Goal: Task Accomplishment & Management: Complete application form

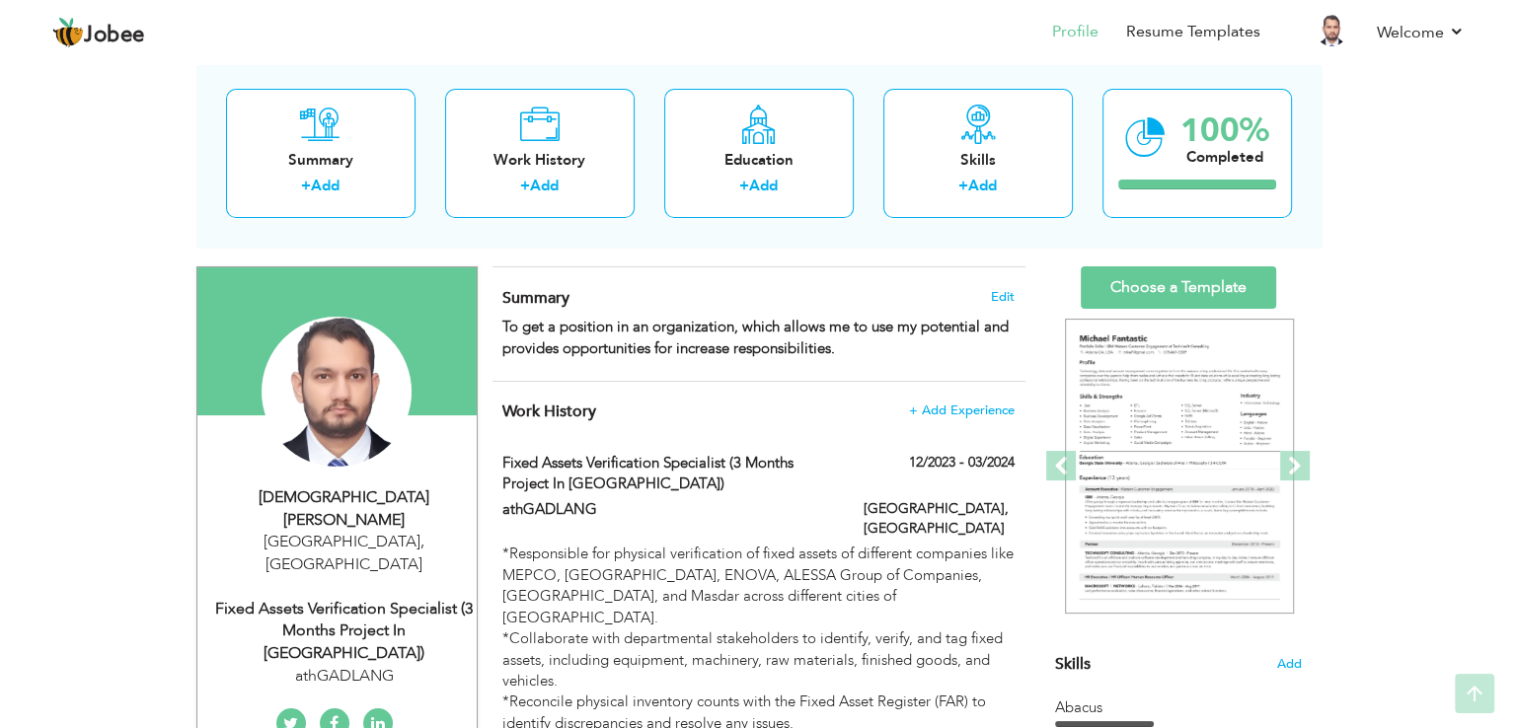
scroll to position [75, 0]
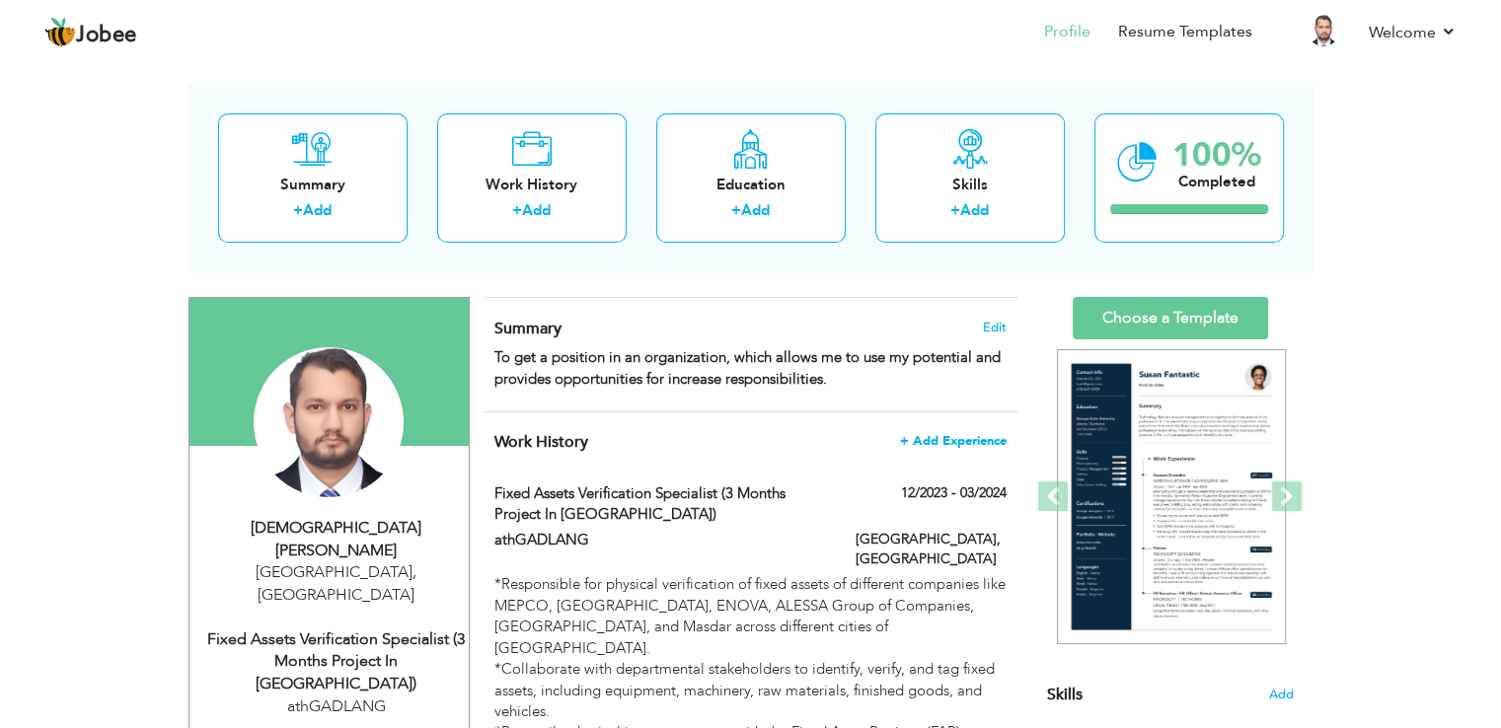
click at [932, 438] on span "+ Add Experience" at bounding box center [953, 441] width 107 height 14
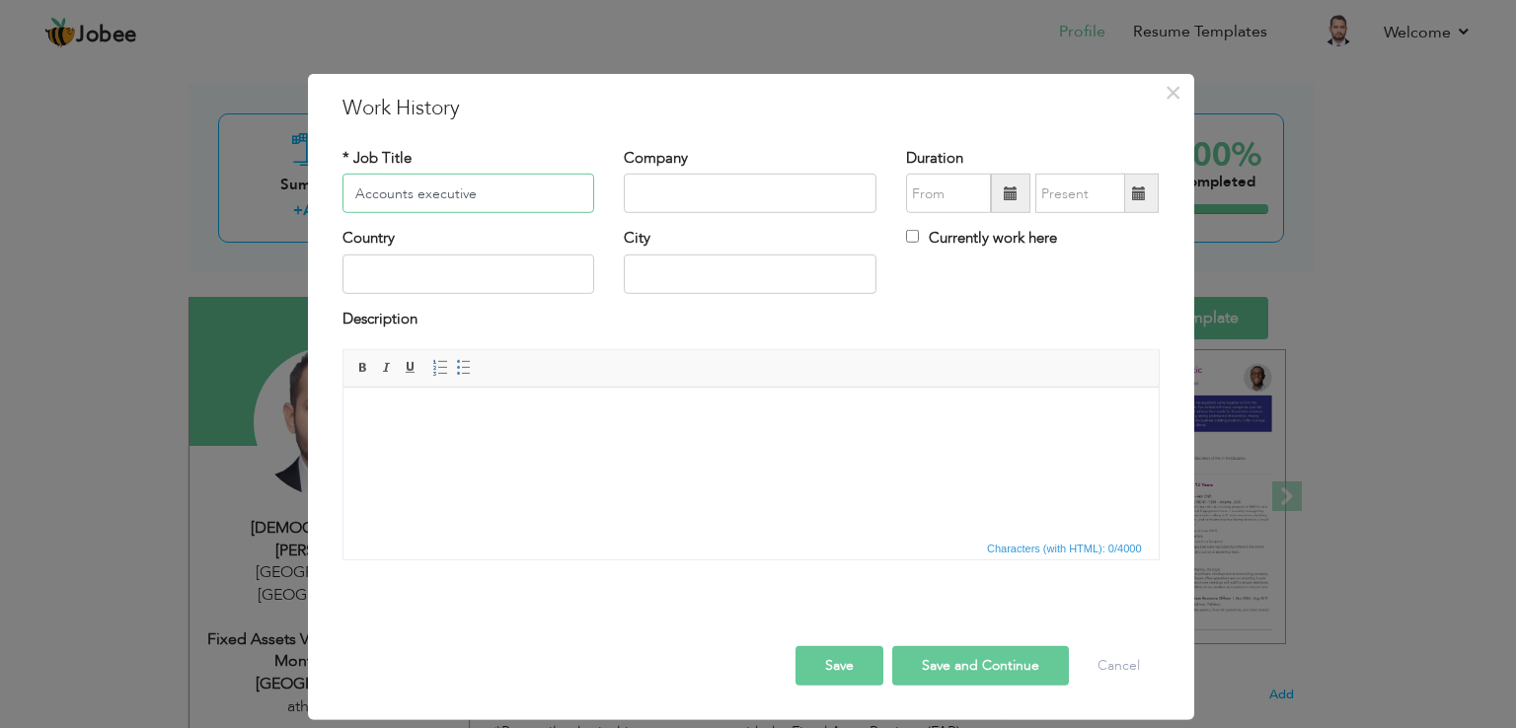
click at [417, 188] on input "Accounts executive" at bounding box center [468, 193] width 253 height 39
type input "Accounts Executive"
click at [672, 183] on input "text" at bounding box center [750, 193] width 253 height 39
type input "Fun and Sun Tourism"
click at [1012, 183] on span at bounding box center [1010, 193] width 39 height 39
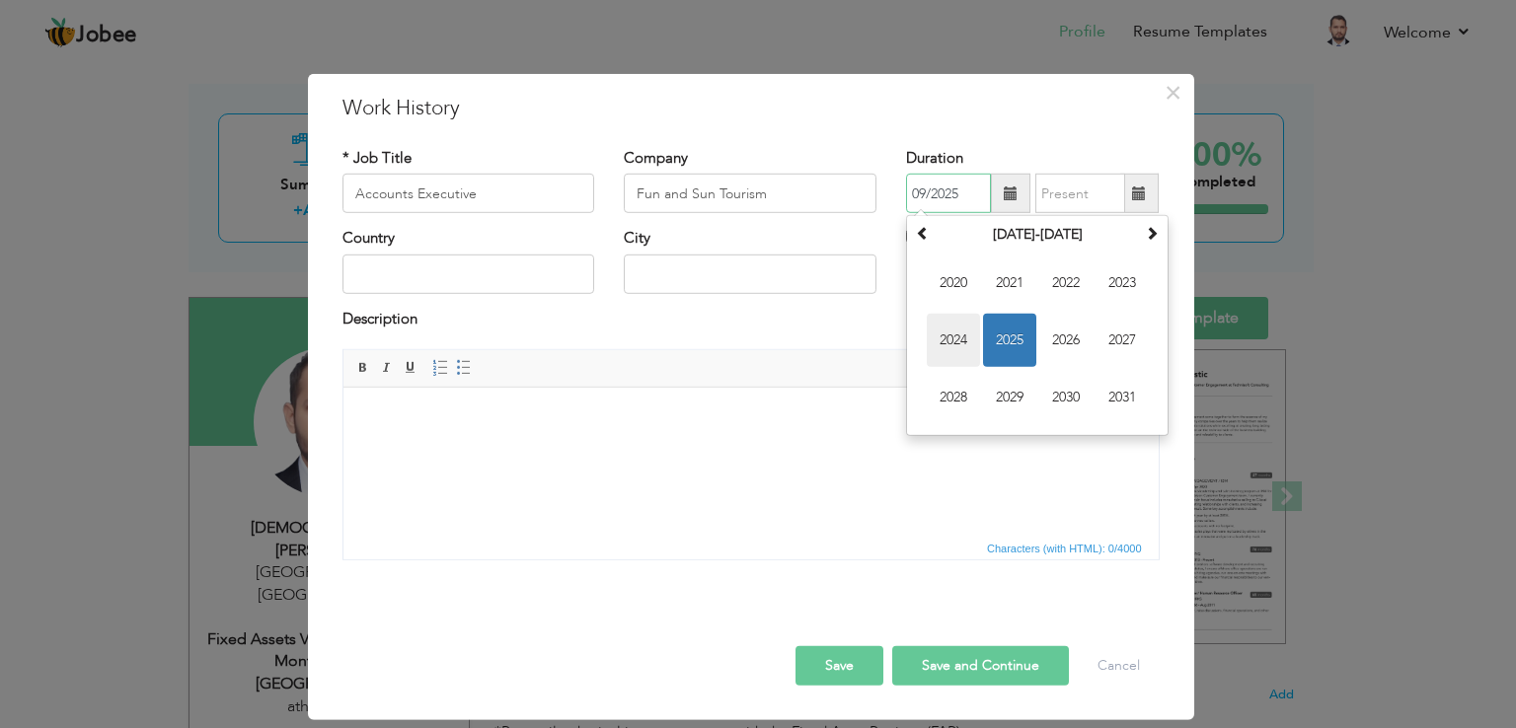
click at [958, 333] on span "2024" at bounding box center [953, 340] width 53 height 53
click at [1115, 280] on span "Apr" at bounding box center [1121, 283] width 53 height 53
type input "04/2024"
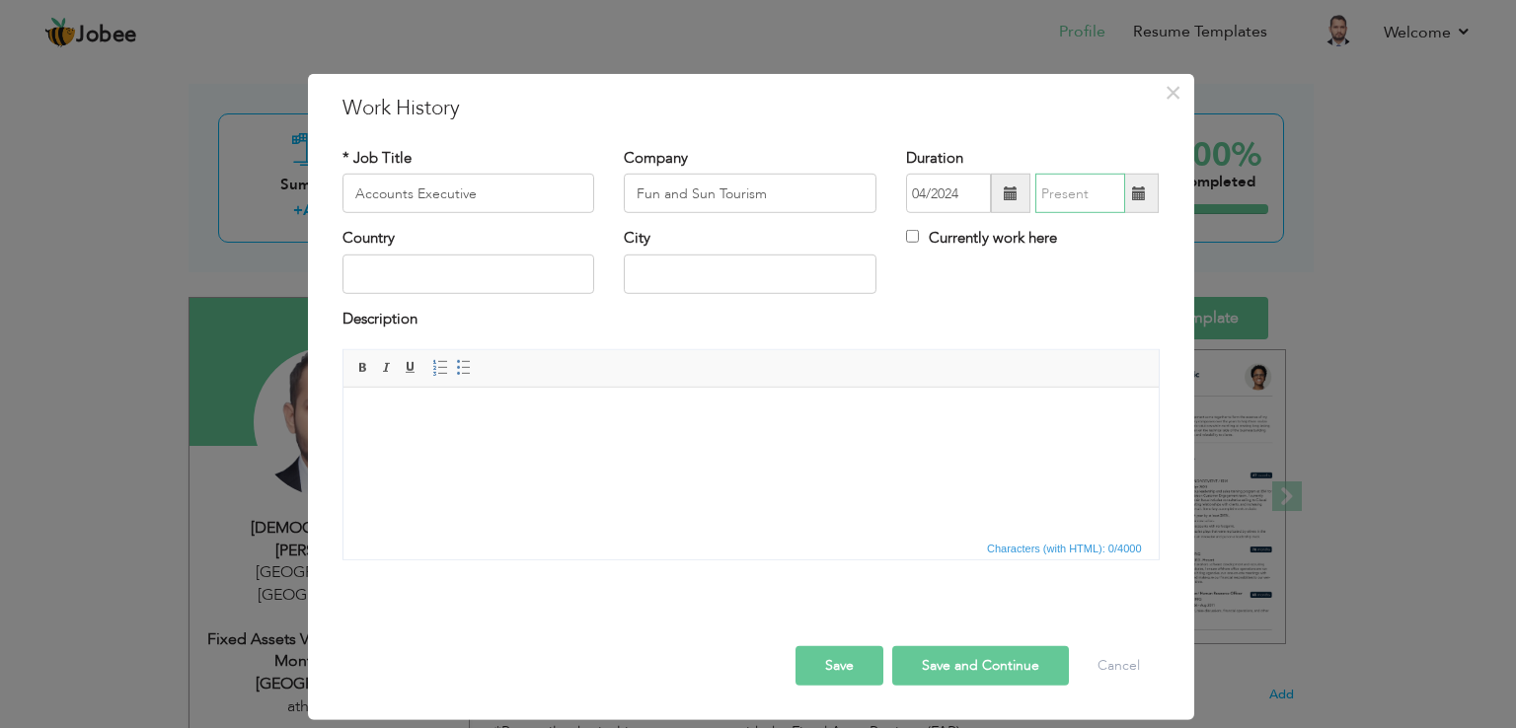
click at [1084, 202] on input "text" at bounding box center [1080, 193] width 90 height 39
type input "09/2025"
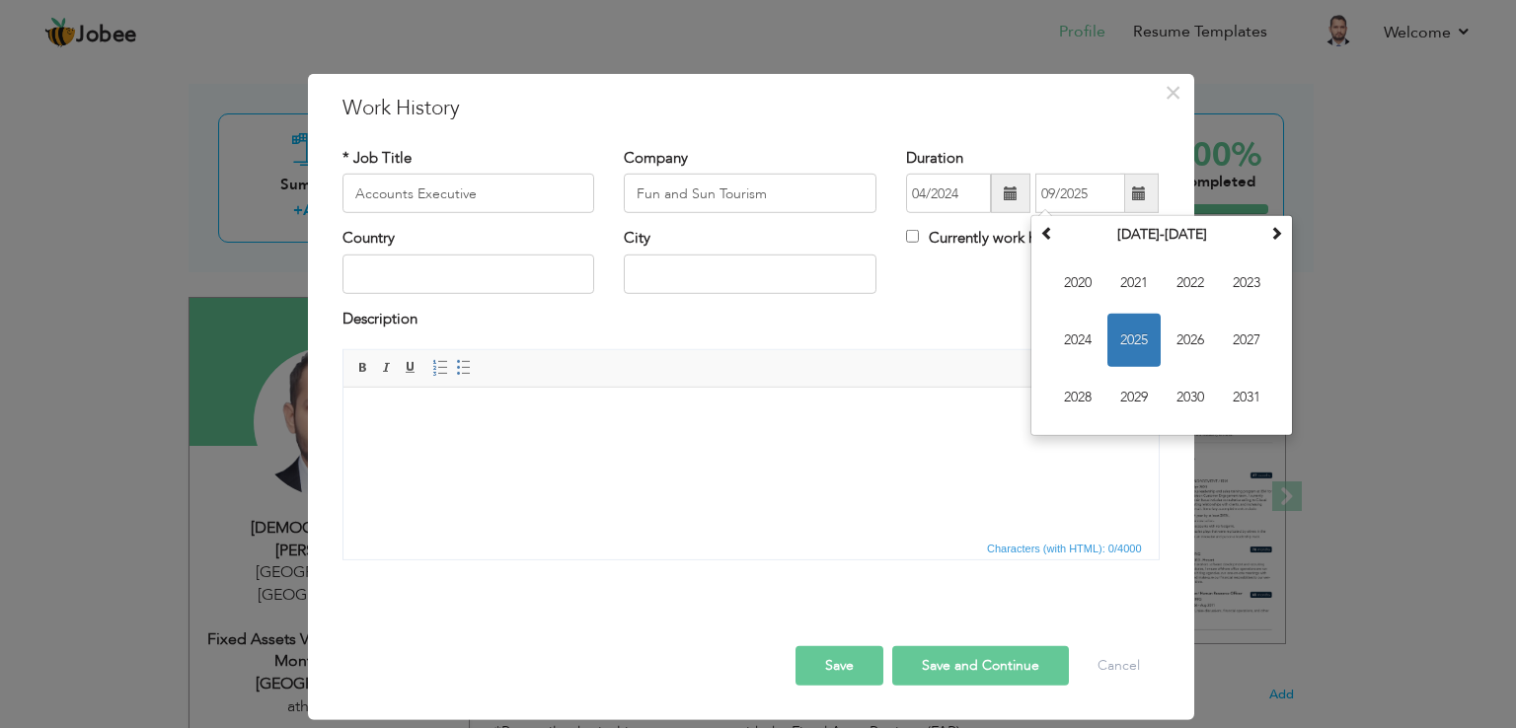
click at [936, 317] on div "Description" at bounding box center [750, 322] width 817 height 26
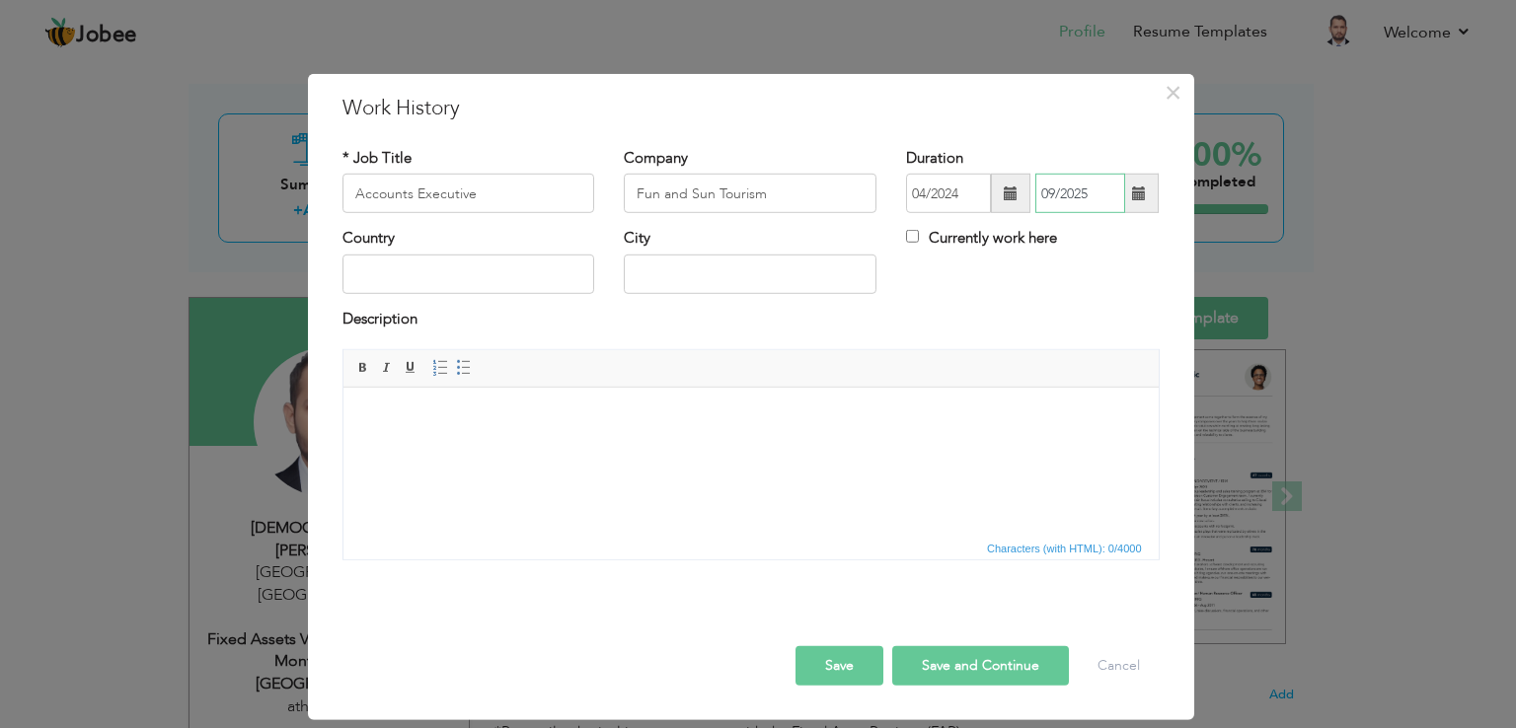
click at [1087, 187] on input "09/2025" at bounding box center [1080, 193] width 90 height 39
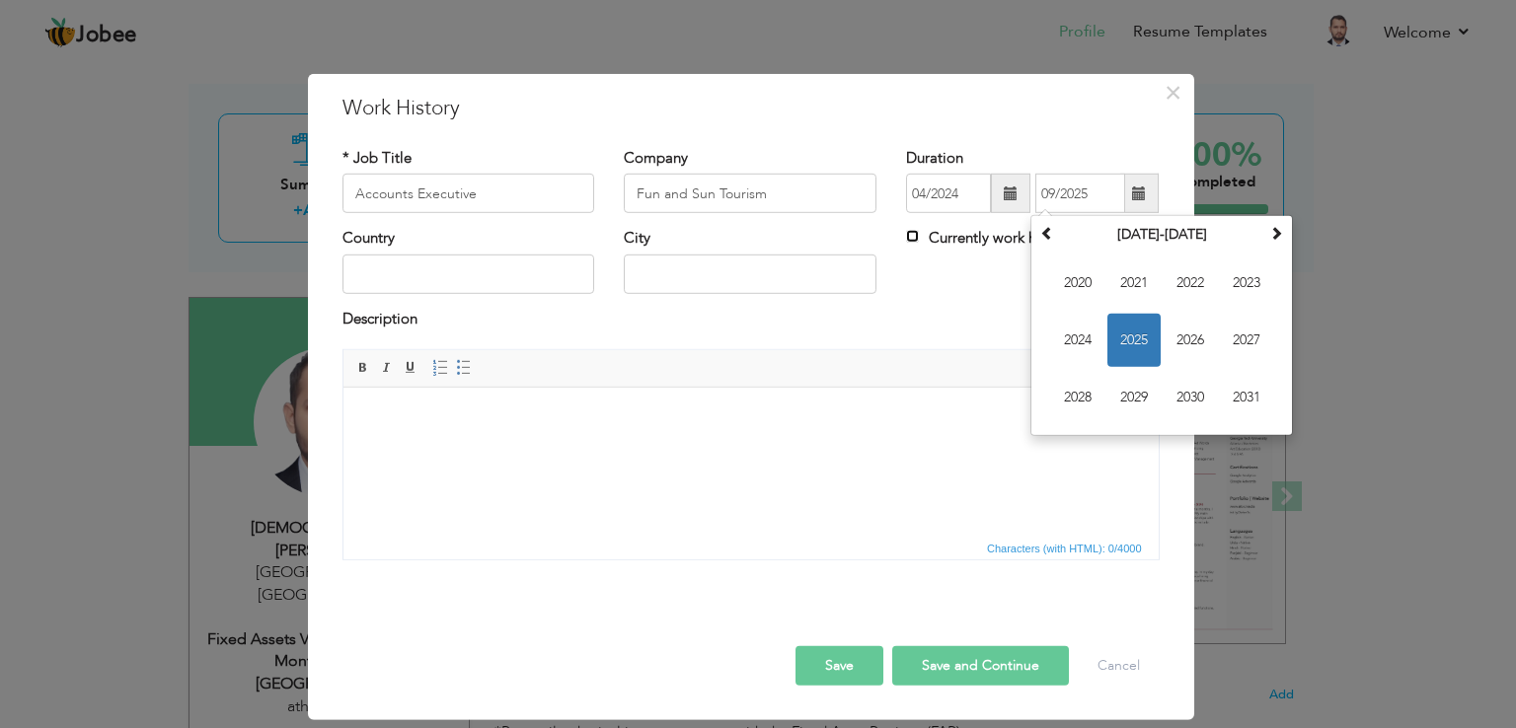
click at [912, 237] on input "Currently work here" at bounding box center [912, 236] width 13 height 13
checkbox input "true"
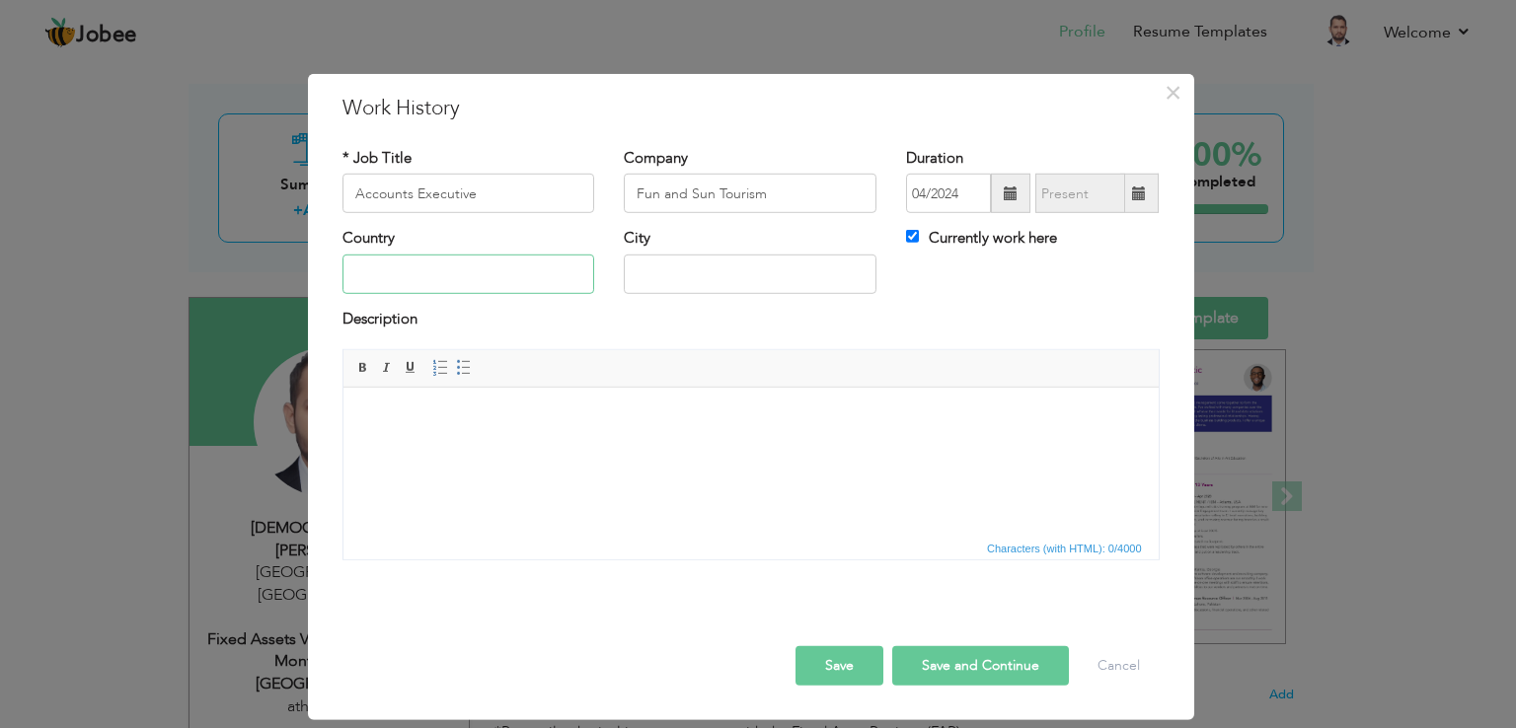
click at [490, 279] on input "text" at bounding box center [468, 274] width 253 height 39
type input "u"
type input "[GEOGRAPHIC_DATA]"
click at [651, 267] on input "text" at bounding box center [750, 274] width 253 height 39
type input "[GEOGRAPHIC_DATA]"
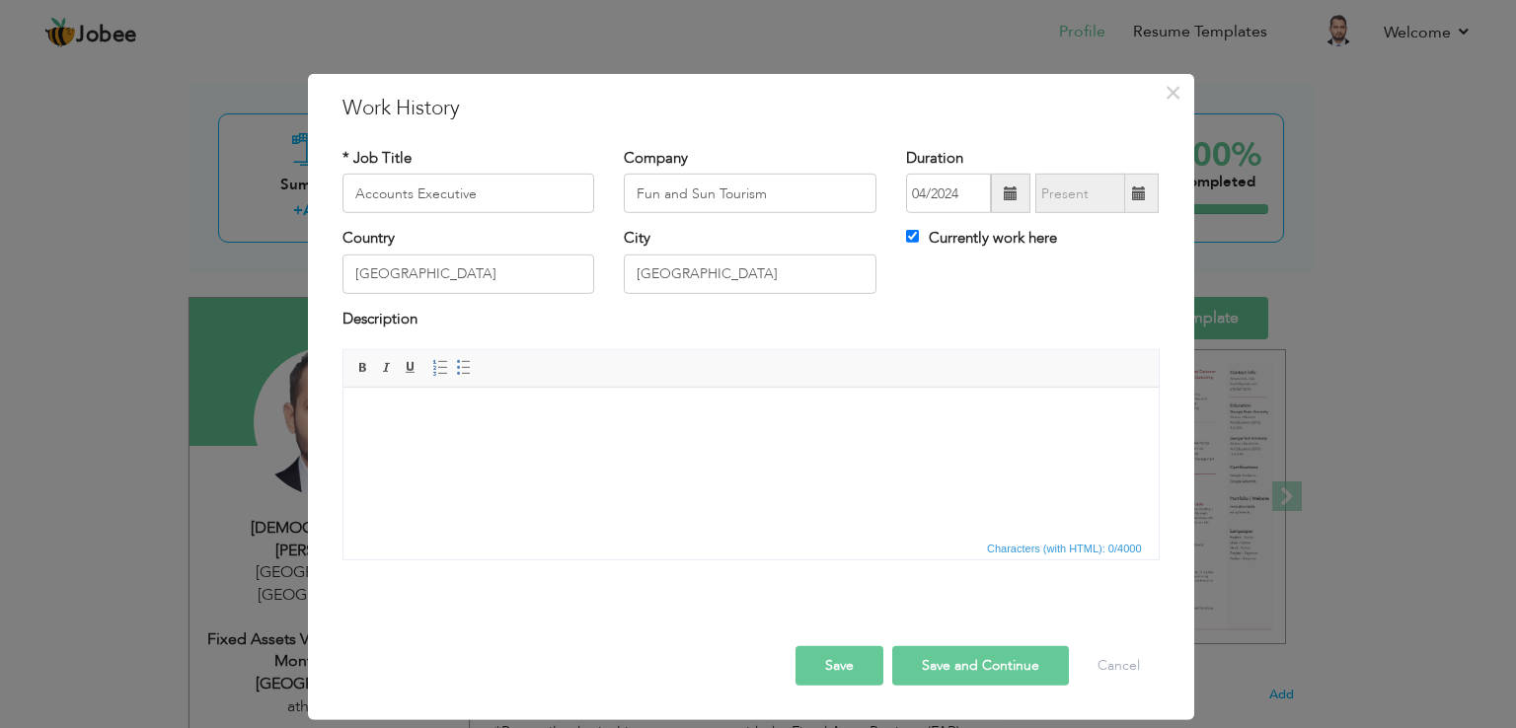
click at [505, 408] on body at bounding box center [750, 418] width 776 height 21
click at [402, 461] on p "* Bank Reconciliation. * Hotel Ledger Reconciliation. *" at bounding box center [750, 438] width 776 height 61
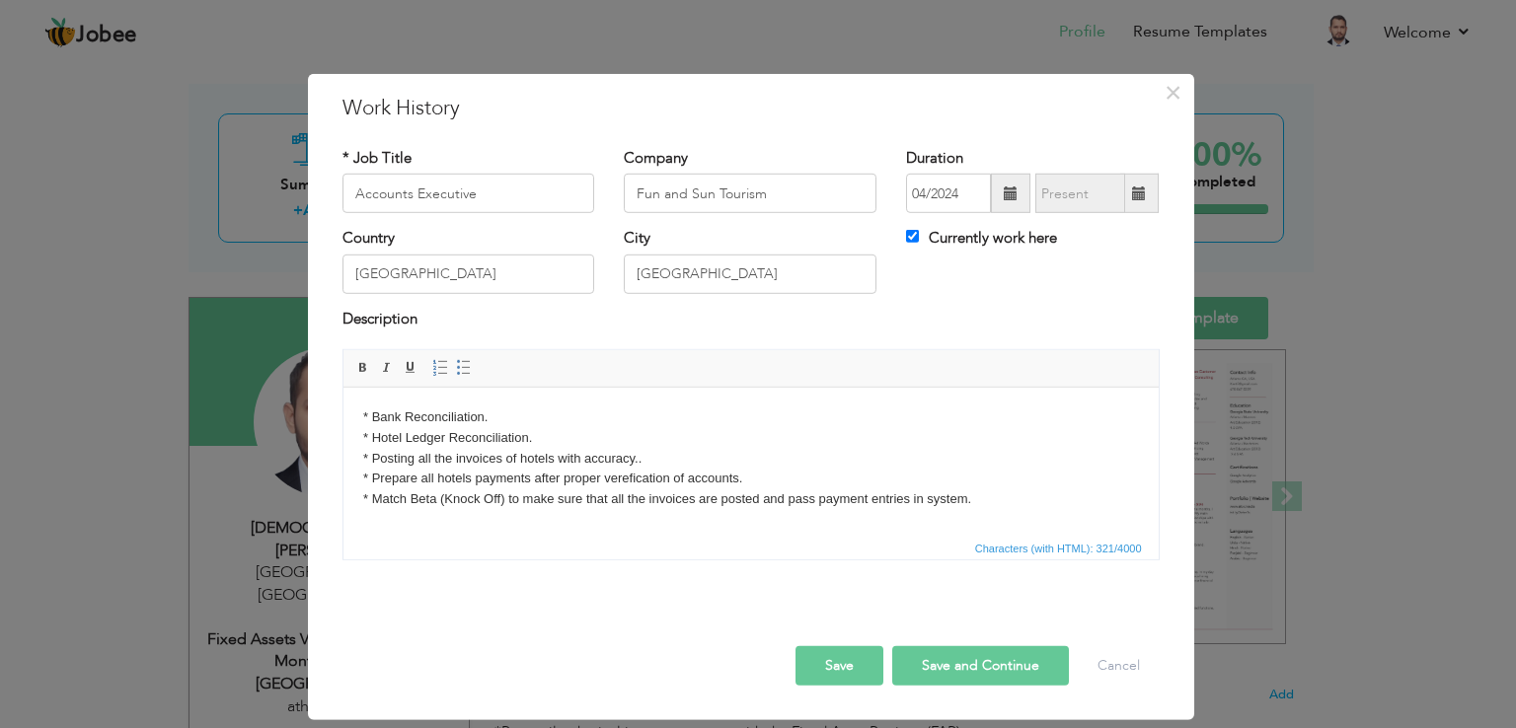
click at [977, 503] on p "* Bank Reconciliation. * Hotel Ledger Reconciliation. * Posting all the invoice…" at bounding box center [750, 469] width 776 height 123
click at [382, 516] on p "* Bank Reconciliation. * Hotel Ledger Reconciliation. * Posting all the invoice…" at bounding box center [750, 469] width 776 height 123
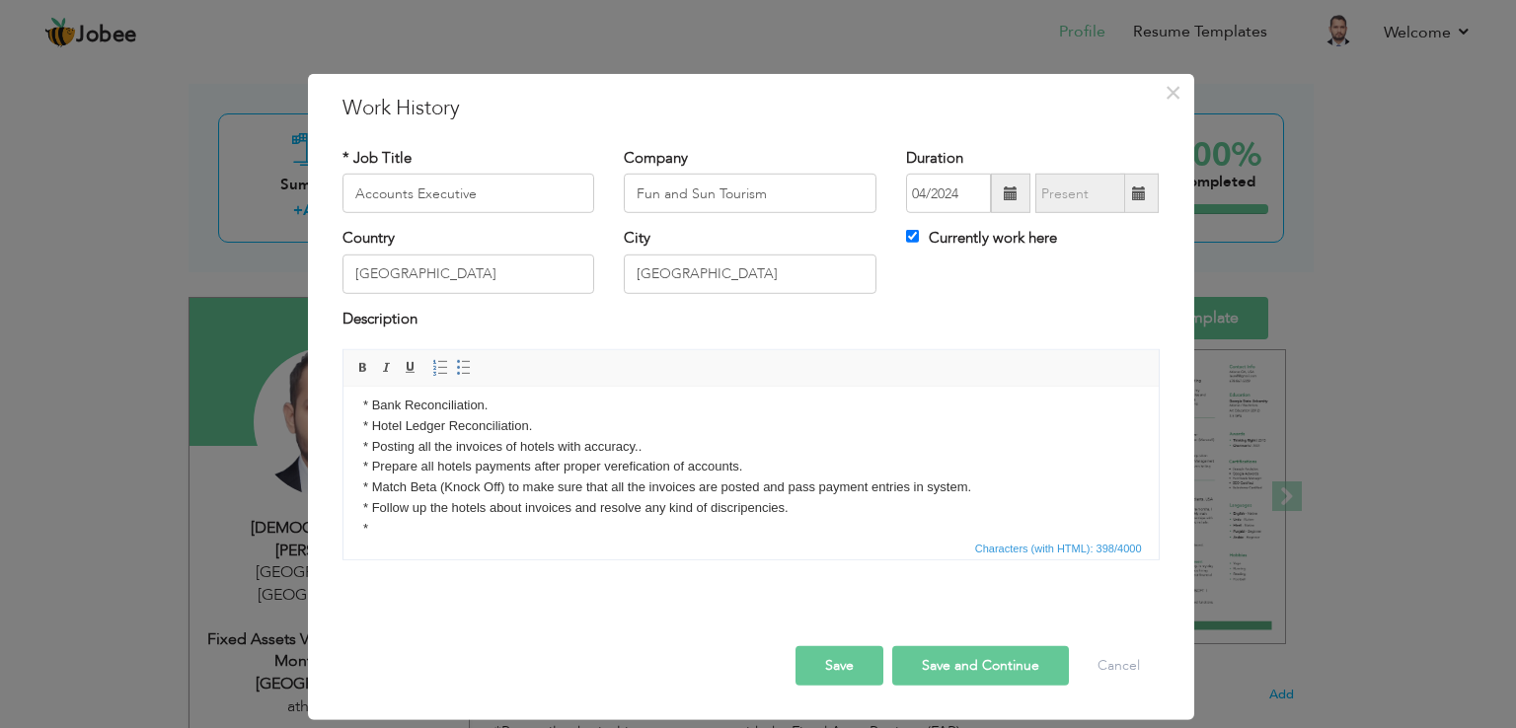
scroll to position [0, 0]
click at [754, 514] on p "* Bank Reconciliation. * Hotel Ledger Reconciliation. * Posting all the invoice…" at bounding box center [750, 468] width 776 height 144
click at [378, 524] on p "* Bank Reconciliation. * Hotel Ledger Reconciliation. * Posting all the invoice…" at bounding box center [750, 468] width 776 height 144
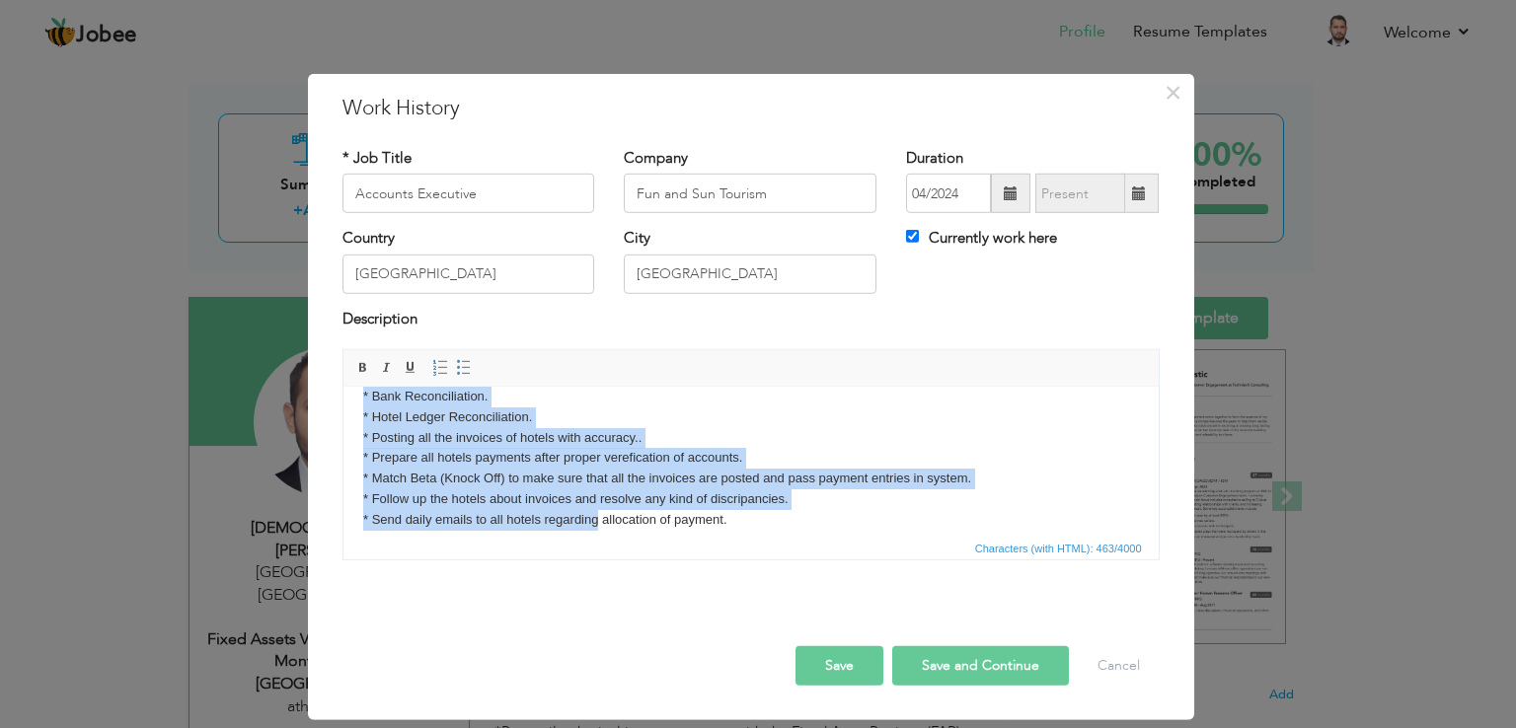
scroll to position [35, 0]
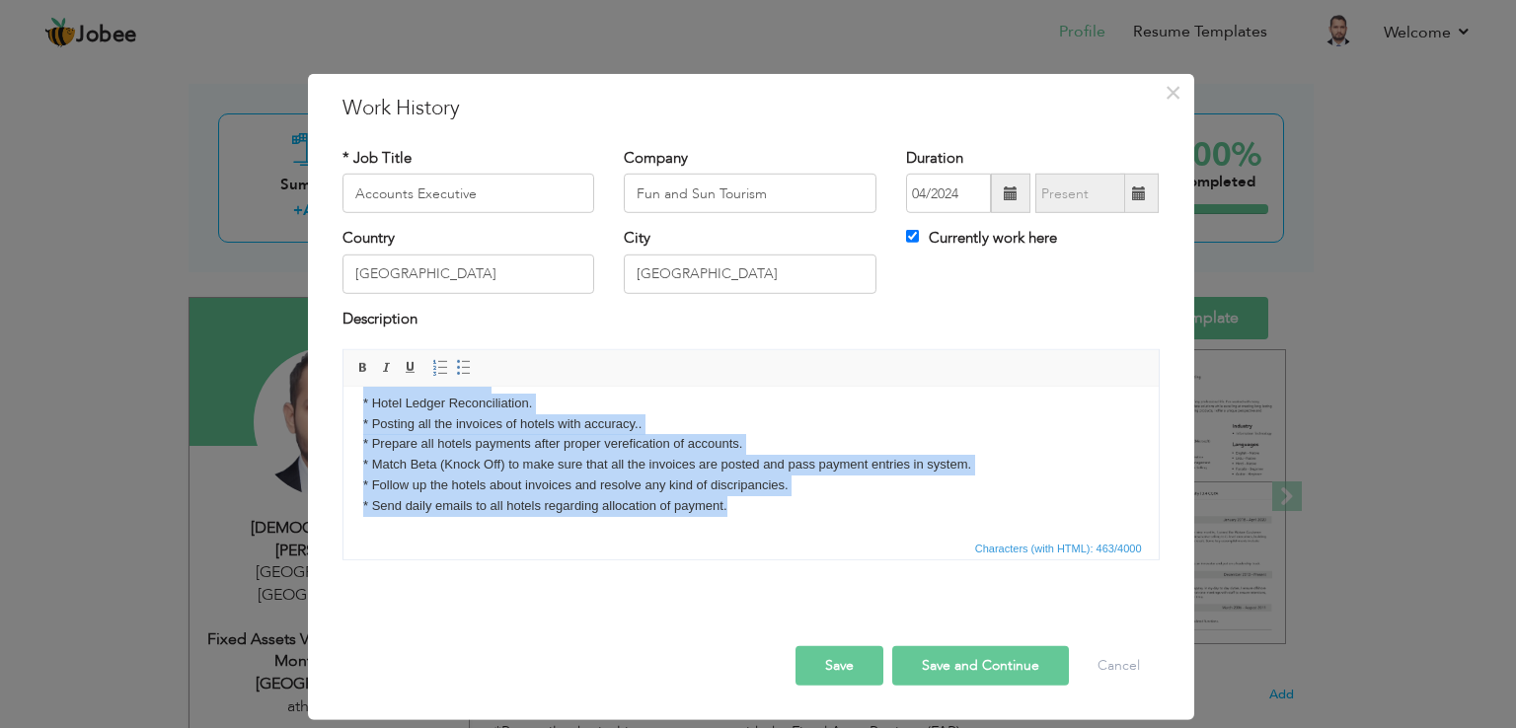
drag, startPoint x: 362, startPoint y: 406, endPoint x: 883, endPoint y: 502, distance: 530.0
click at [883, 502] on p "* Bank Reconciliation. * Hotel Ledger Reconciliation. * Posting all the invoice…" at bounding box center [750, 445] width 776 height 144
copy p "* Bank Reconciliation. * Hotel Ledger Reconciliation. * Posting all the invoice…"
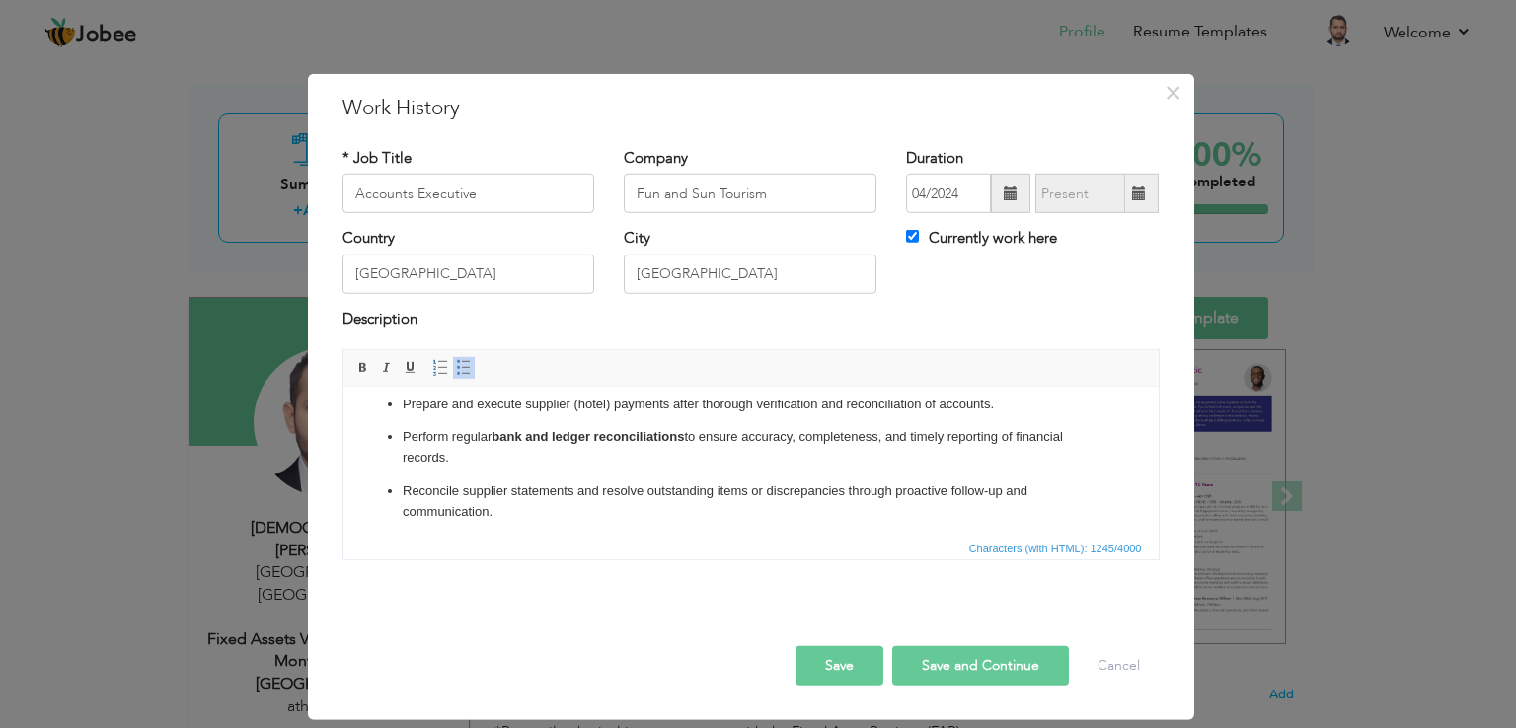
scroll to position [0, 0]
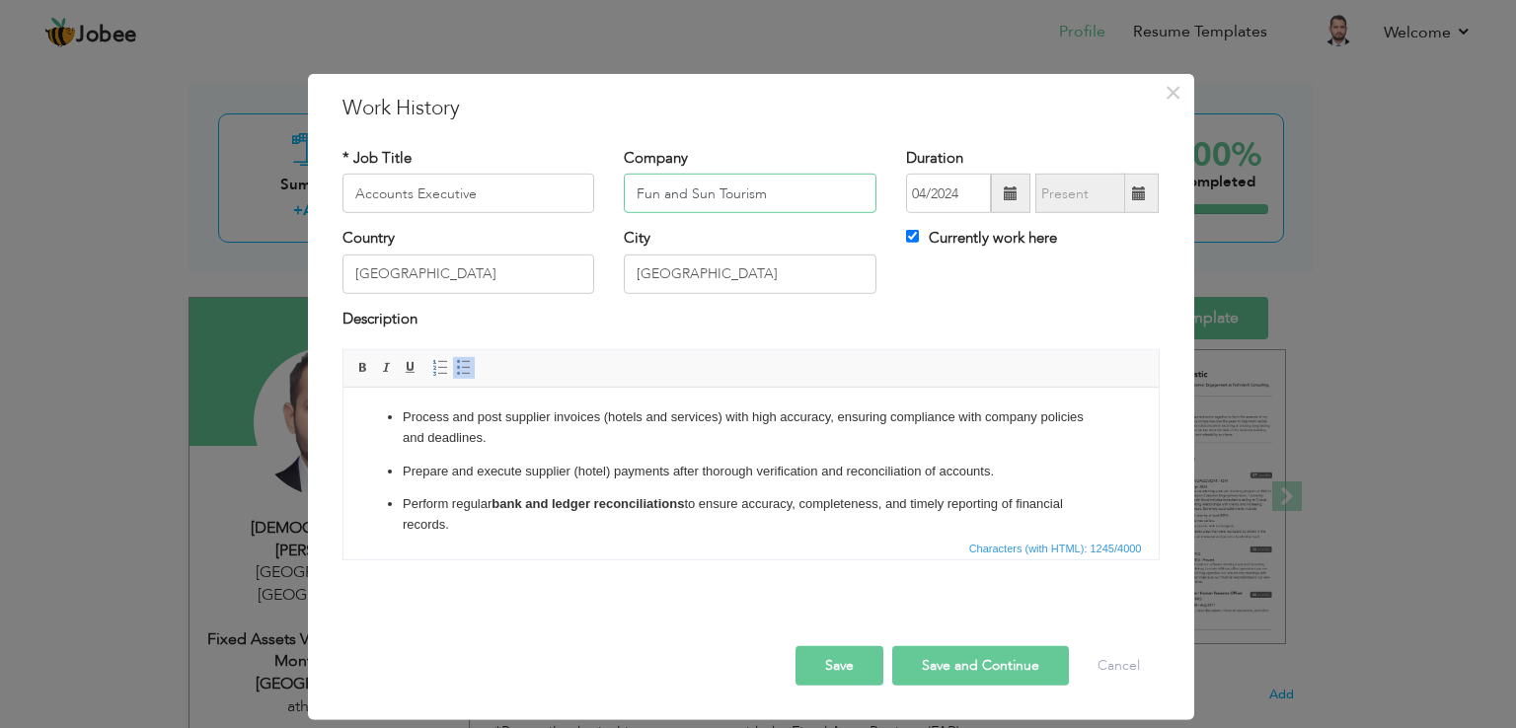
click at [783, 186] on input "Fun and Sun Tourism" at bounding box center [750, 193] width 253 height 39
click at [781, 192] on input "Fun and Sun Tourism (" at bounding box center [750, 193] width 253 height 39
paste input "Tourism & Hospitality Industry)"
type input "Fun and Sun Tourism (Tourism & Hospitality Industry)"
click at [501, 193] on input "Accounts Executive" at bounding box center [468, 193] width 253 height 39
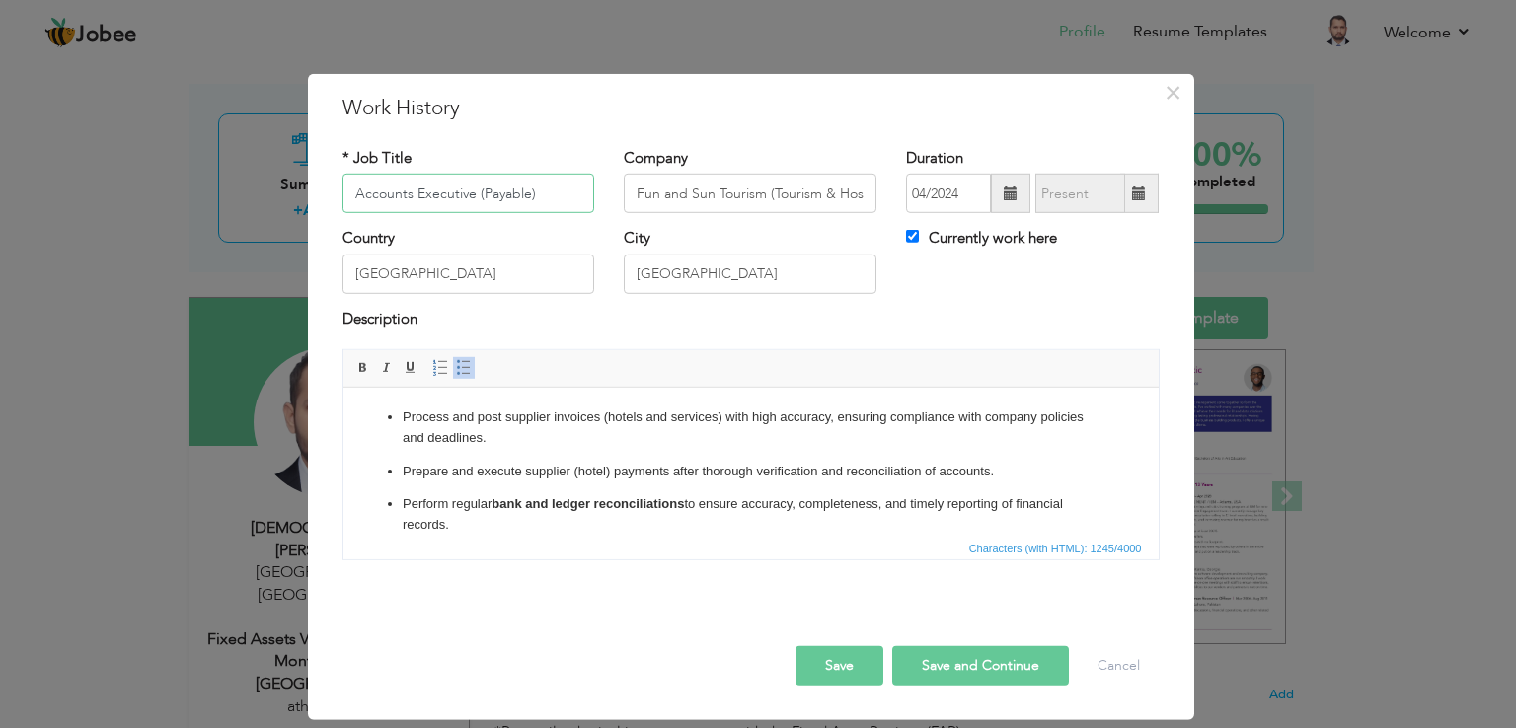
type input "Accounts Executive (Payable)"
click at [837, 664] on button "Save" at bounding box center [839, 665] width 88 height 39
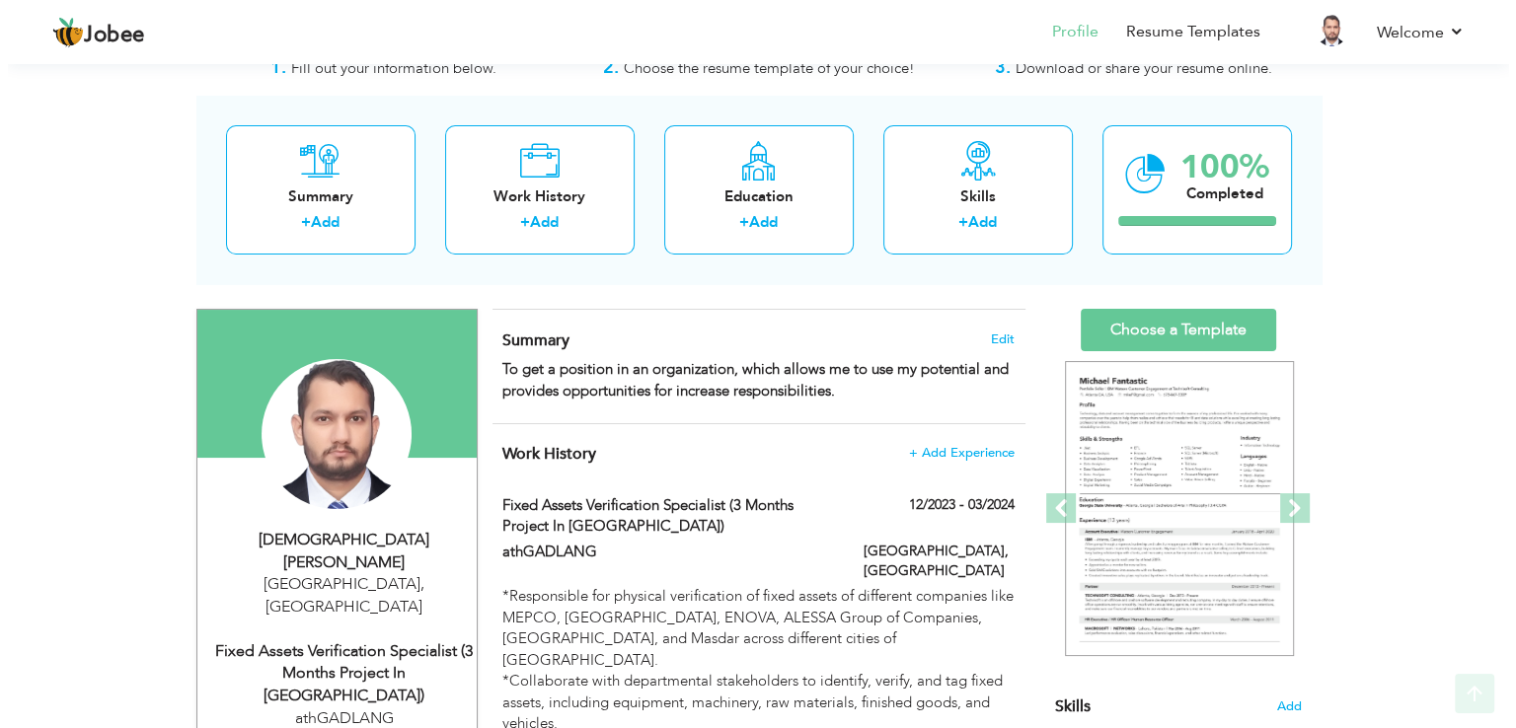
scroll to position [149, 0]
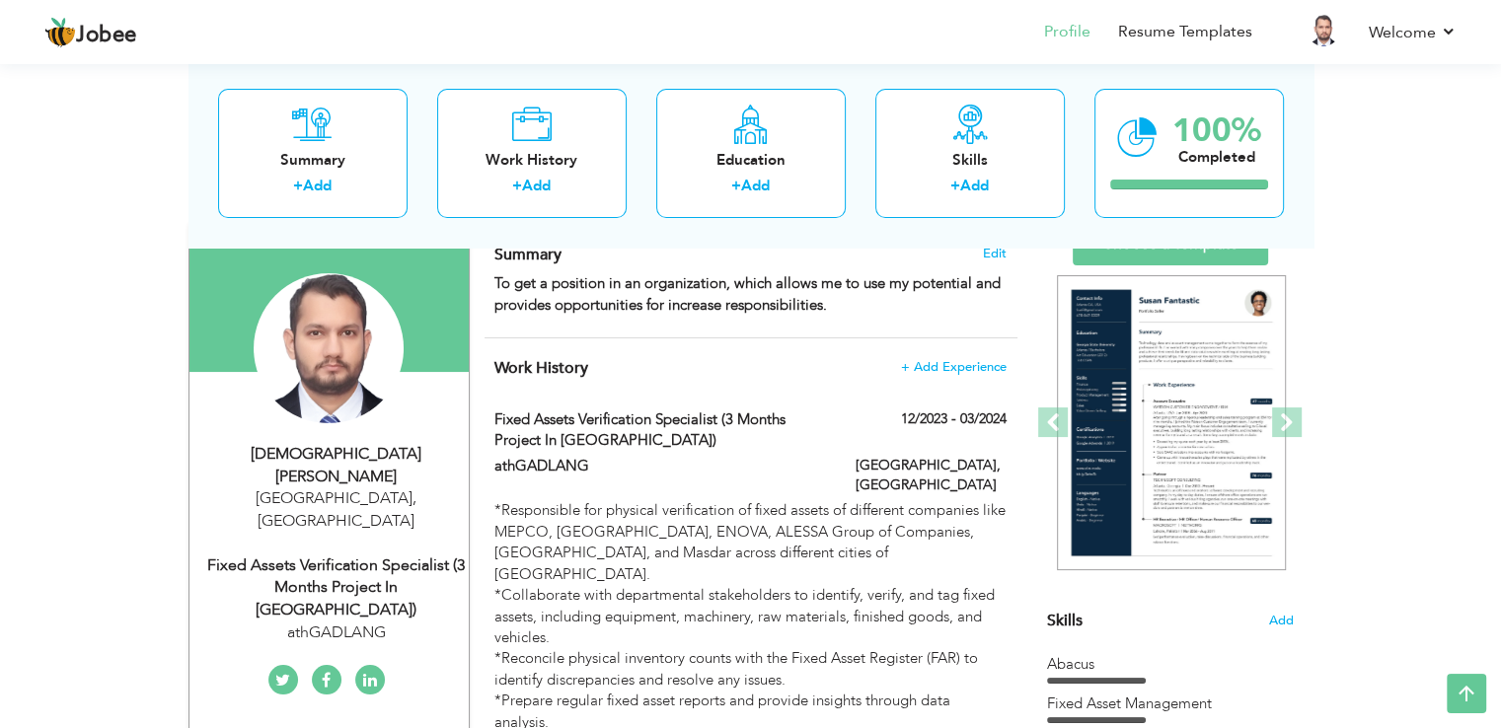
click at [377, 555] on div "Fixed Assets Verification Specialist (3 Months Project in [GEOGRAPHIC_DATA])" at bounding box center [336, 589] width 264 height 68
type input "[DEMOGRAPHIC_DATA][PERSON_NAME]"
type input "[PERSON_NAME]"
type input "[PHONE_NUMBER]"
select select "number:228"
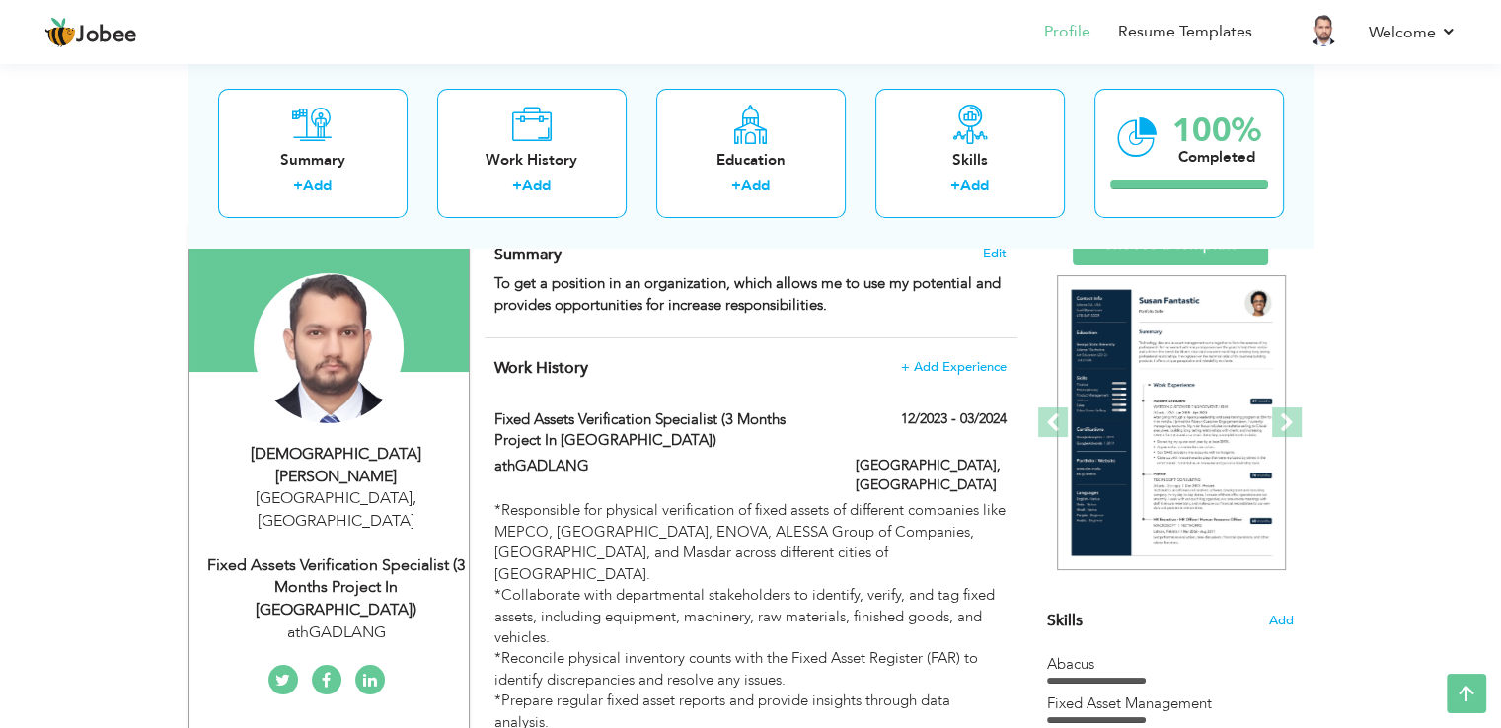
type input "[GEOGRAPHIC_DATA]"
select select "number:8"
type input "athGADLANG"
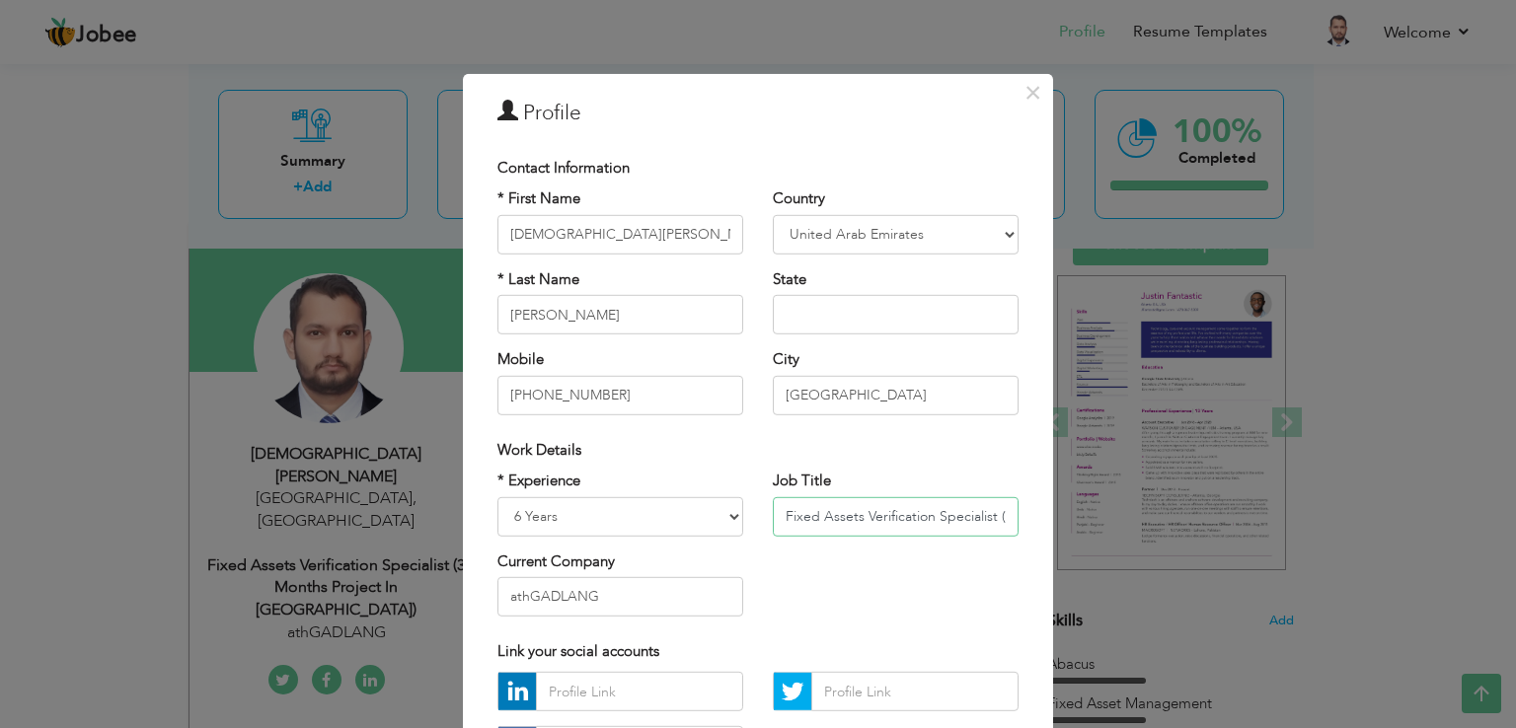
click at [801, 519] on input "Fixed Assets Verification Specialist (3 Months Project in [GEOGRAPHIC_DATA])" at bounding box center [896, 515] width 246 height 39
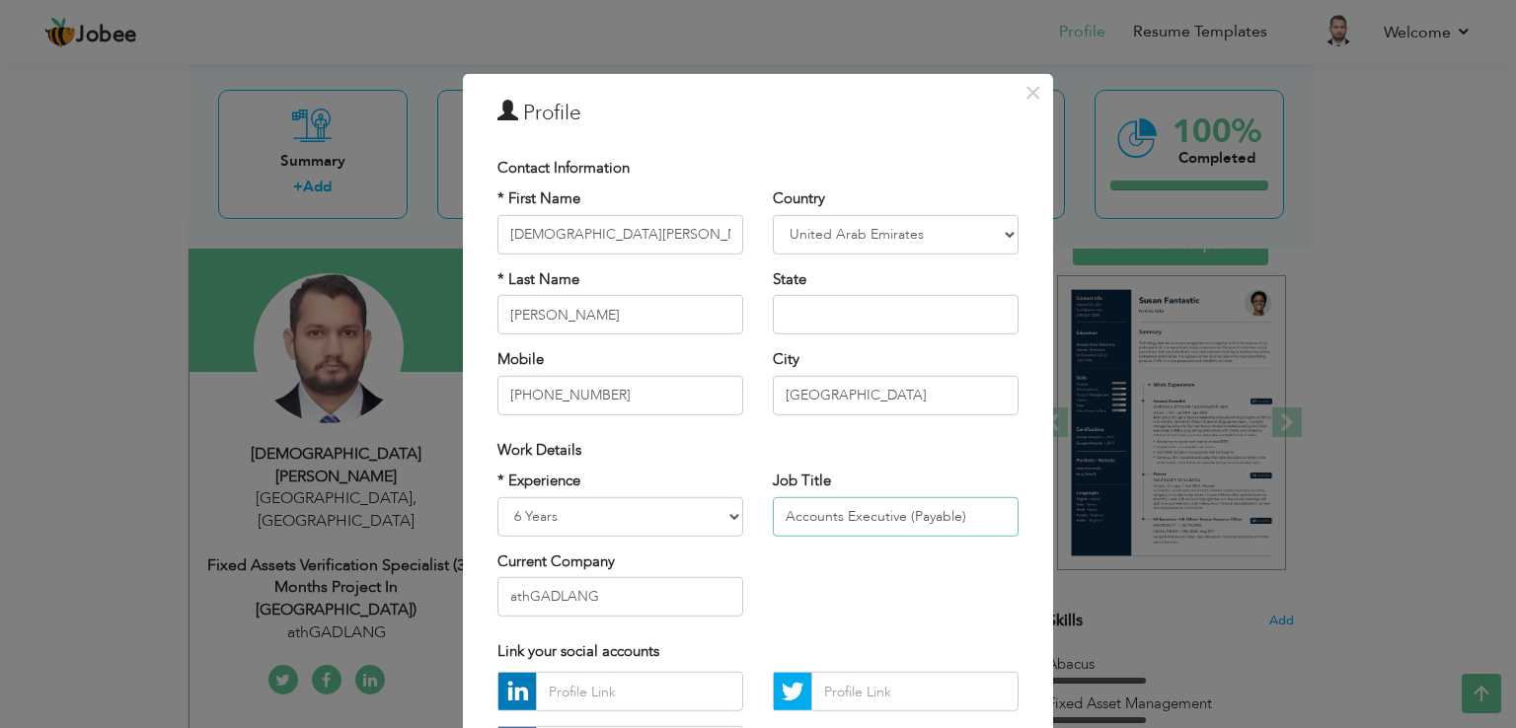
type input "Accounts Executive (Payable)"
click at [597, 601] on input "athGADLANG" at bounding box center [620, 596] width 246 height 39
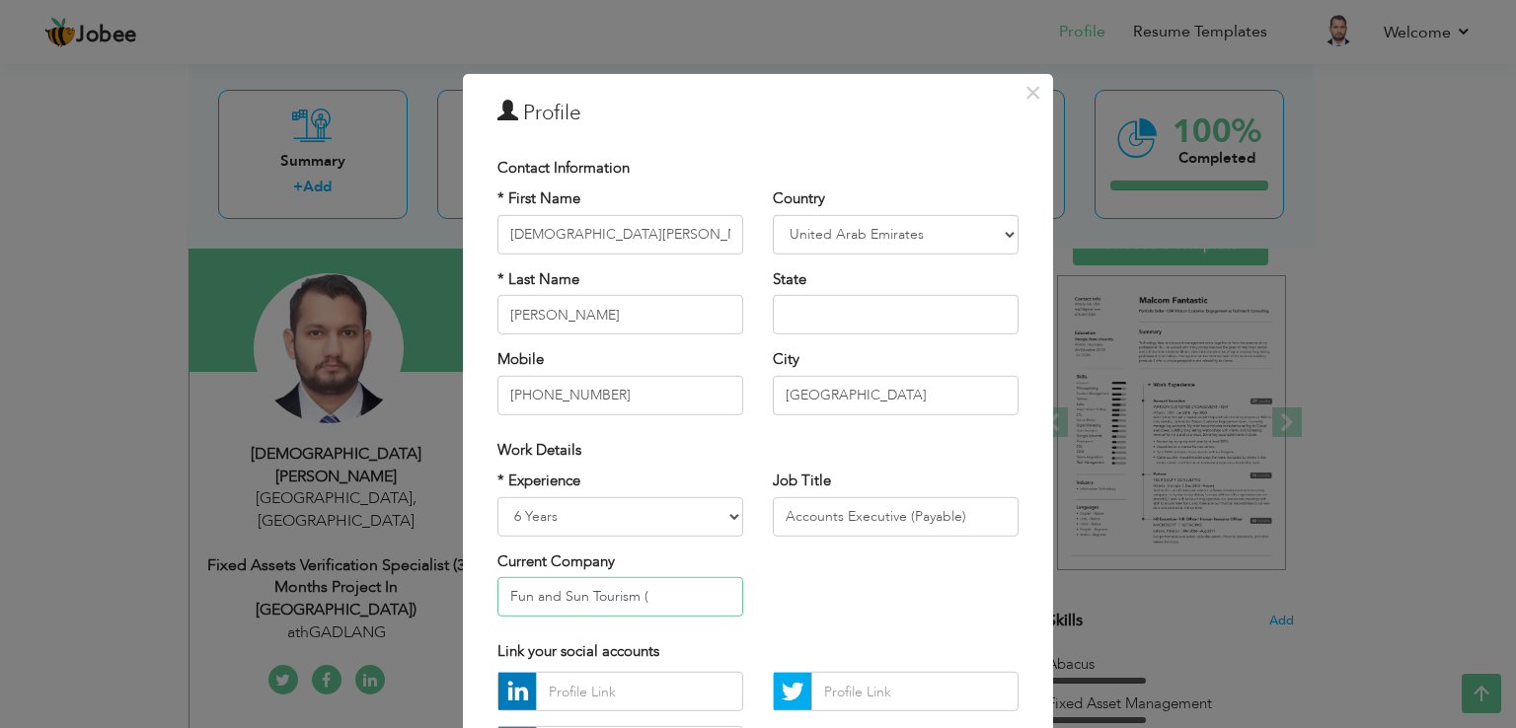
paste input "Tourism & Hospitality Industry)"
click at [566, 601] on input "Fun and Sun Tourism (Tourism & Hospitality Industry)" at bounding box center [620, 596] width 246 height 39
type input "Fun and Sun Tourism (Tourism & Hospitality Industry)"
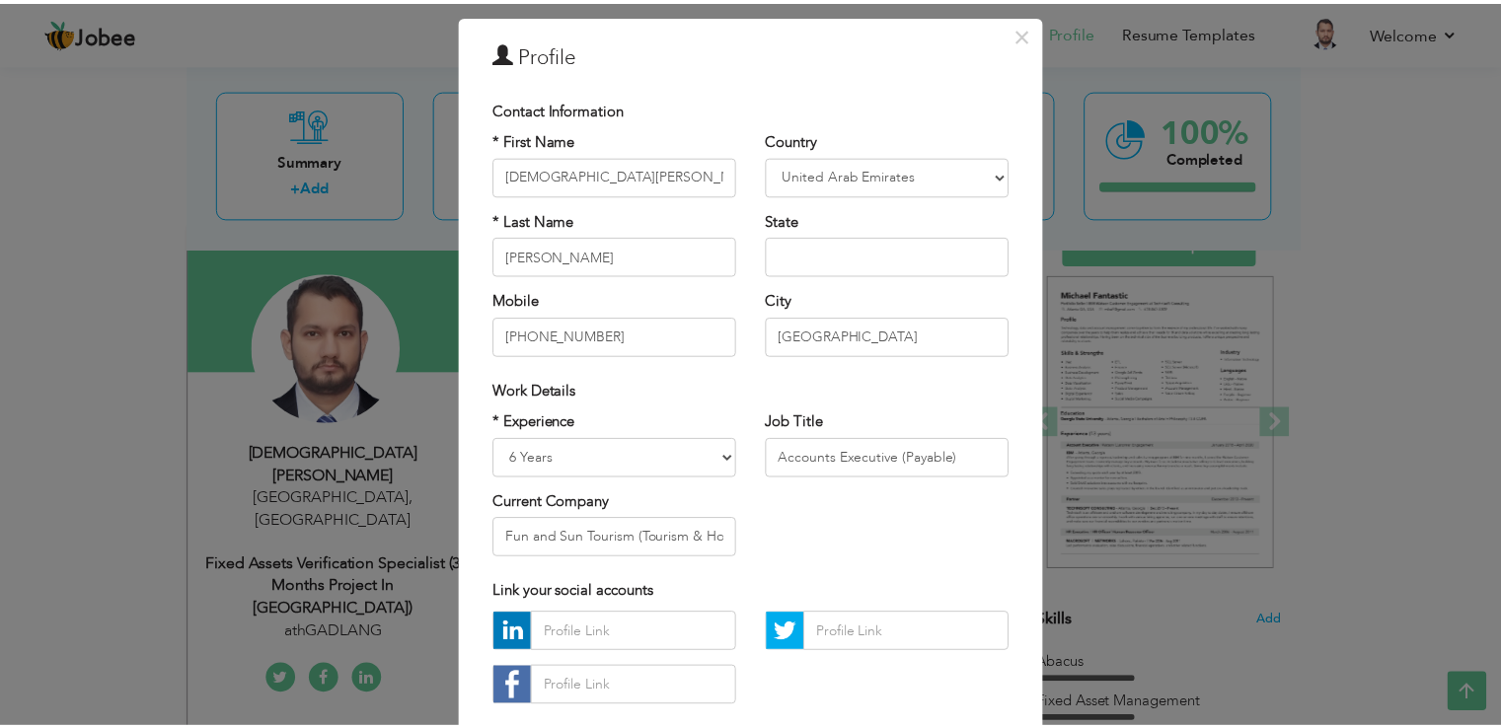
scroll to position [172, 0]
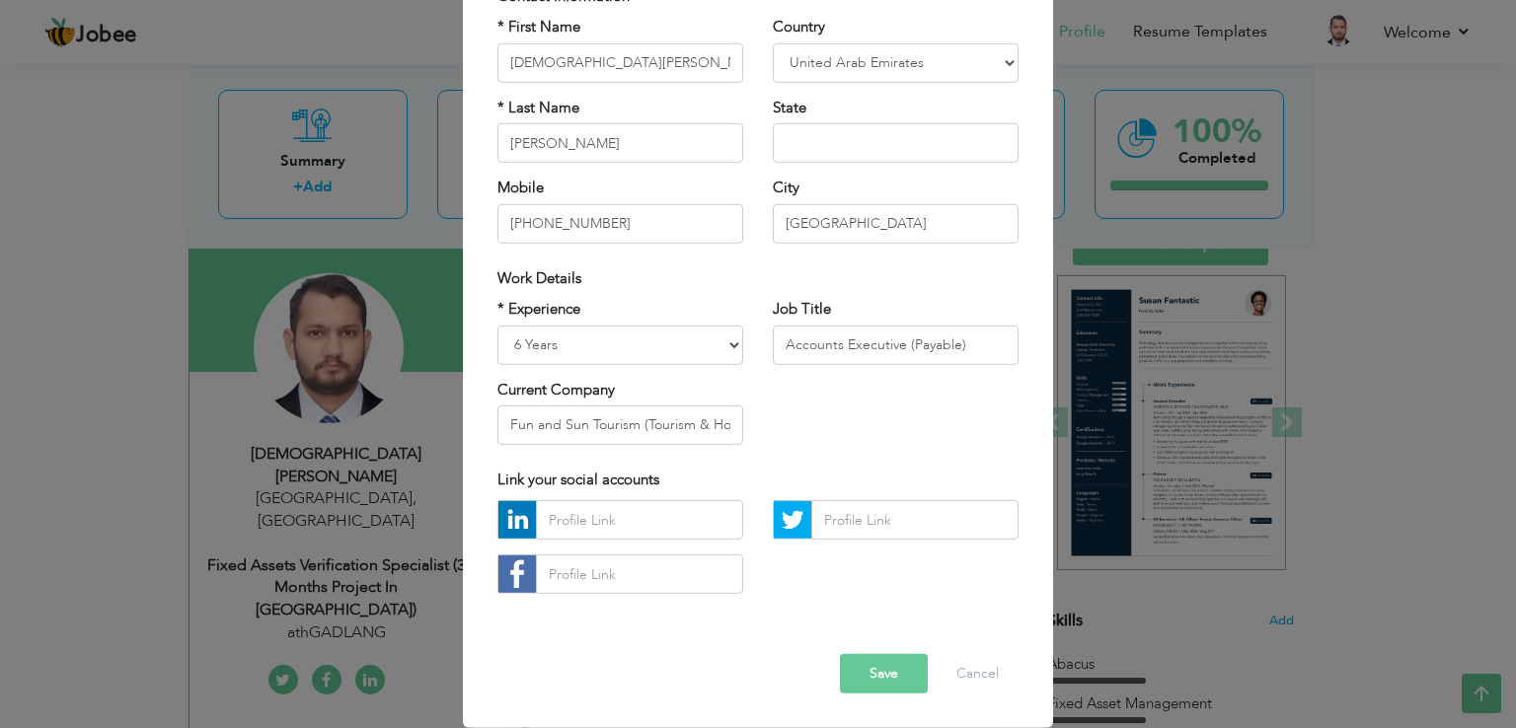
click at [887, 673] on button "Save" at bounding box center [884, 673] width 88 height 39
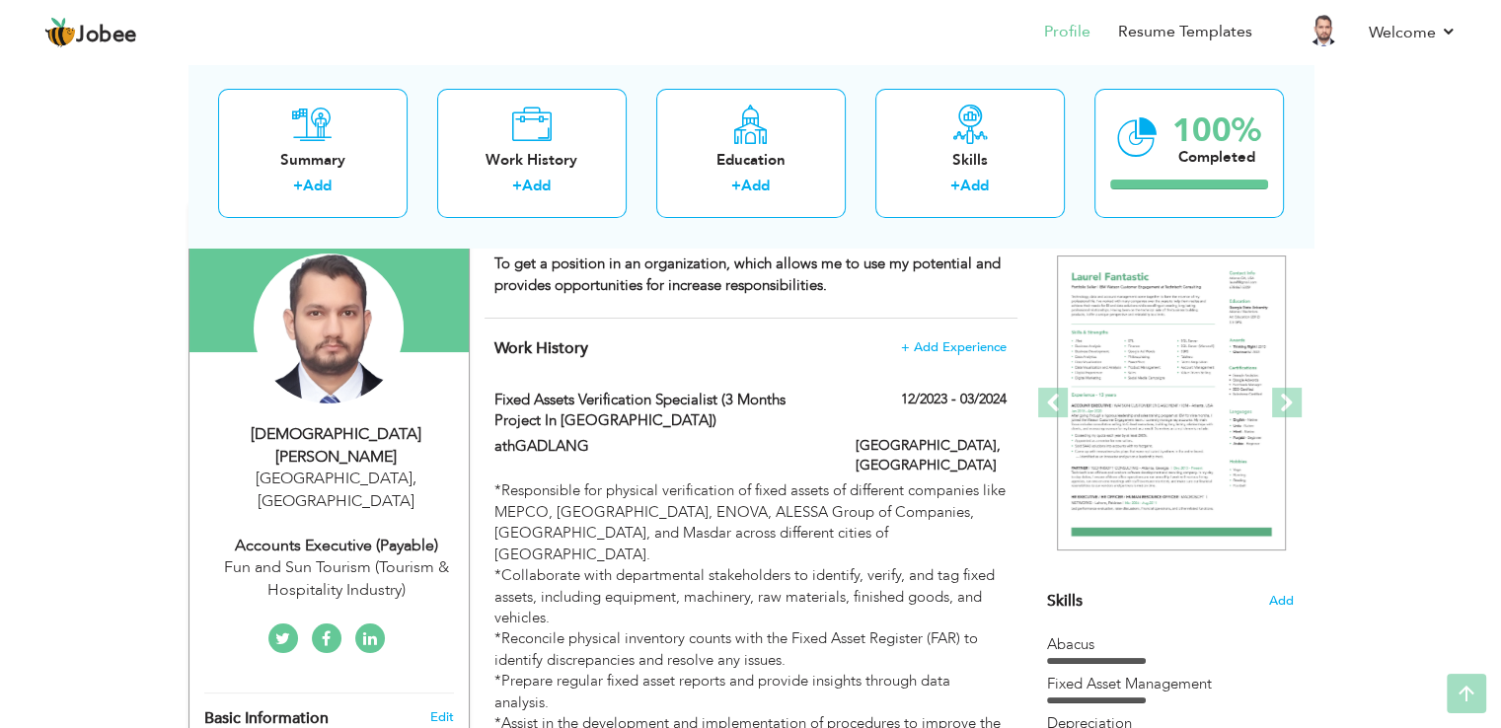
scroll to position [43, 0]
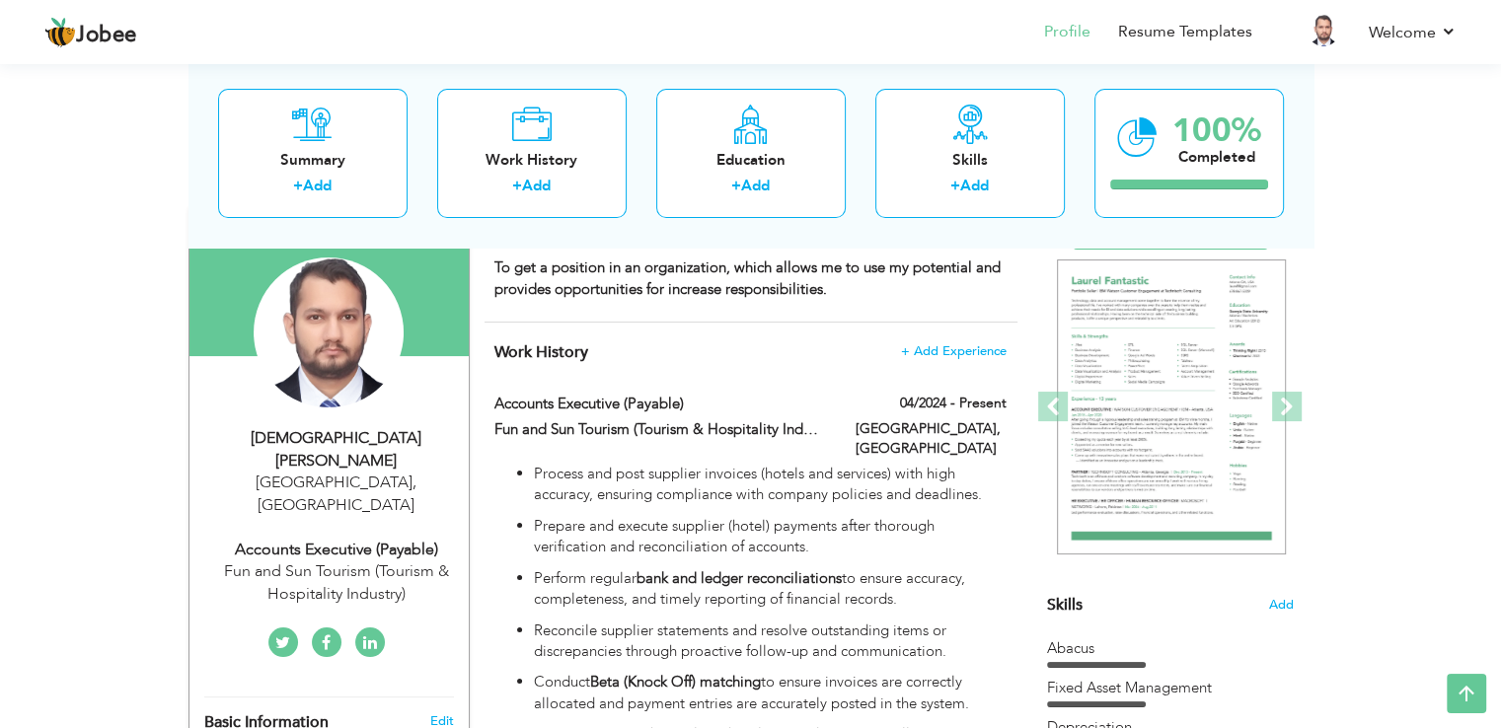
scroll to position [133, 0]
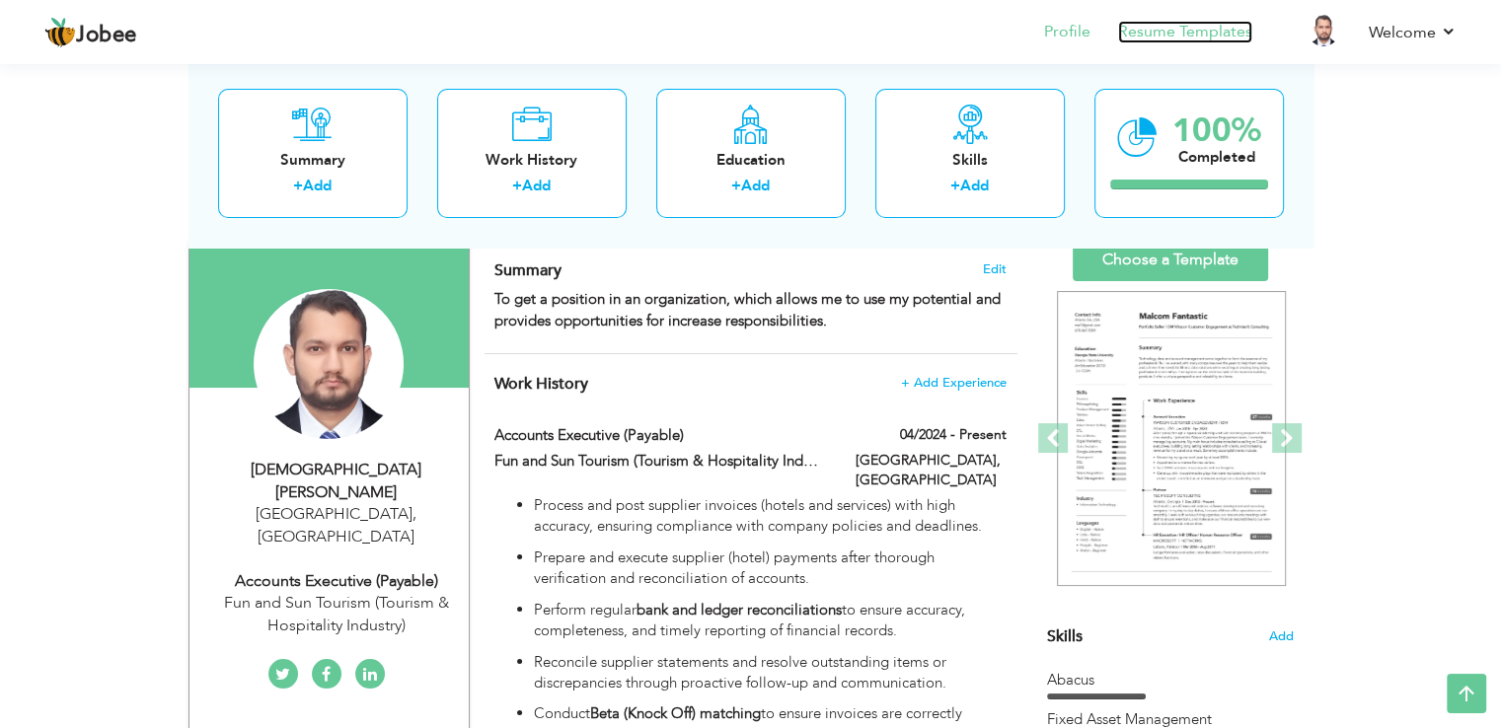
click at [1173, 27] on link "Resume Templates" at bounding box center [1185, 32] width 134 height 23
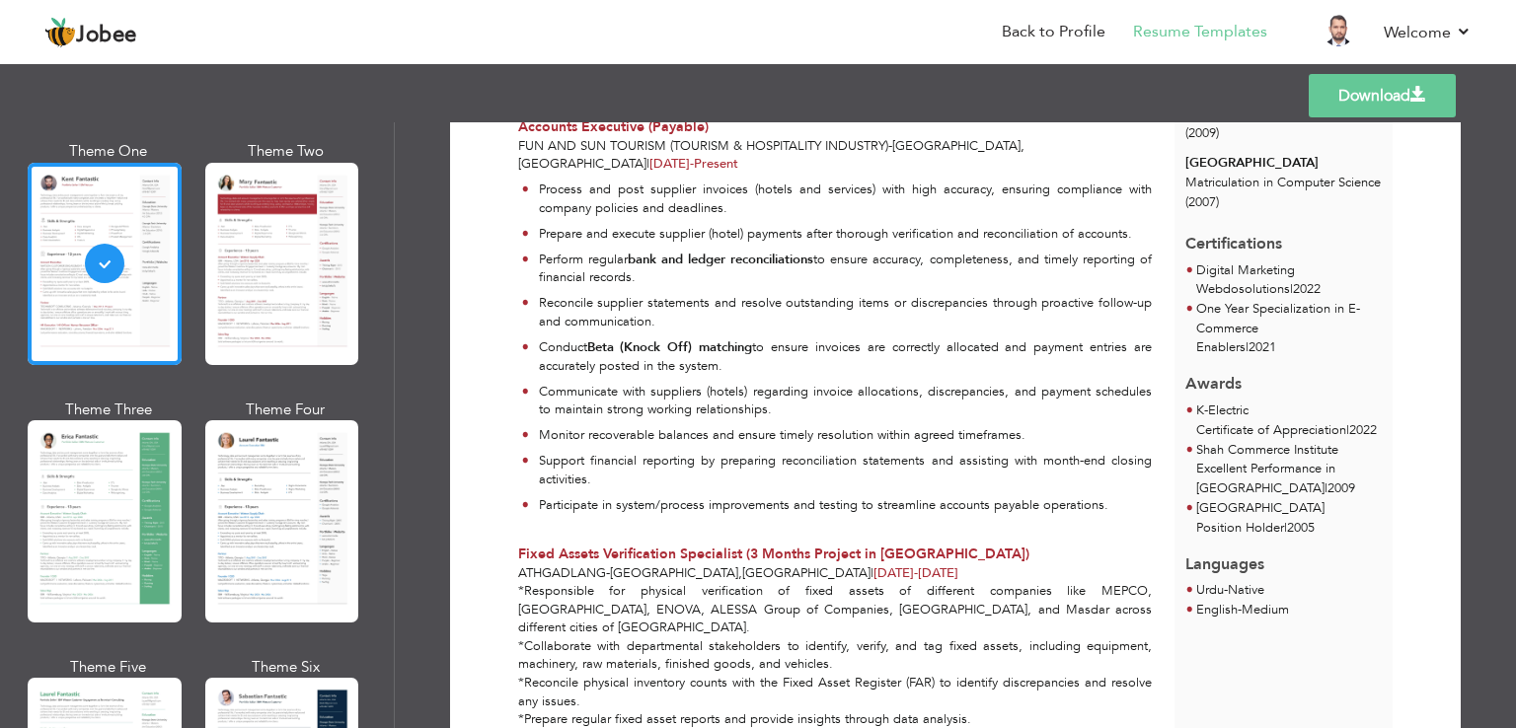
scroll to position [63, 0]
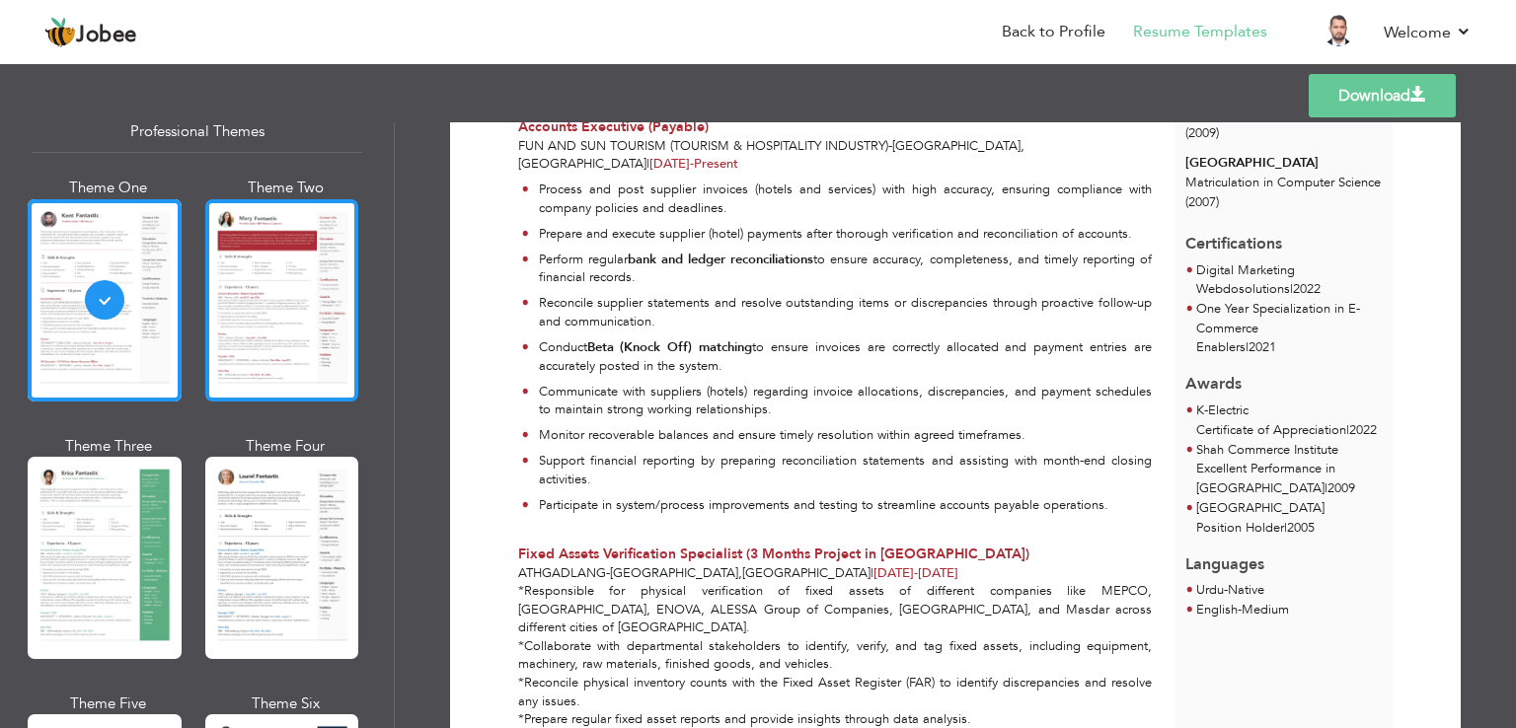
click at [280, 239] on div at bounding box center [282, 300] width 154 height 202
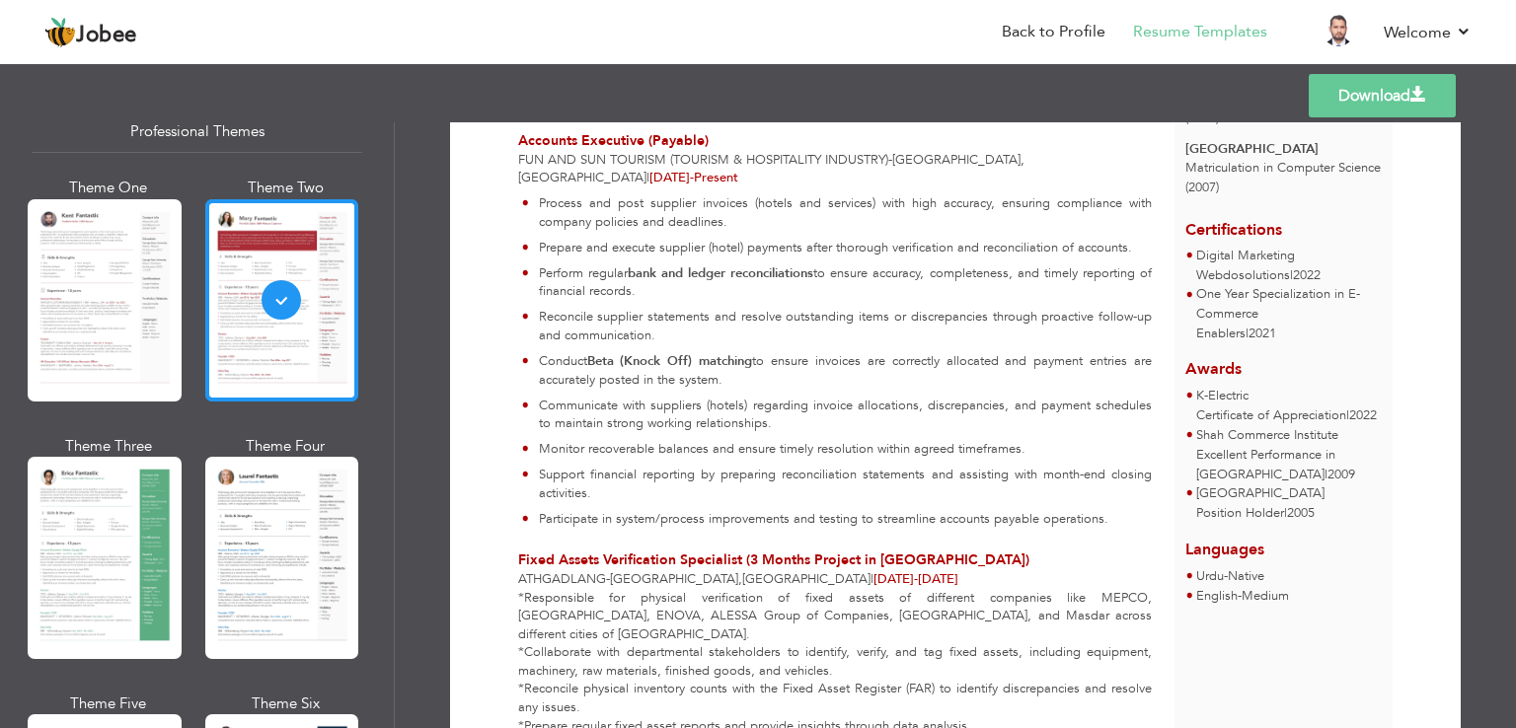
scroll to position [0, 0]
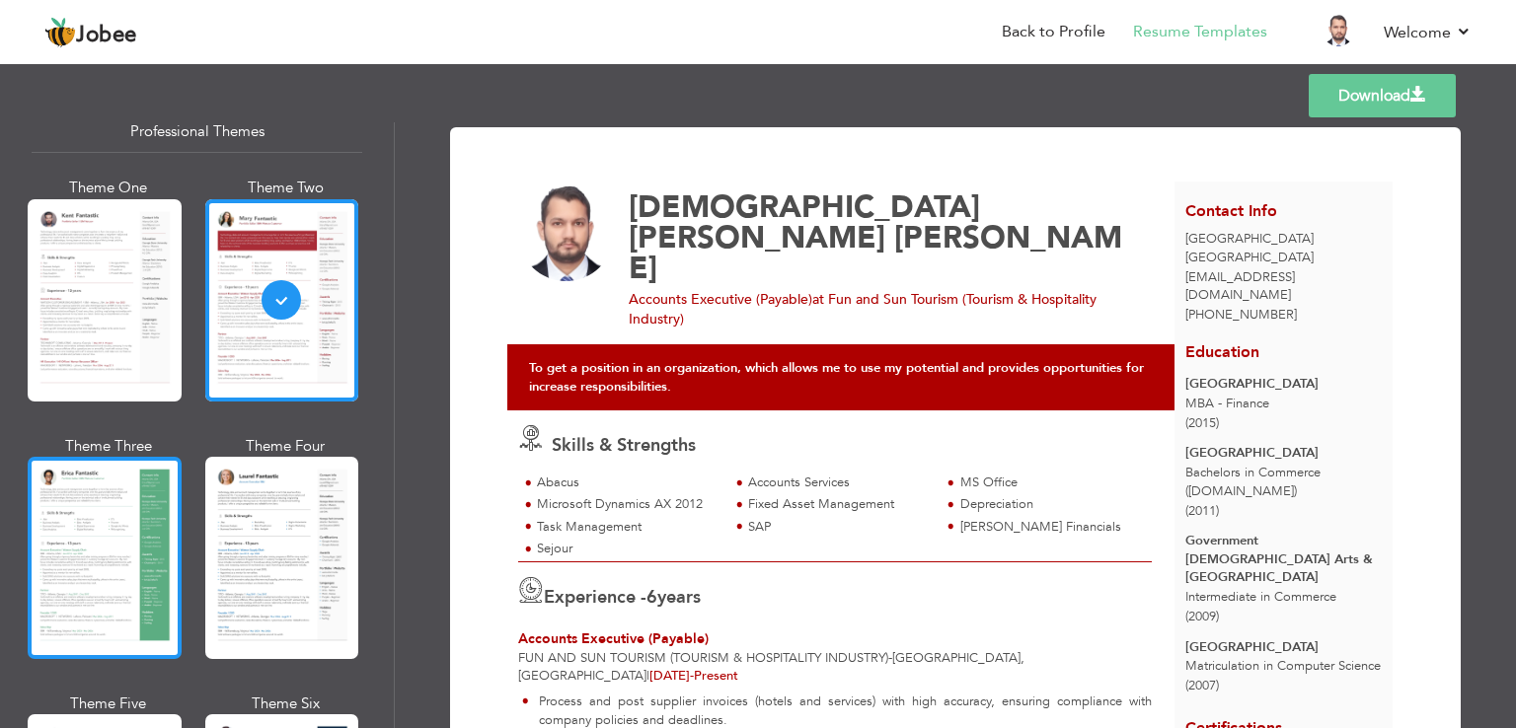
click at [115, 457] on div at bounding box center [105, 558] width 154 height 202
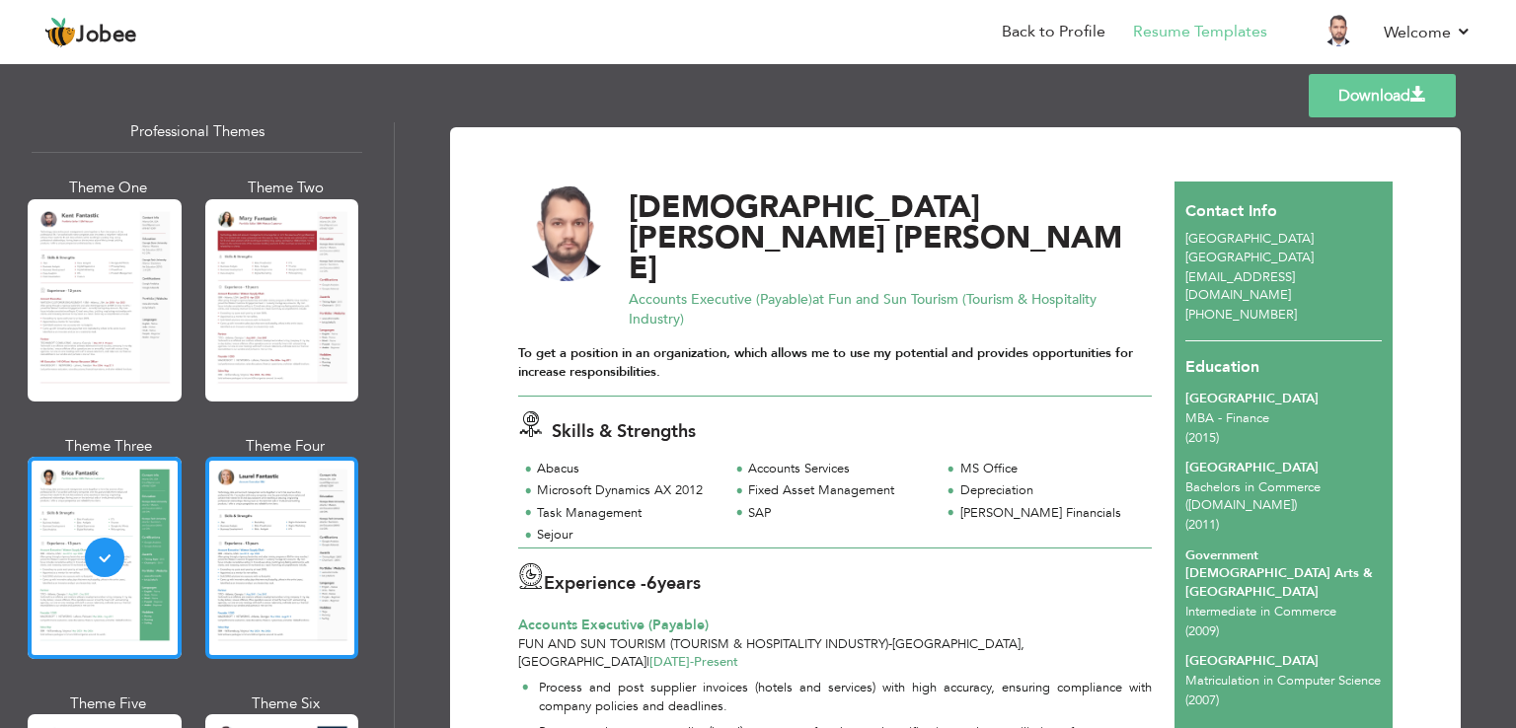
click at [259, 512] on div at bounding box center [282, 558] width 154 height 202
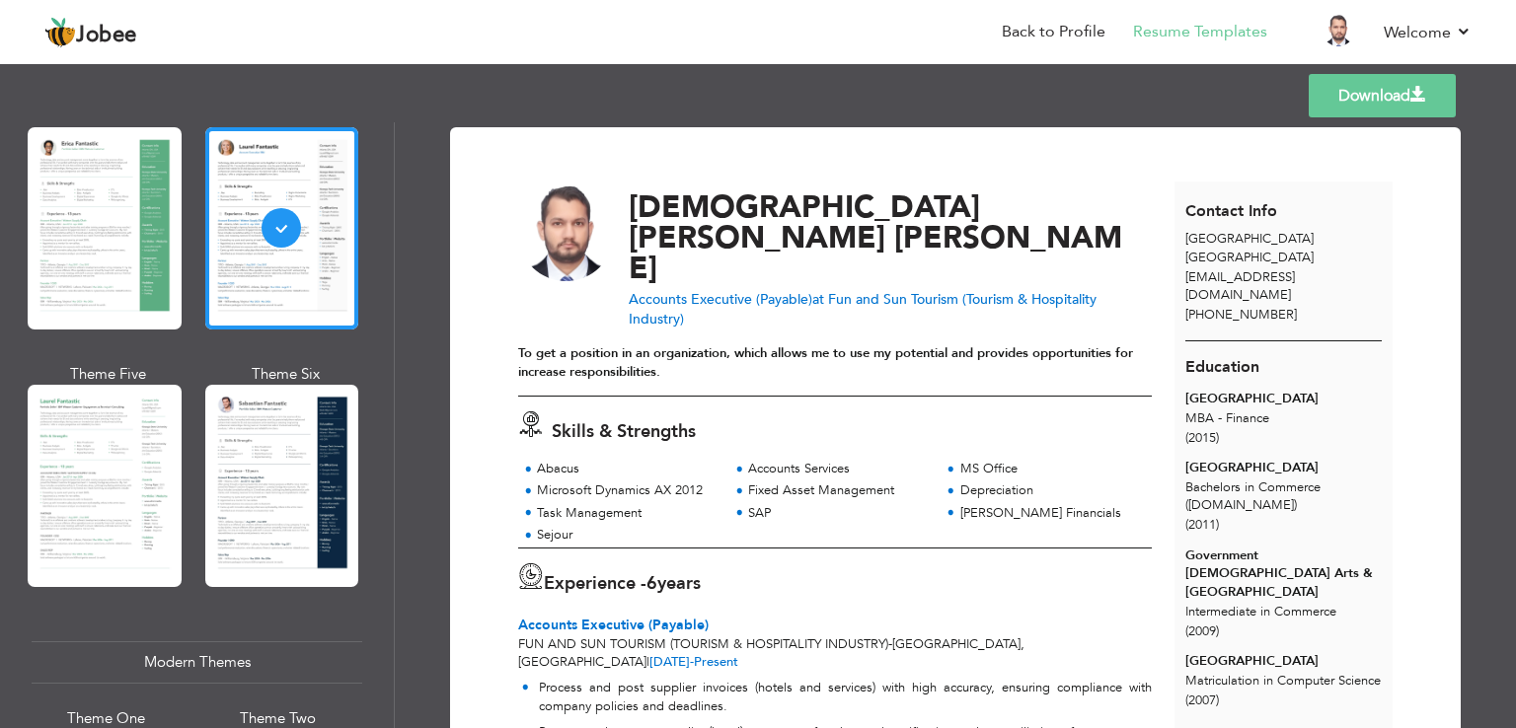
scroll to position [404, 0]
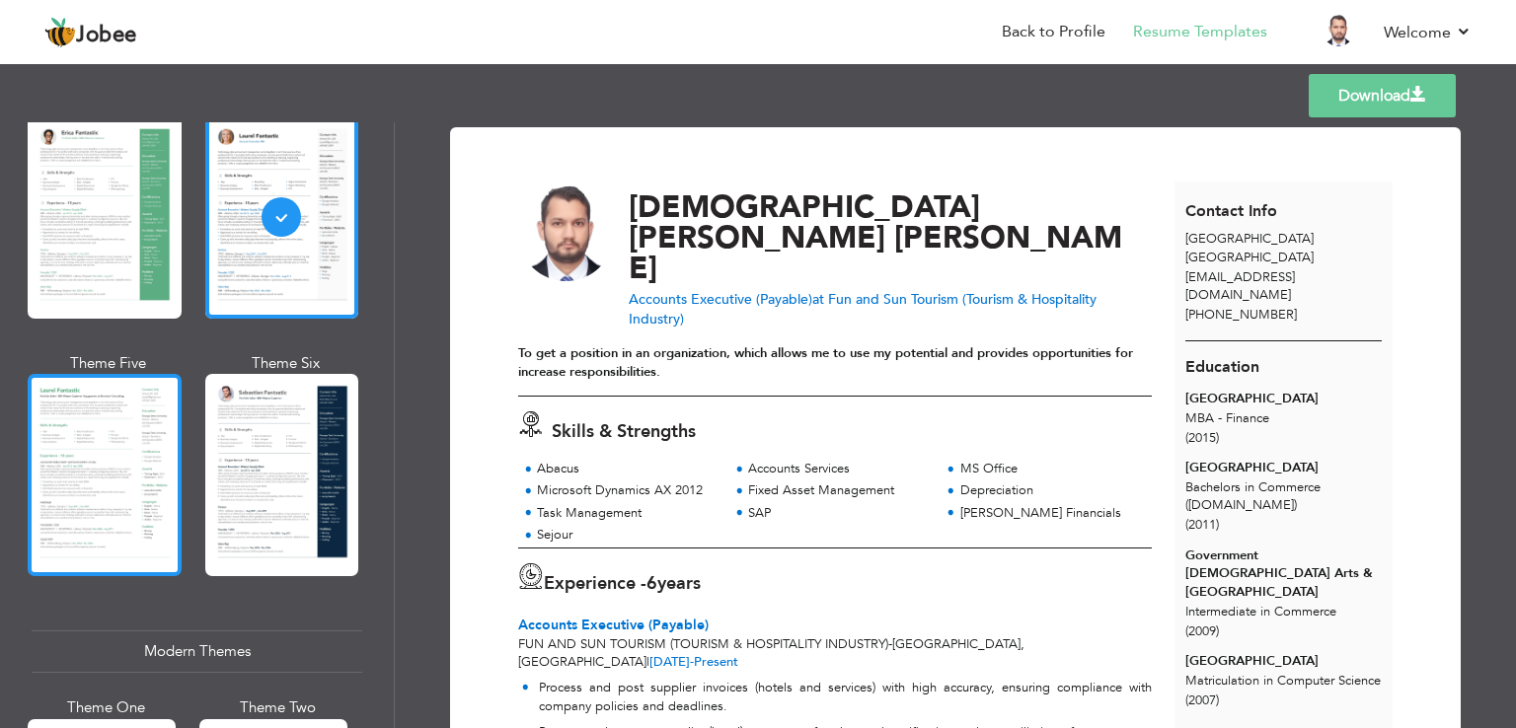
click at [134, 435] on div at bounding box center [105, 475] width 154 height 202
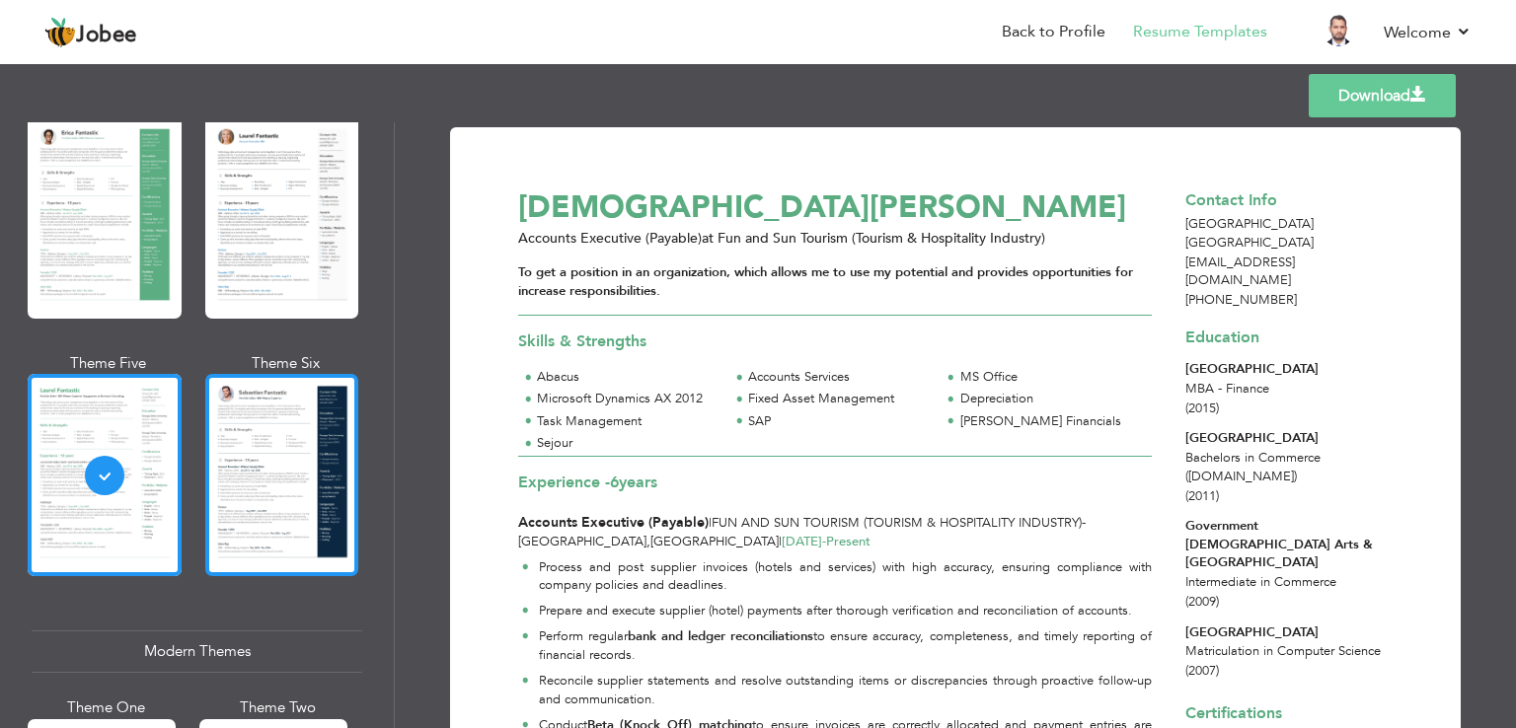
click at [257, 428] on div at bounding box center [282, 475] width 154 height 202
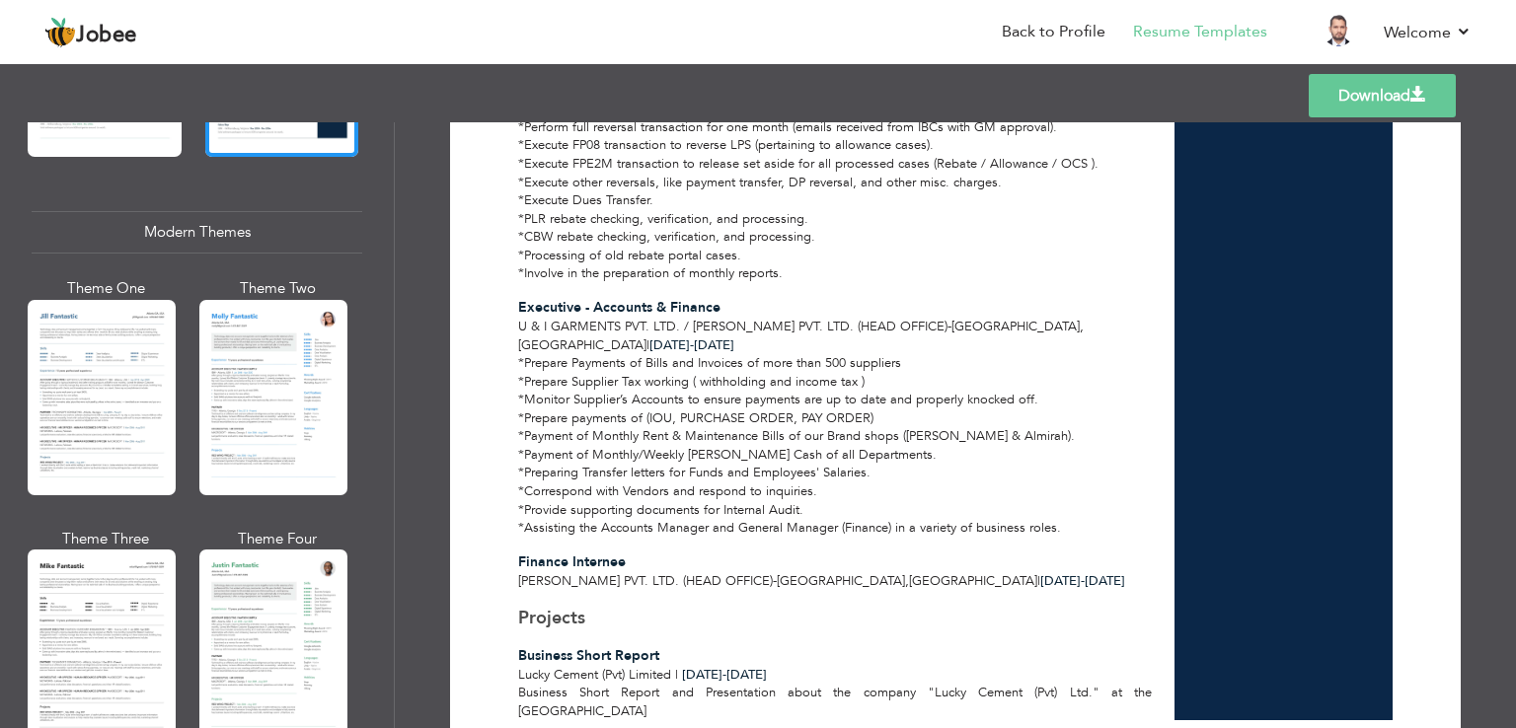
scroll to position [834, 0]
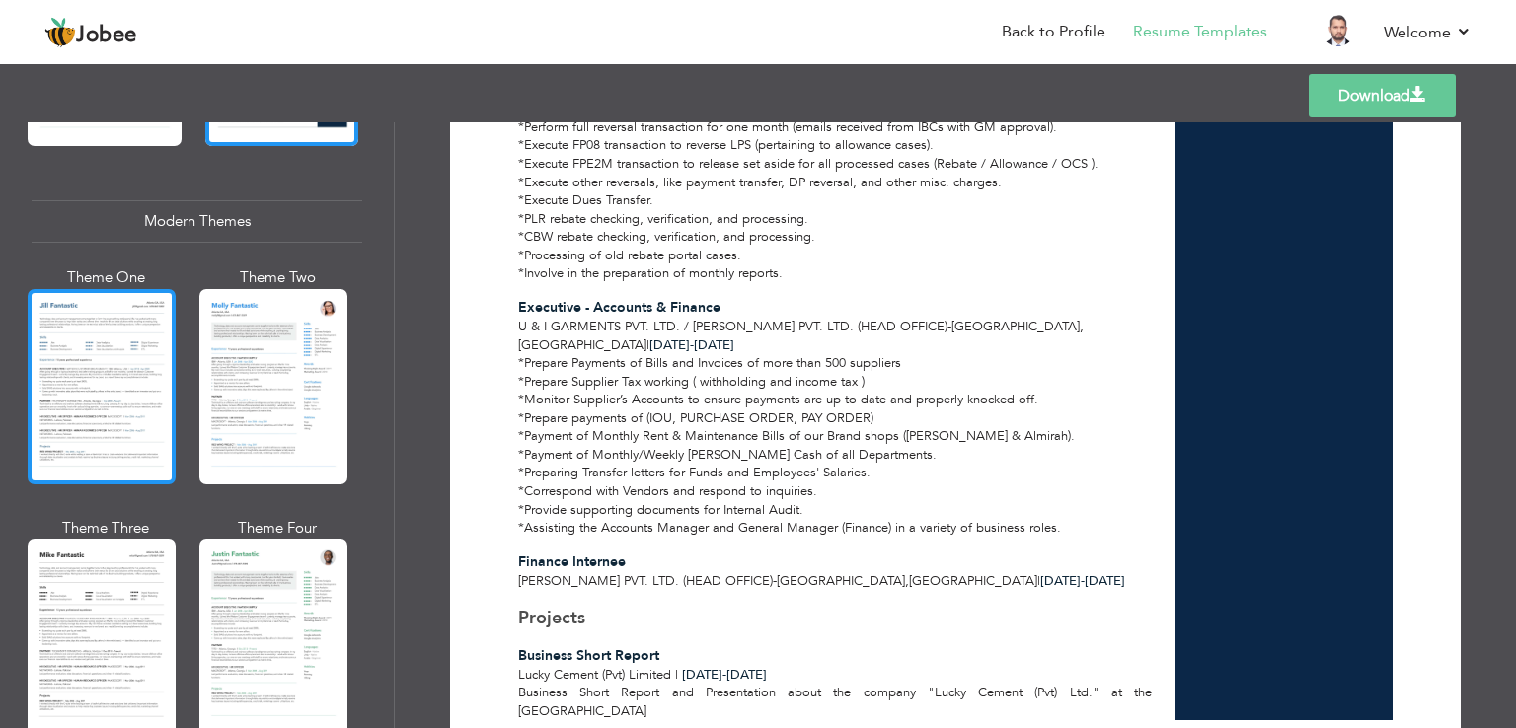
click at [80, 349] on div at bounding box center [102, 386] width 148 height 195
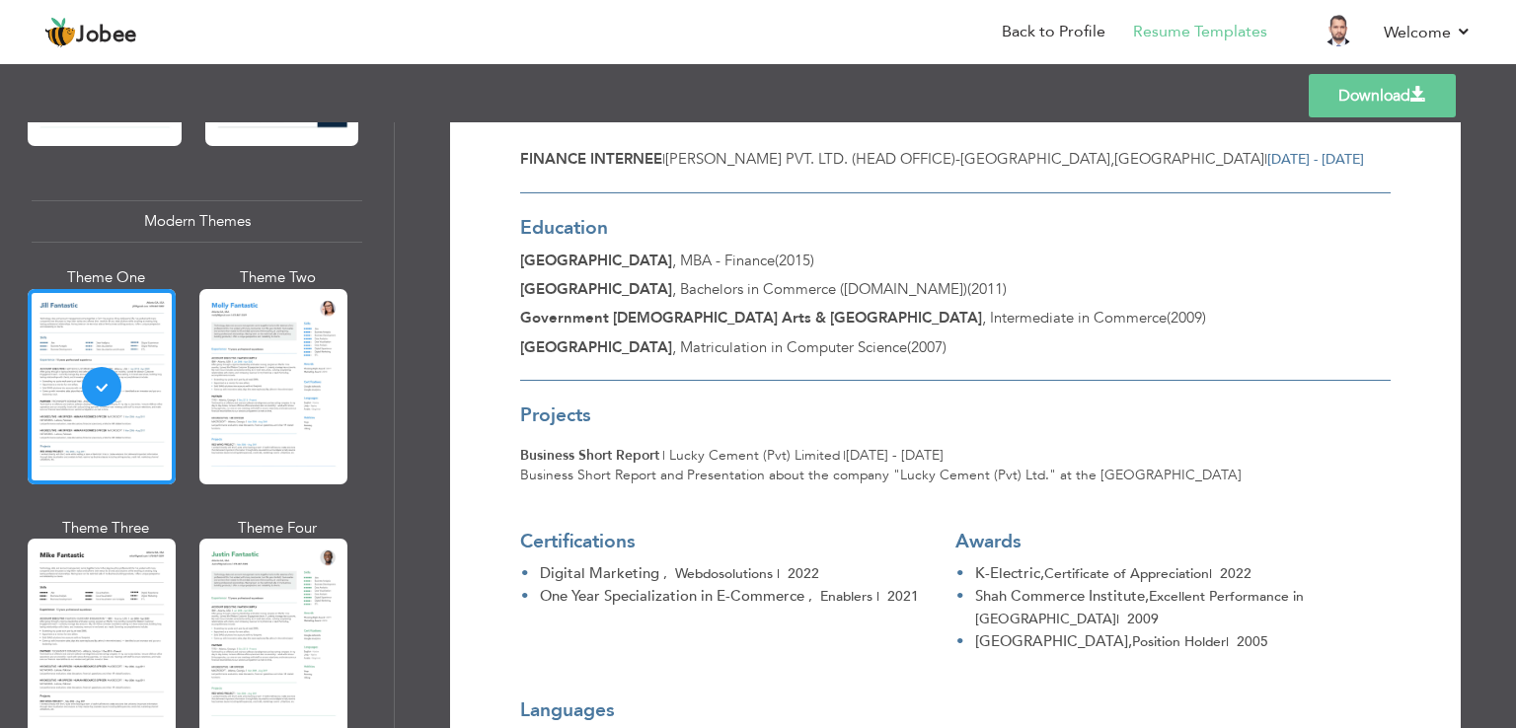
scroll to position [1871, 0]
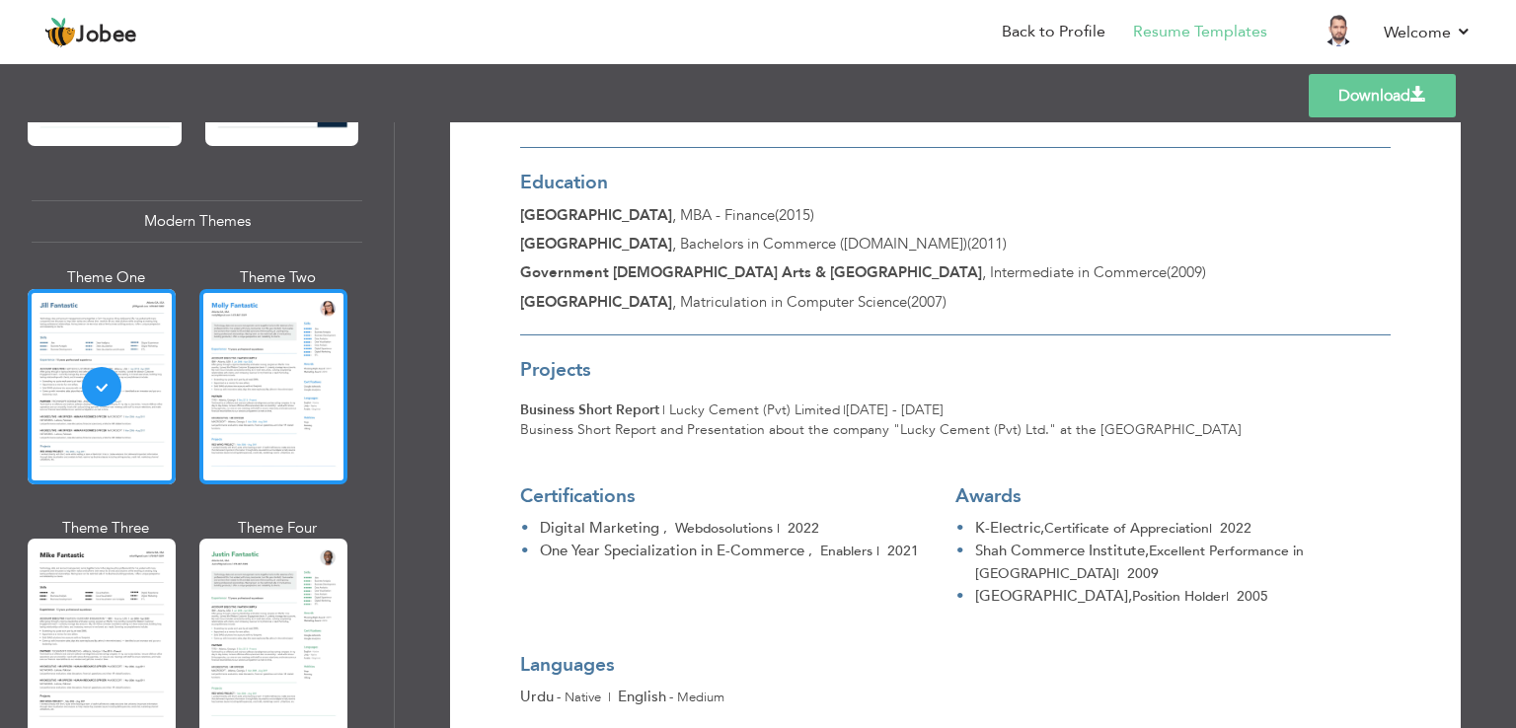
click at [306, 363] on div at bounding box center [273, 386] width 148 height 195
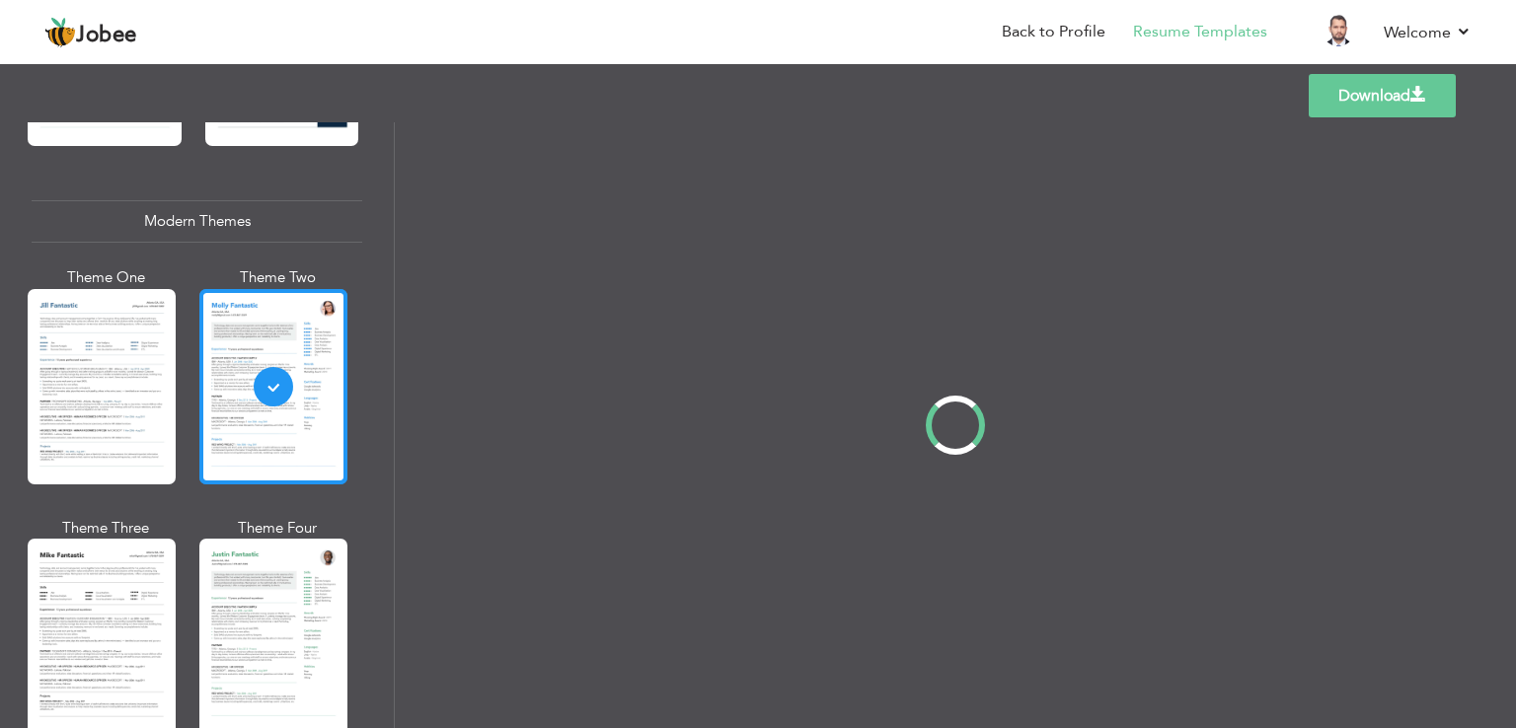
scroll to position [0, 0]
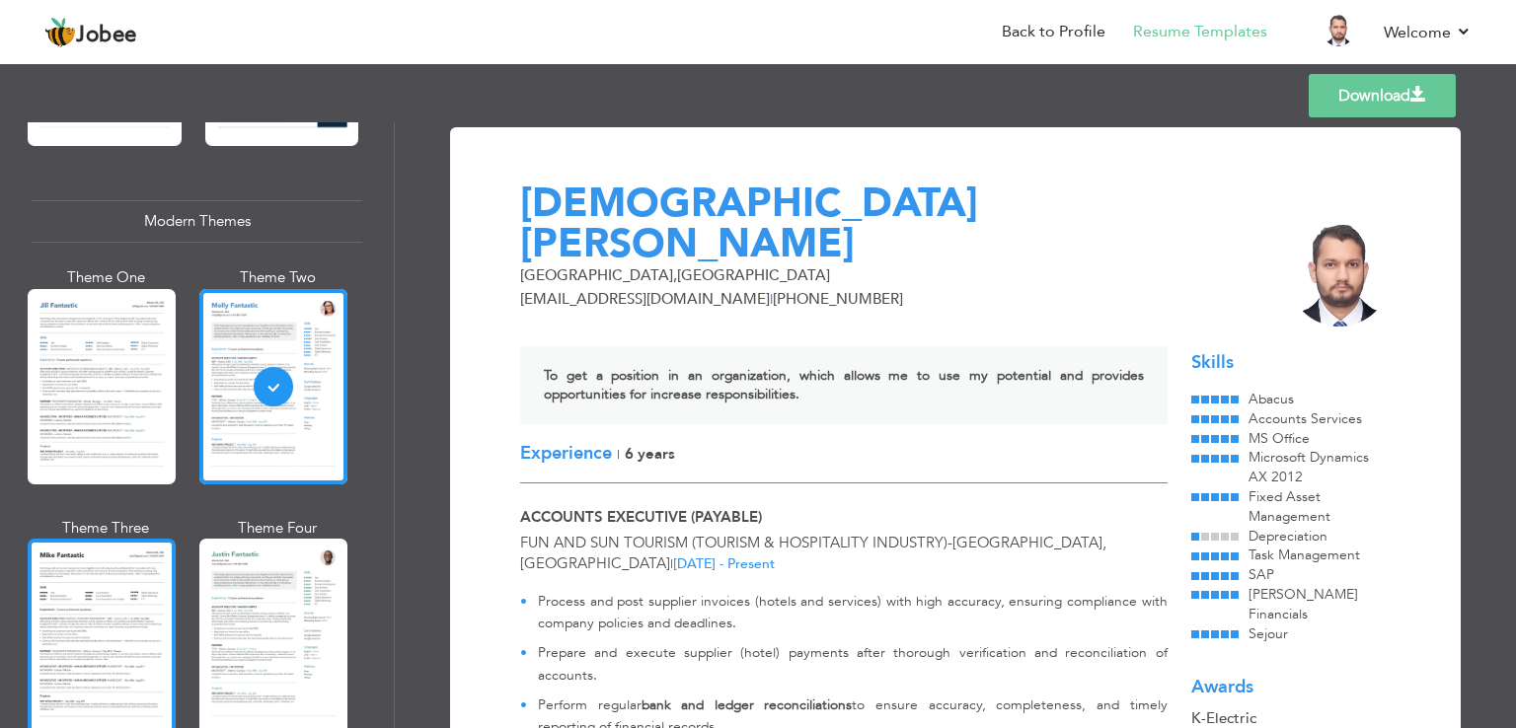
click at [104, 593] on div at bounding box center [102, 636] width 148 height 195
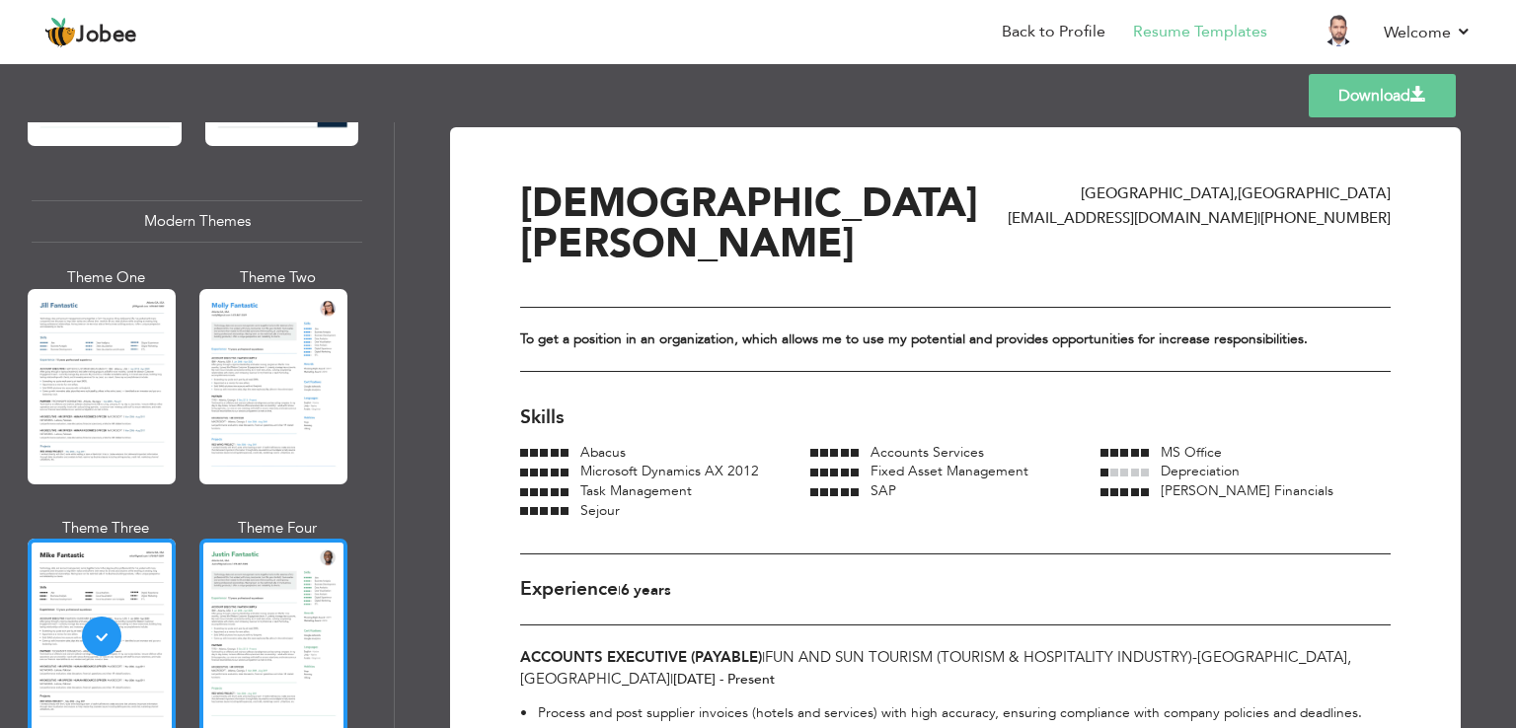
click at [217, 612] on div at bounding box center [273, 636] width 148 height 195
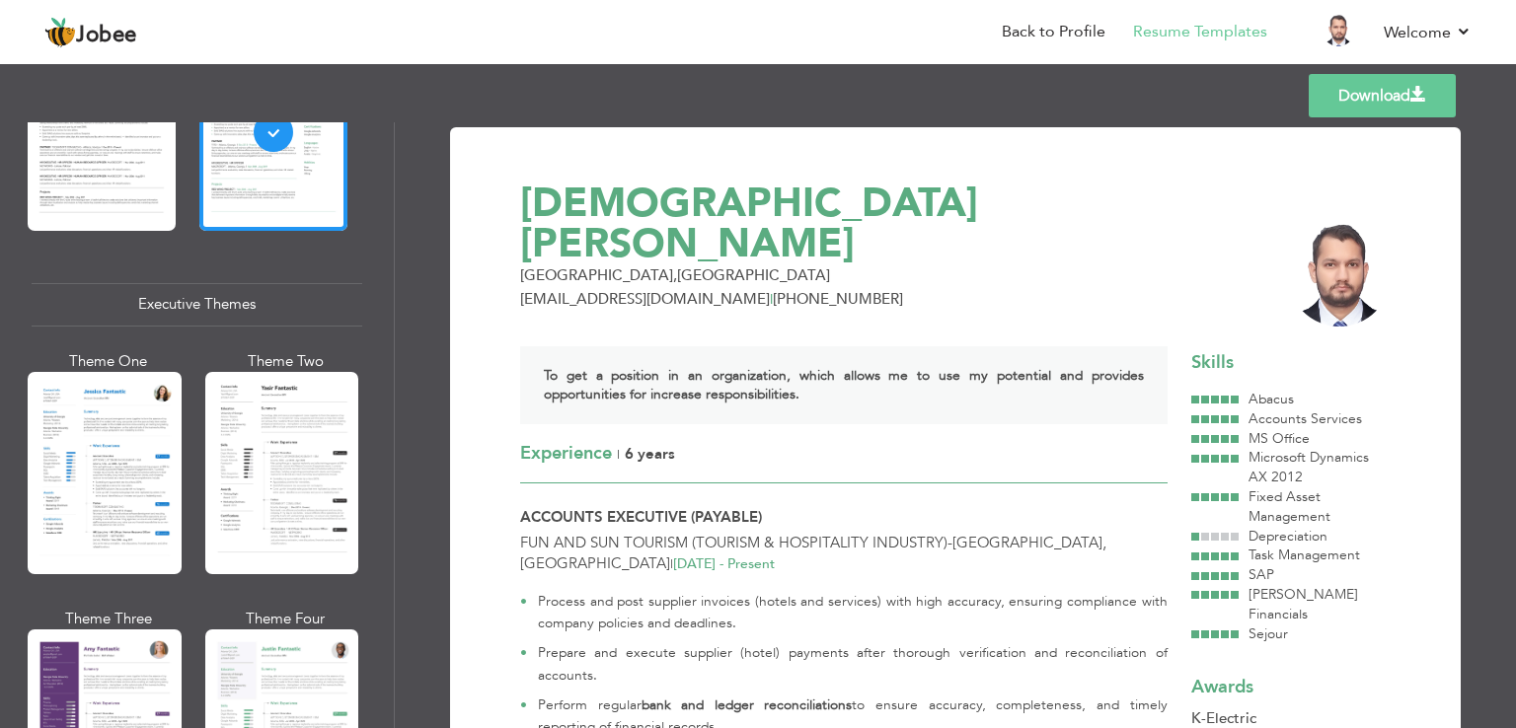
scroll to position [1374, 0]
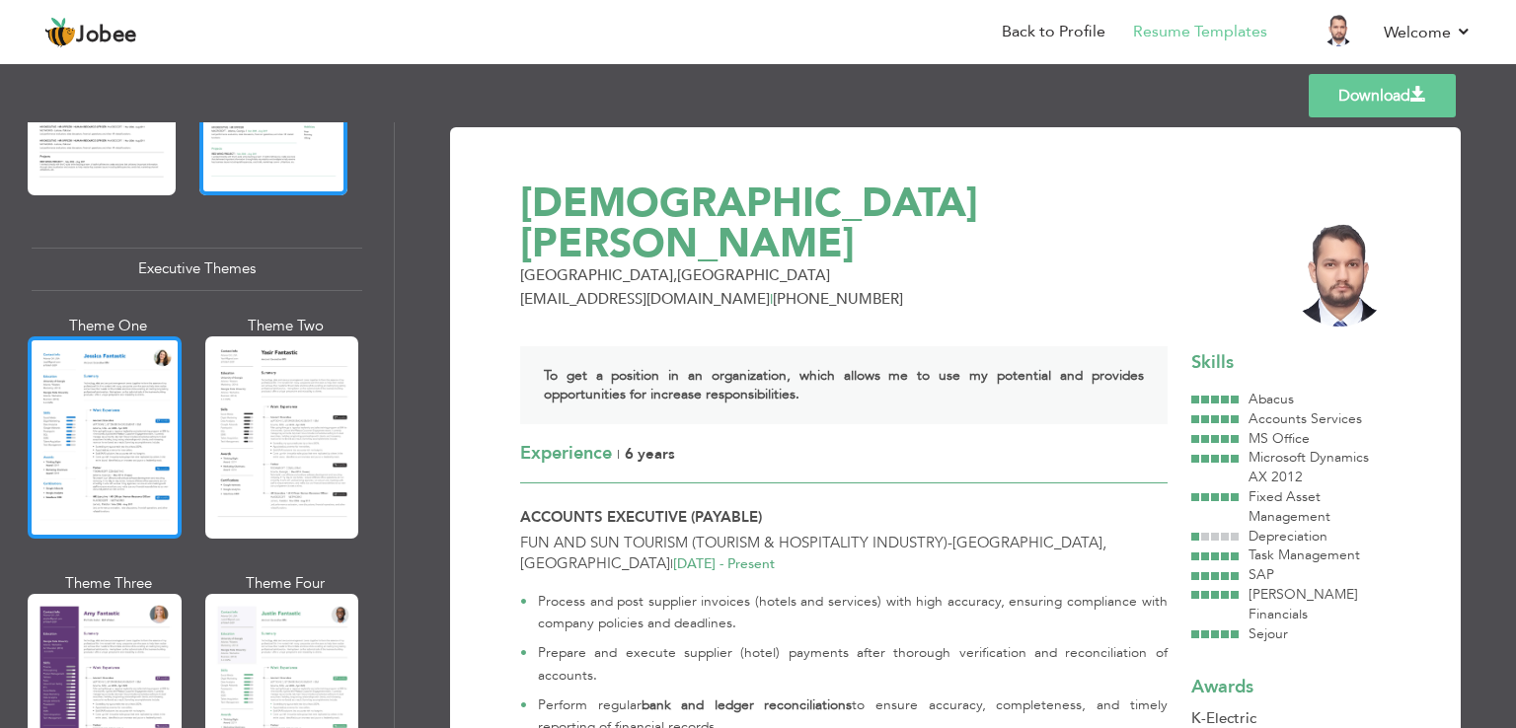
click at [132, 373] on div at bounding box center [105, 438] width 154 height 202
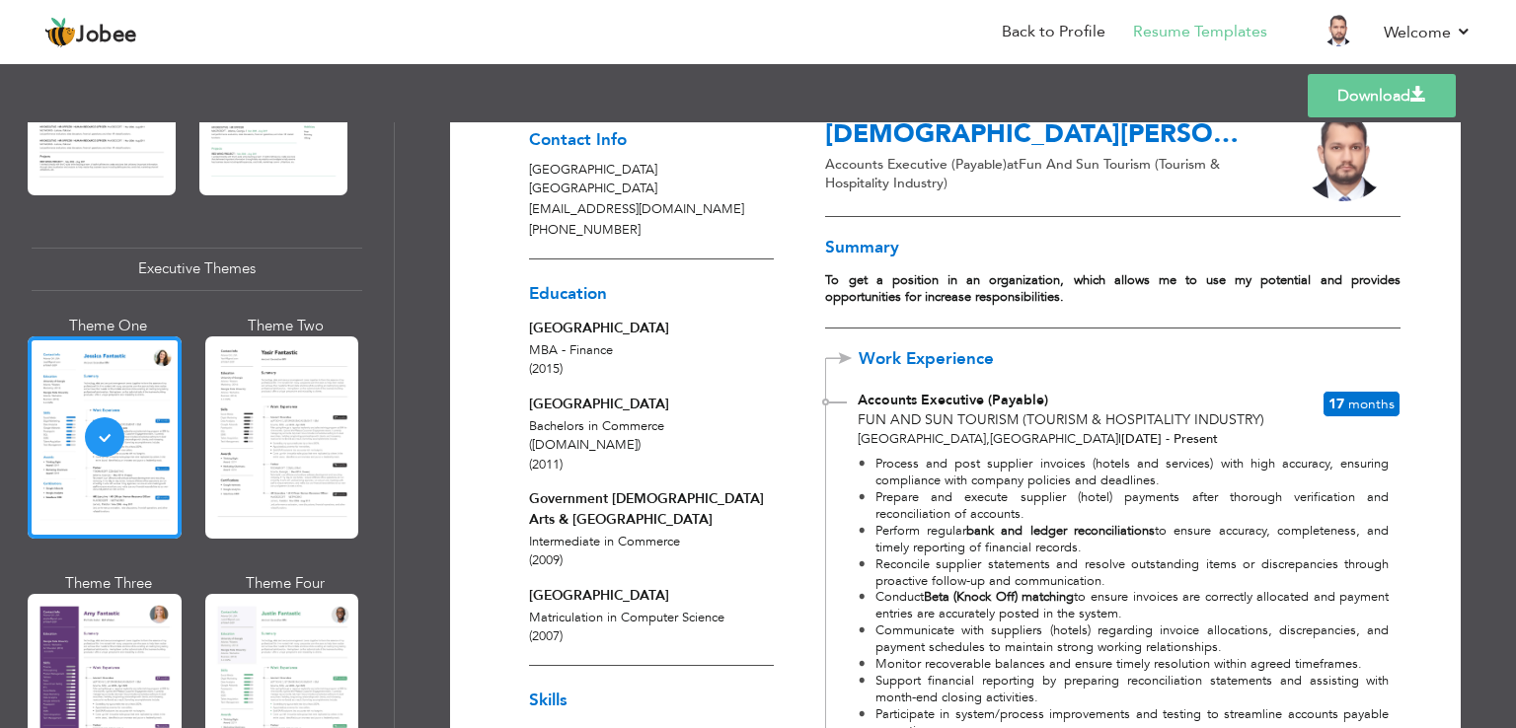
scroll to position [0, 0]
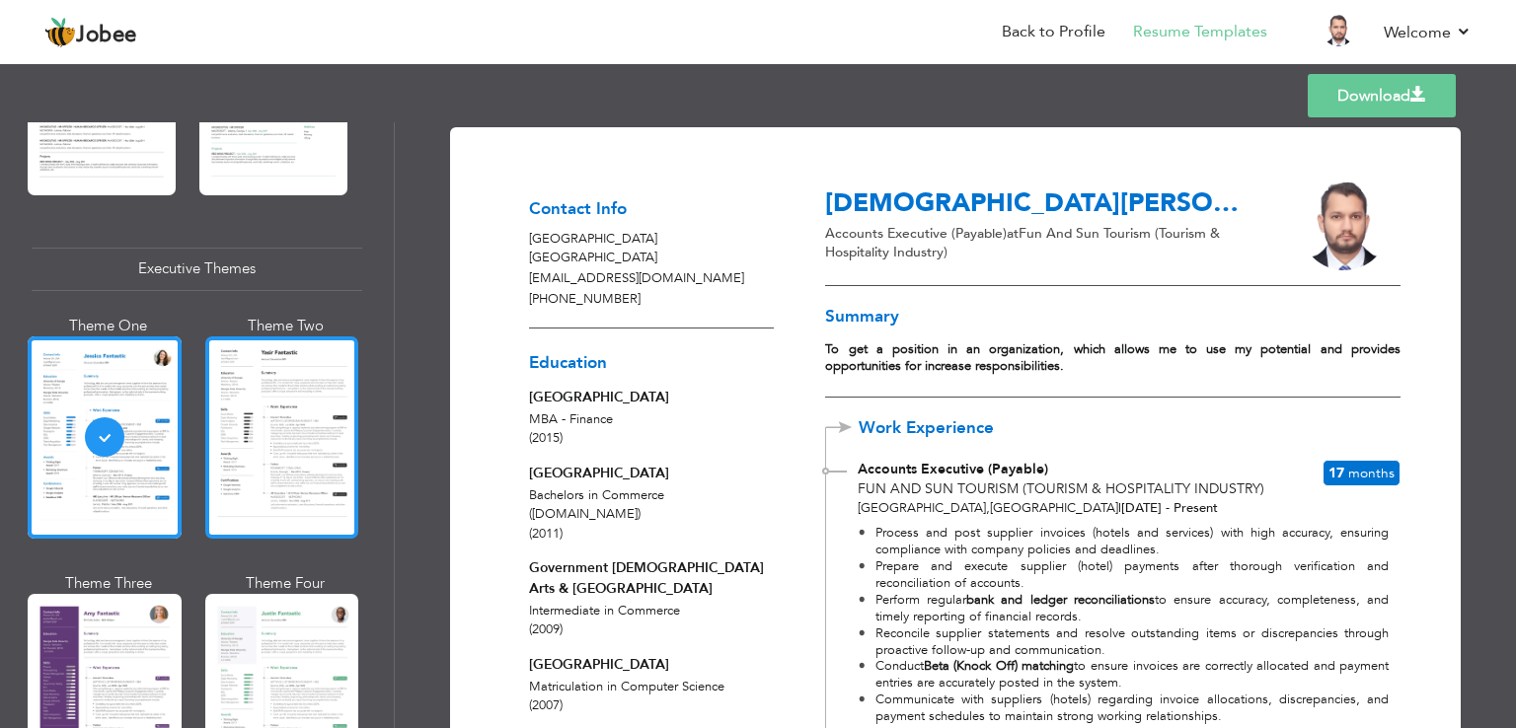
click at [329, 380] on div at bounding box center [282, 438] width 154 height 202
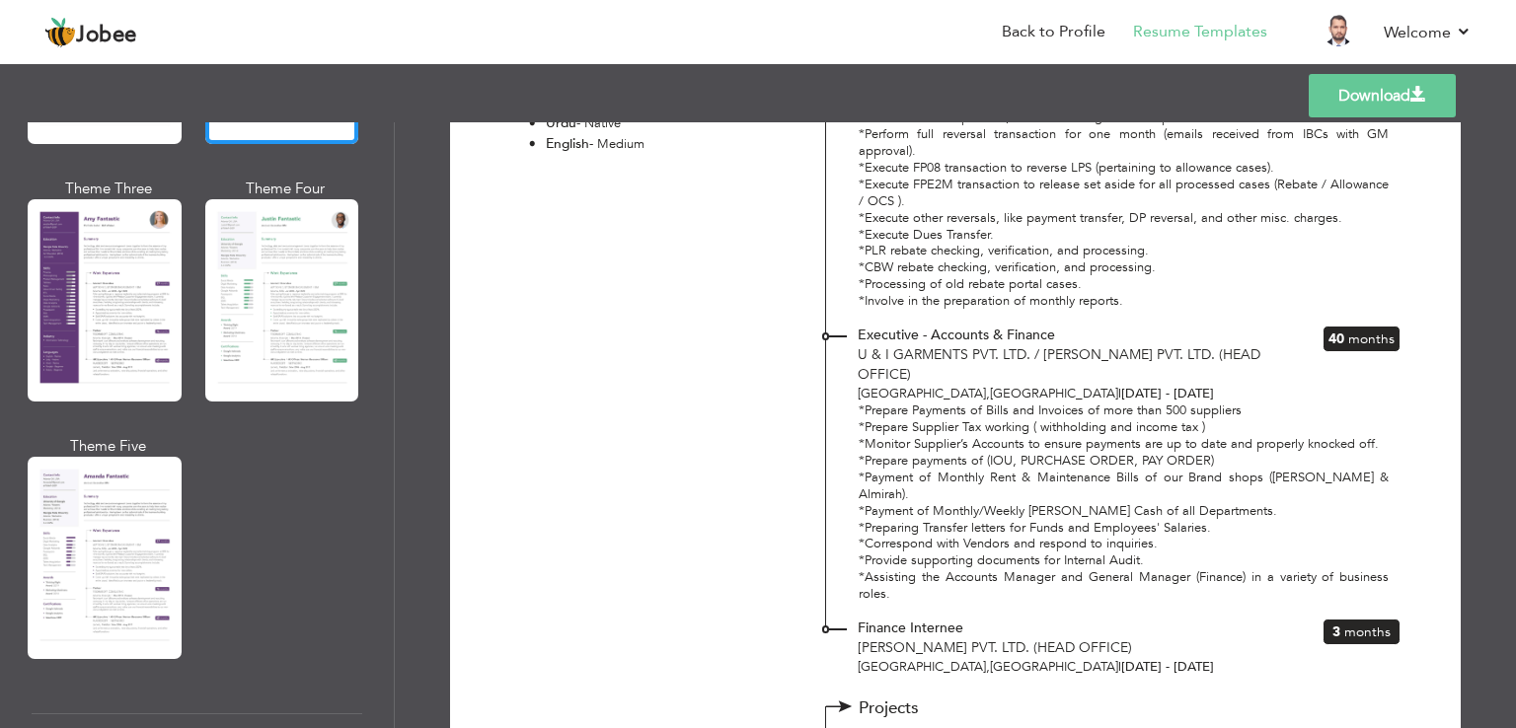
scroll to position [1773, 0]
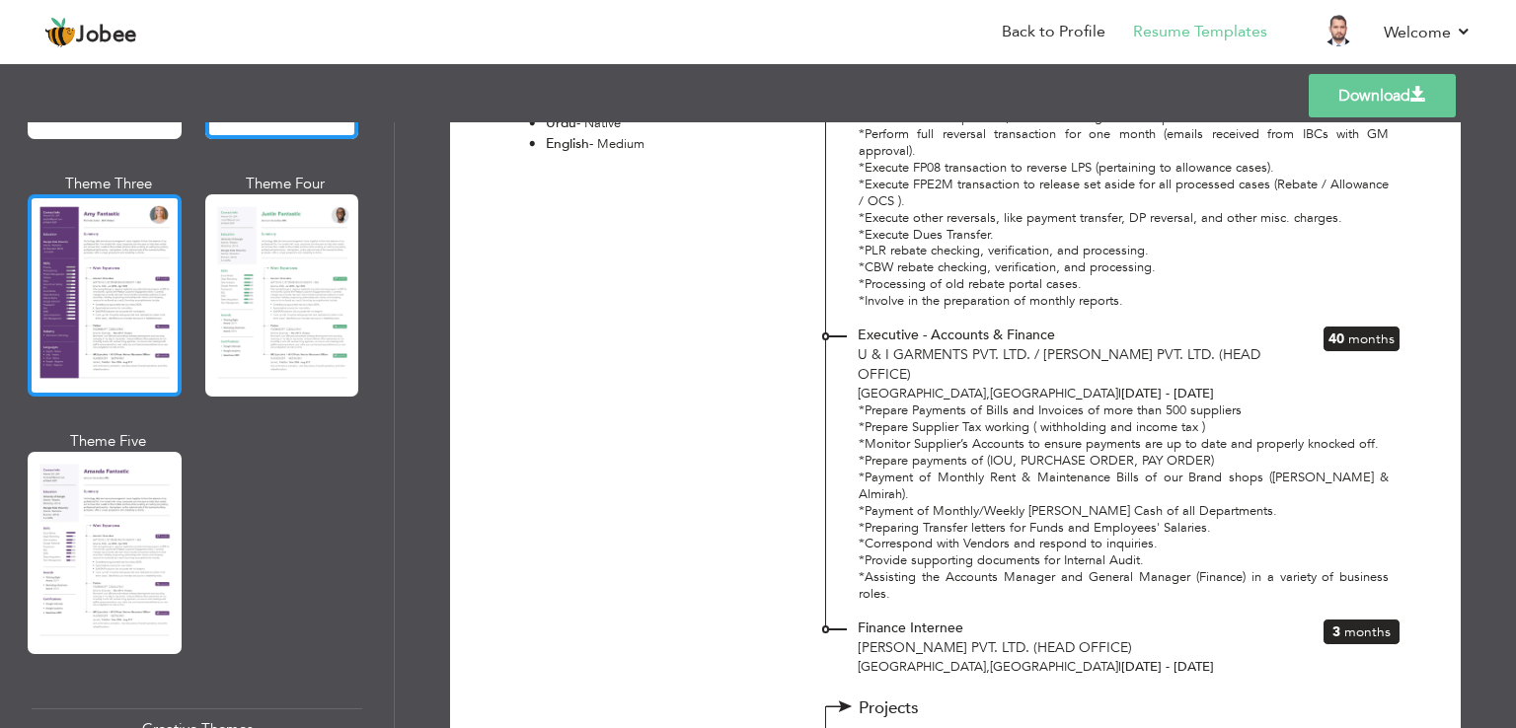
click at [113, 277] on div at bounding box center [105, 295] width 154 height 202
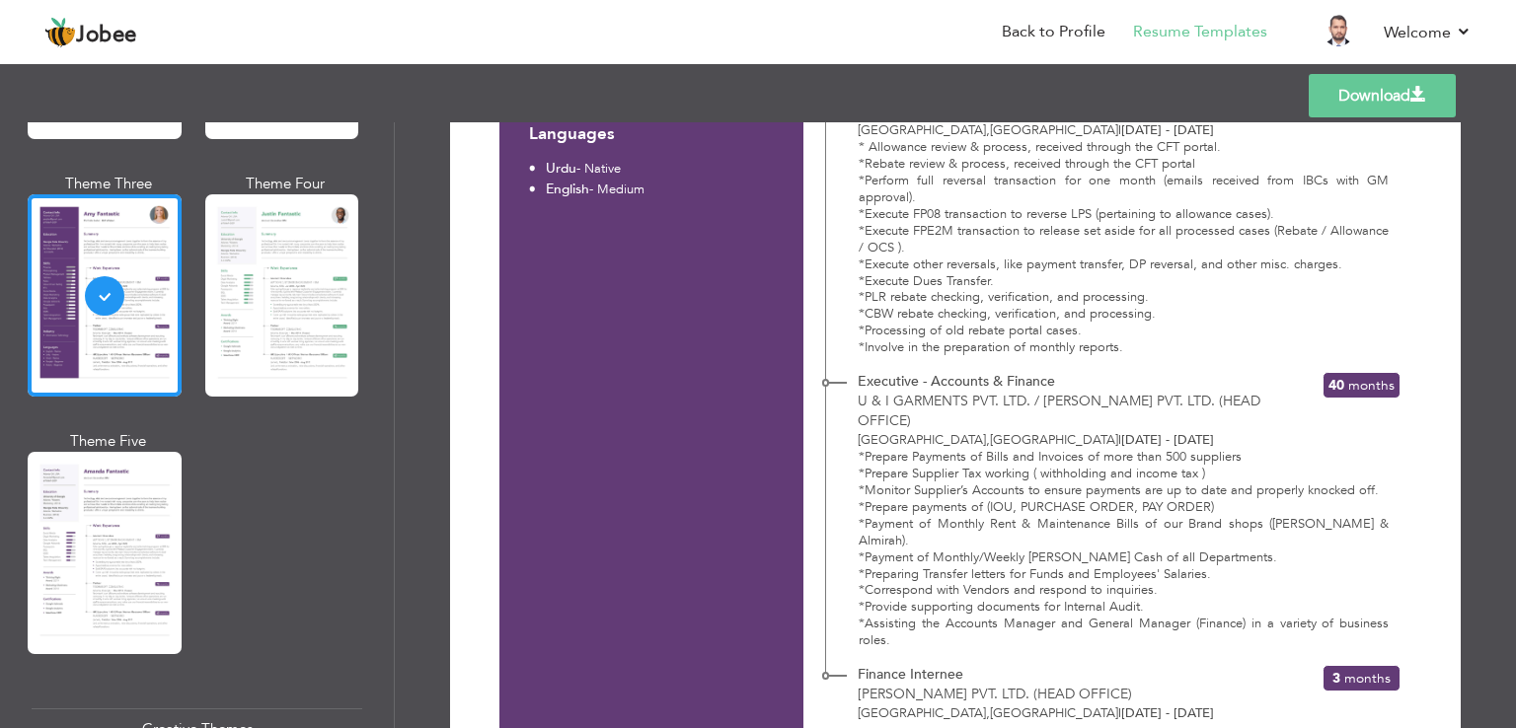
scroll to position [1328, 0]
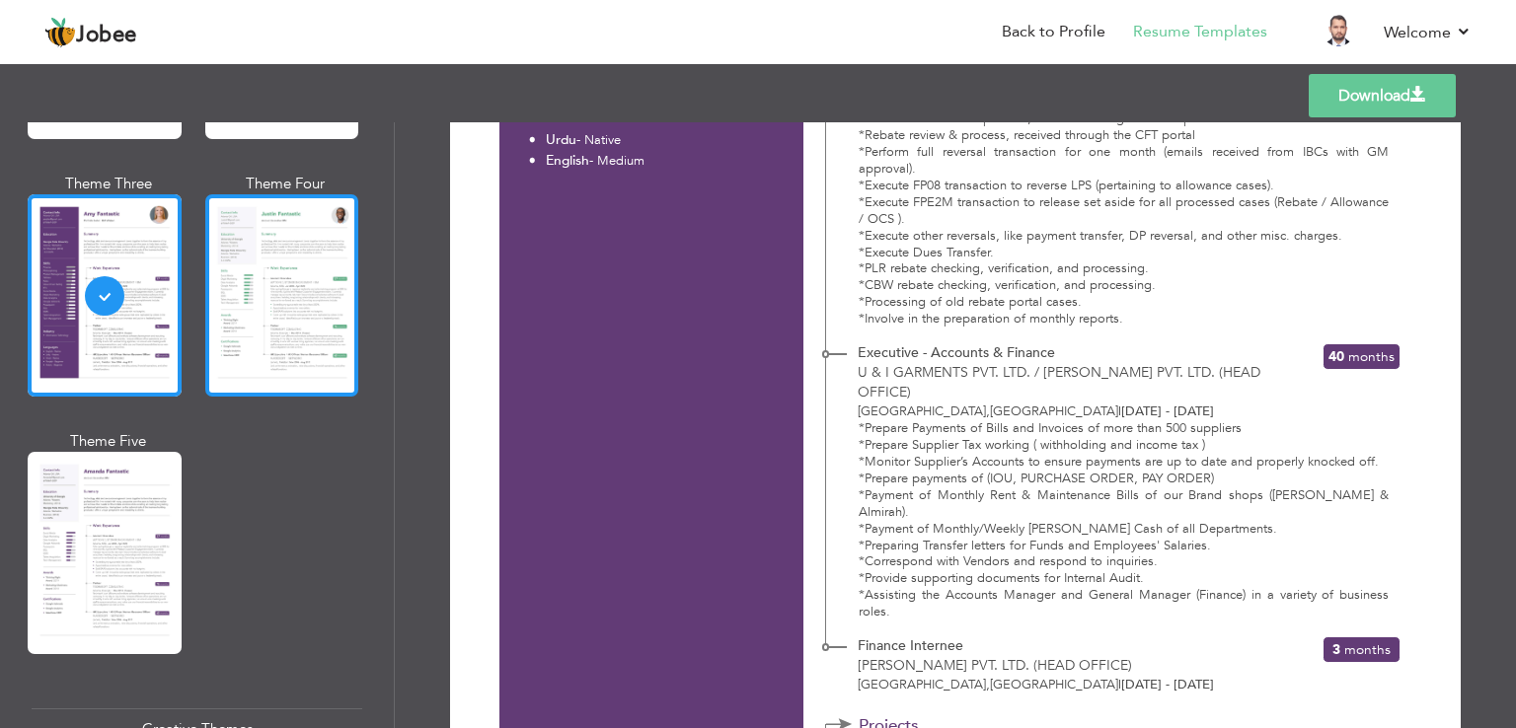
click at [280, 247] on div at bounding box center [282, 295] width 154 height 202
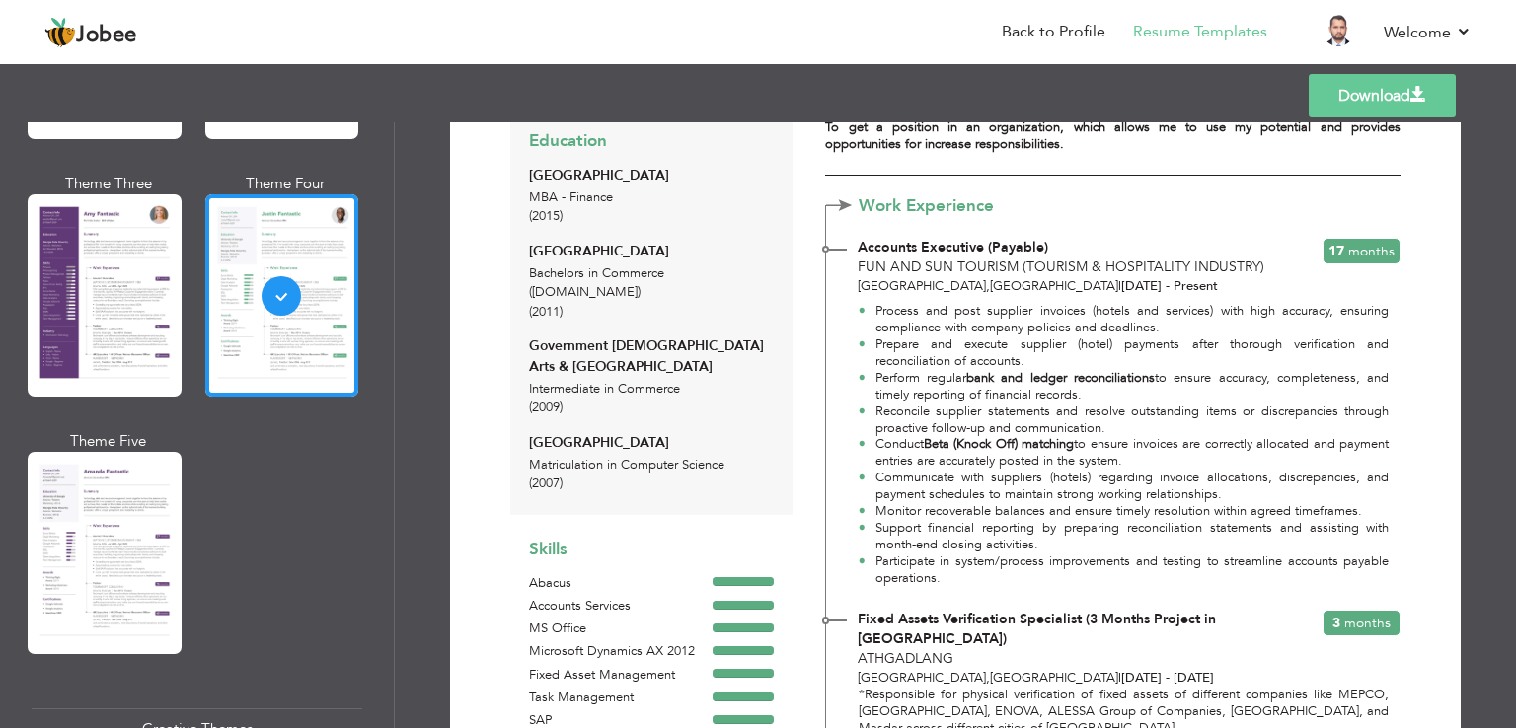
scroll to position [178, 0]
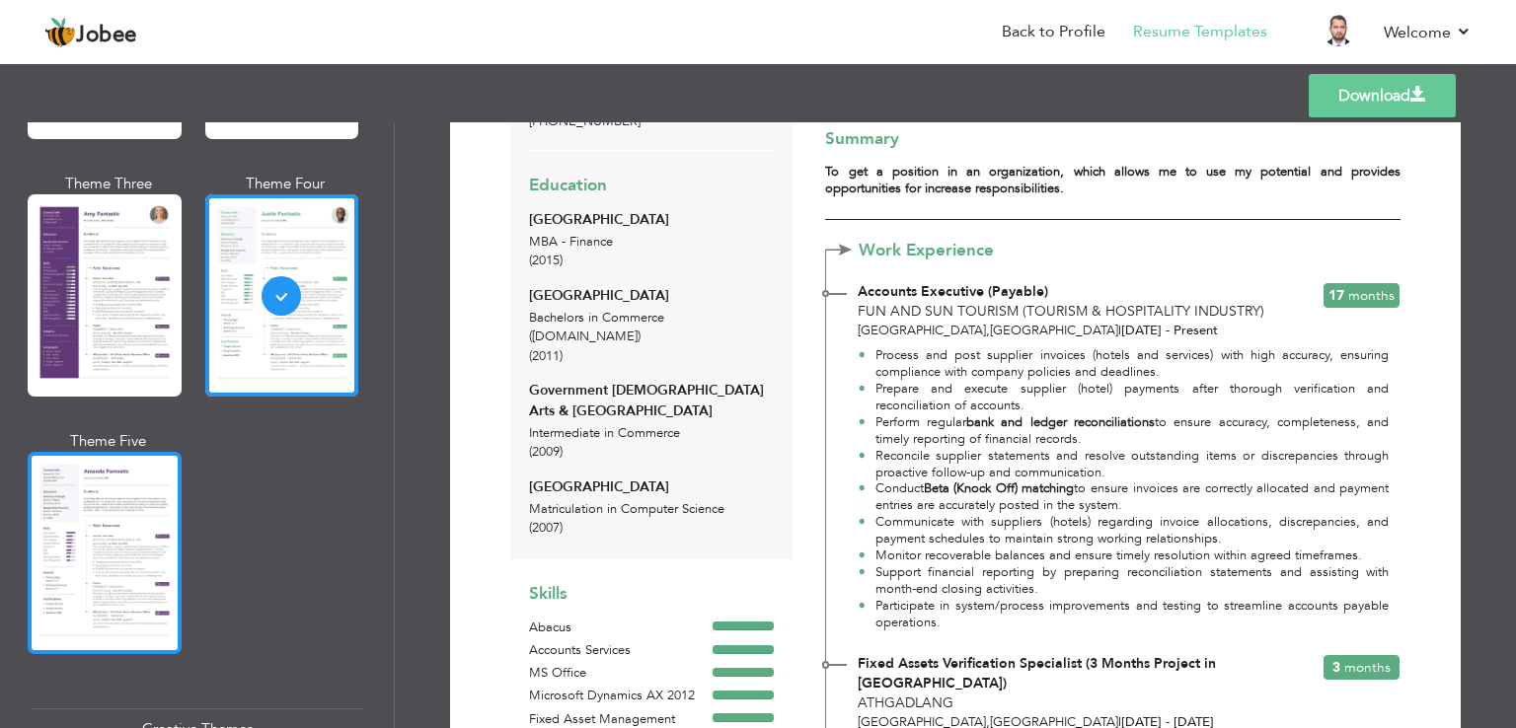
click at [128, 518] on div at bounding box center [105, 553] width 154 height 202
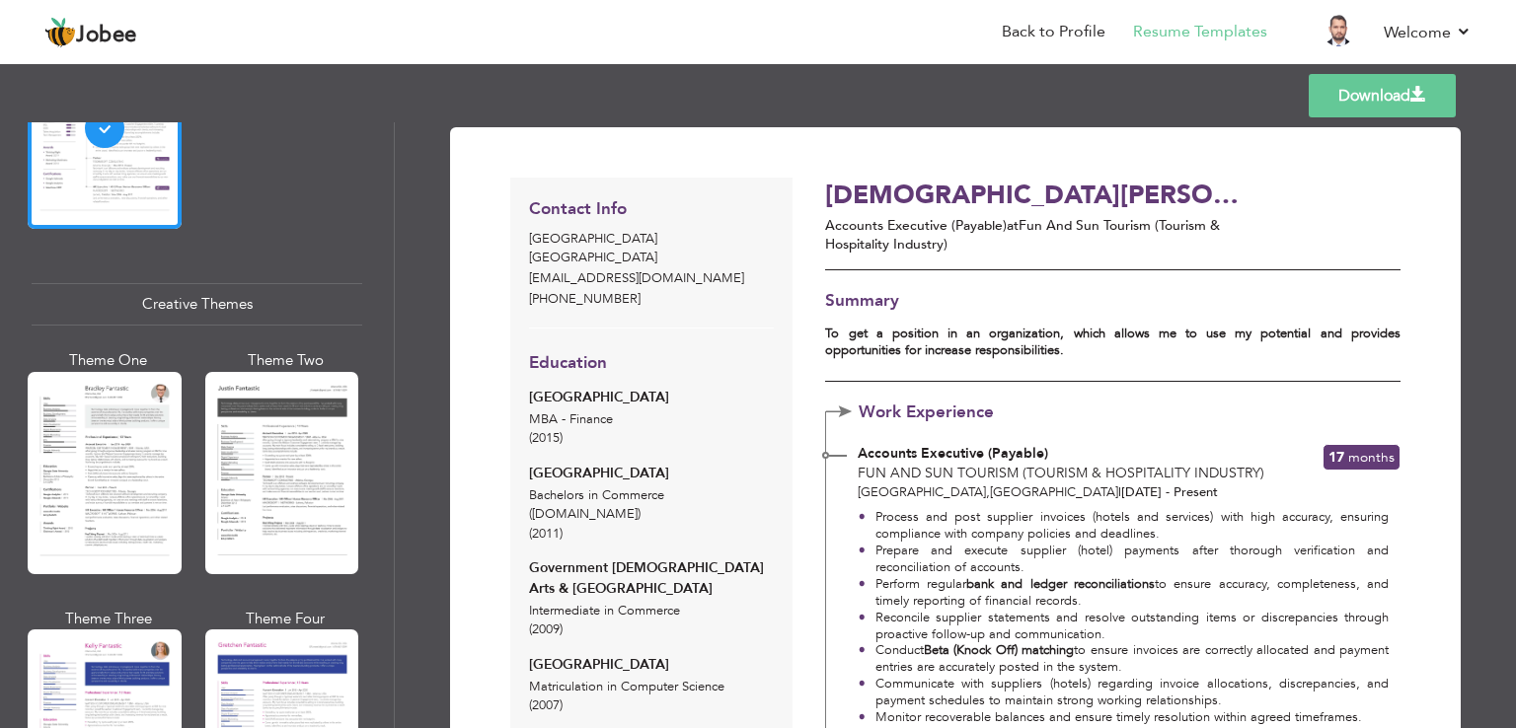
scroll to position [2215, 0]
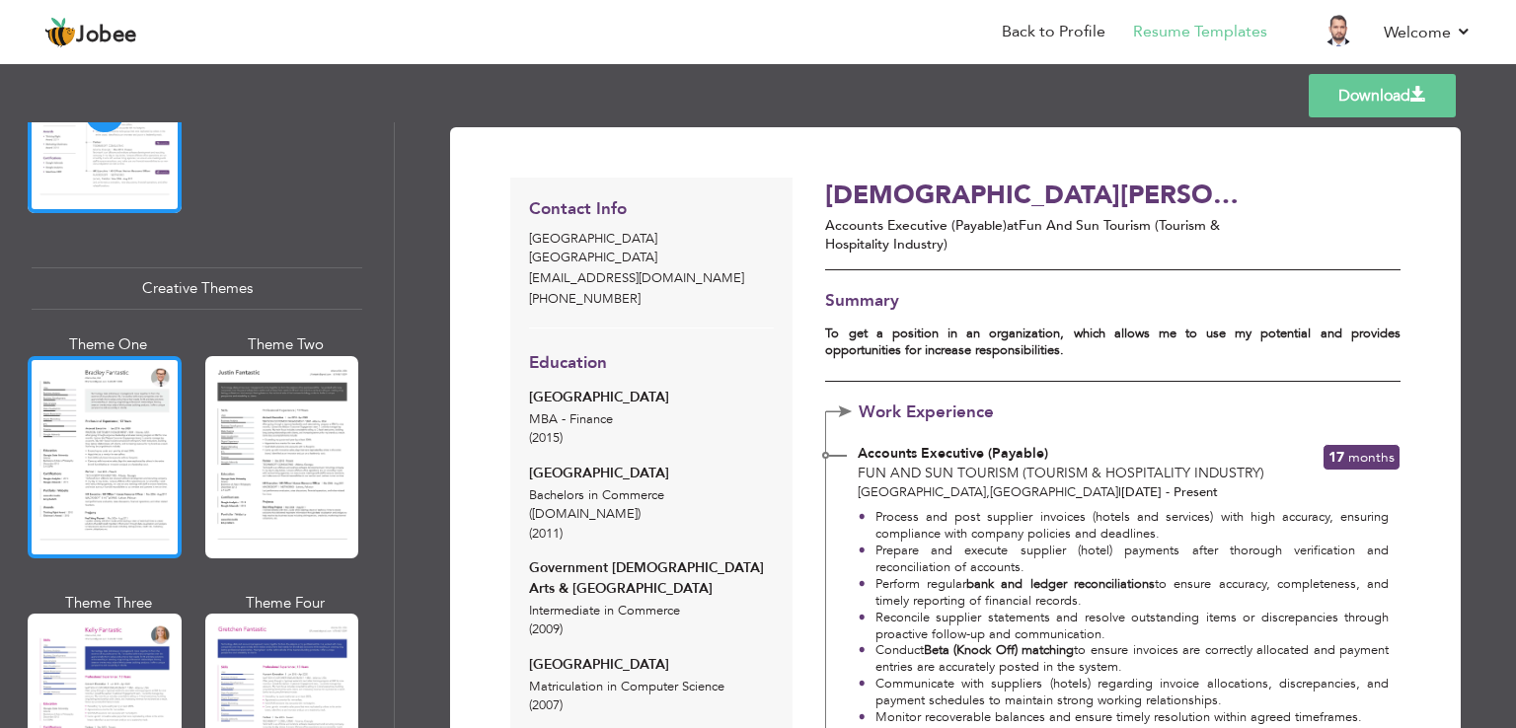
click at [87, 388] on div at bounding box center [105, 457] width 154 height 202
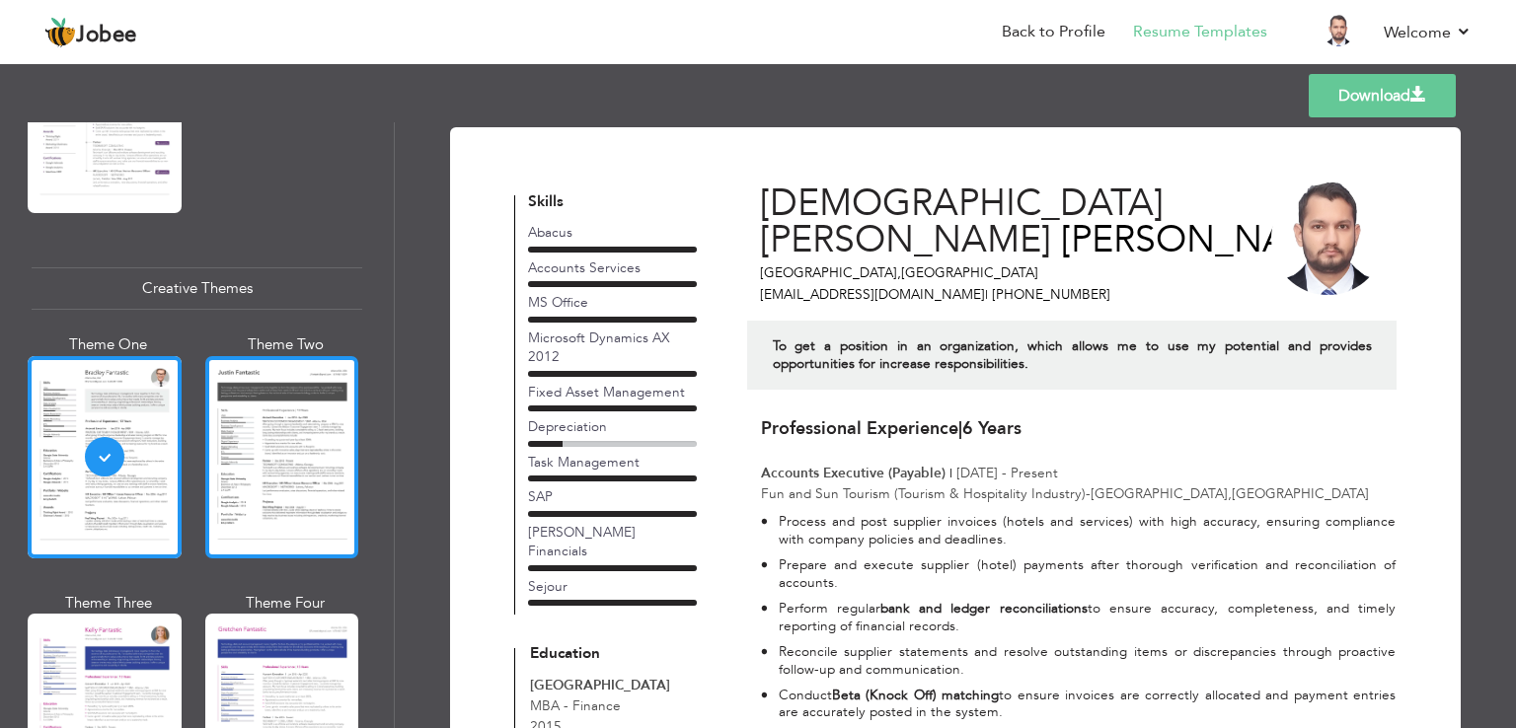
click at [282, 422] on div at bounding box center [282, 457] width 154 height 202
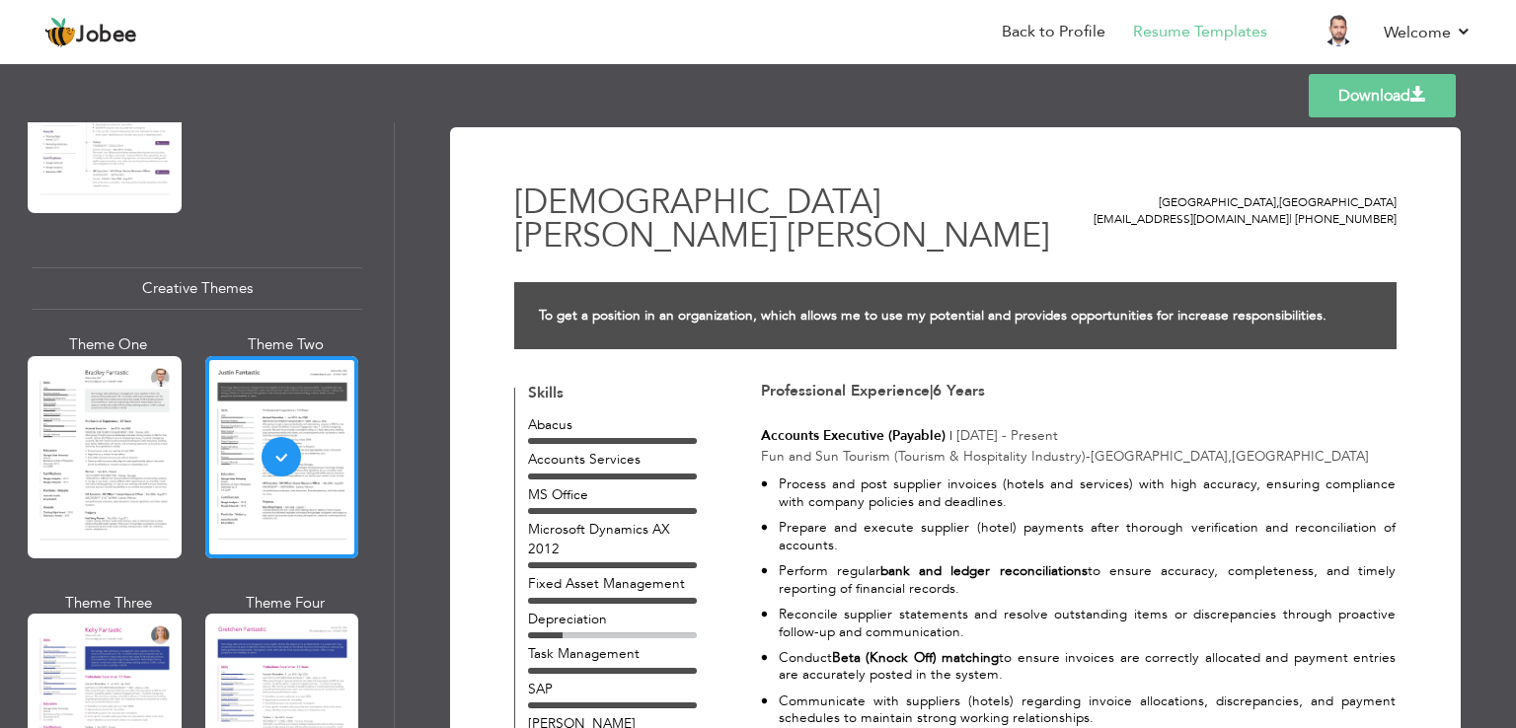
click at [400, 475] on div "Download Muhammad Danish Rafiq Dubai , United Arab Emirates mdanishrafiquae@gma…" at bounding box center [955, 425] width 1121 height 606
click at [380, 467] on div "Professional Themes Theme One Theme Two Theme Three Theme Six" at bounding box center [197, 425] width 394 height 606
drag, startPoint x: 395, startPoint y: 479, endPoint x: 392, endPoint y: 493, distance: 15.1
click at [392, 493] on div "Professional Themes Theme One Theme Two Theme Three Theme Four" at bounding box center [758, 425] width 1516 height 606
drag, startPoint x: 386, startPoint y: 499, endPoint x: 390, endPoint y: 526, distance: 26.9
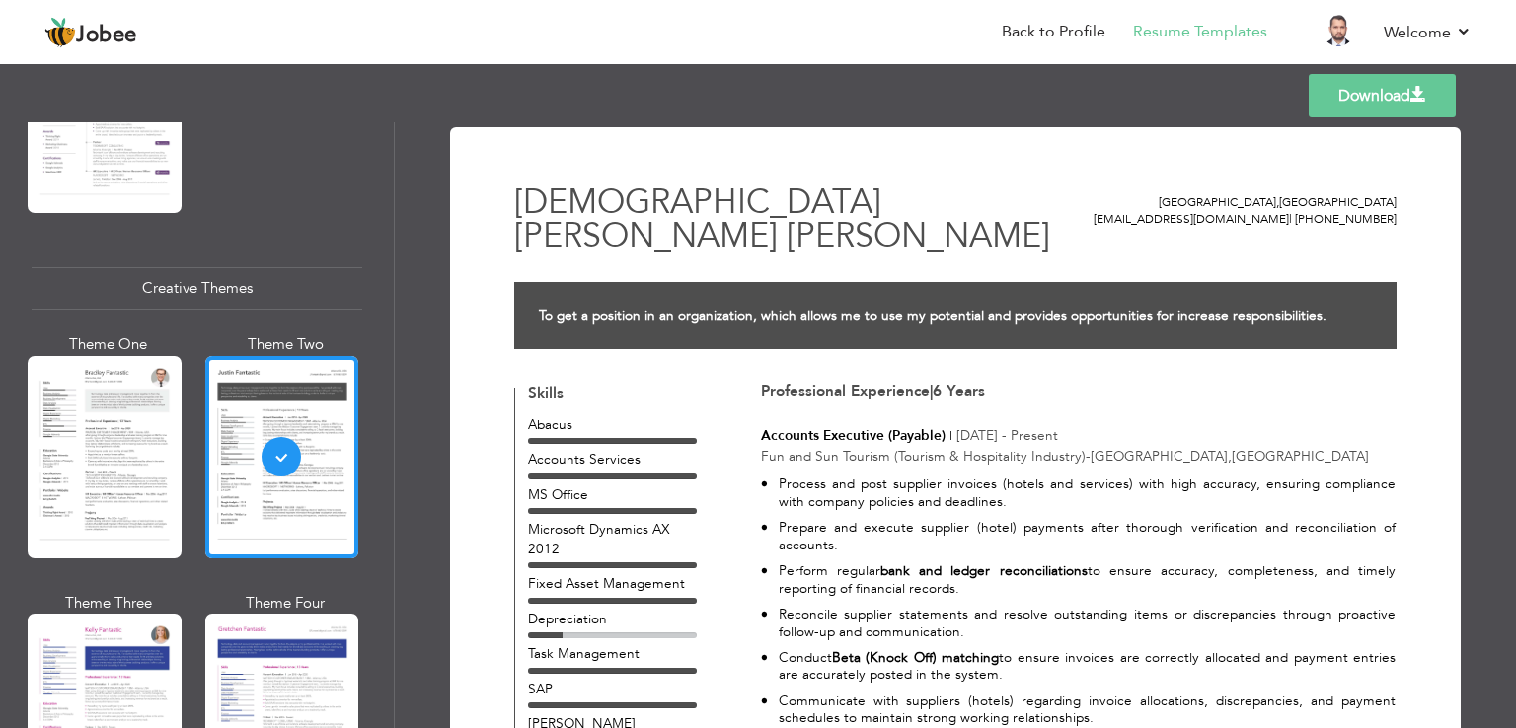
click at [390, 525] on div "Professional Themes Theme One Theme Two Theme Three Theme Six" at bounding box center [197, 425] width 394 height 606
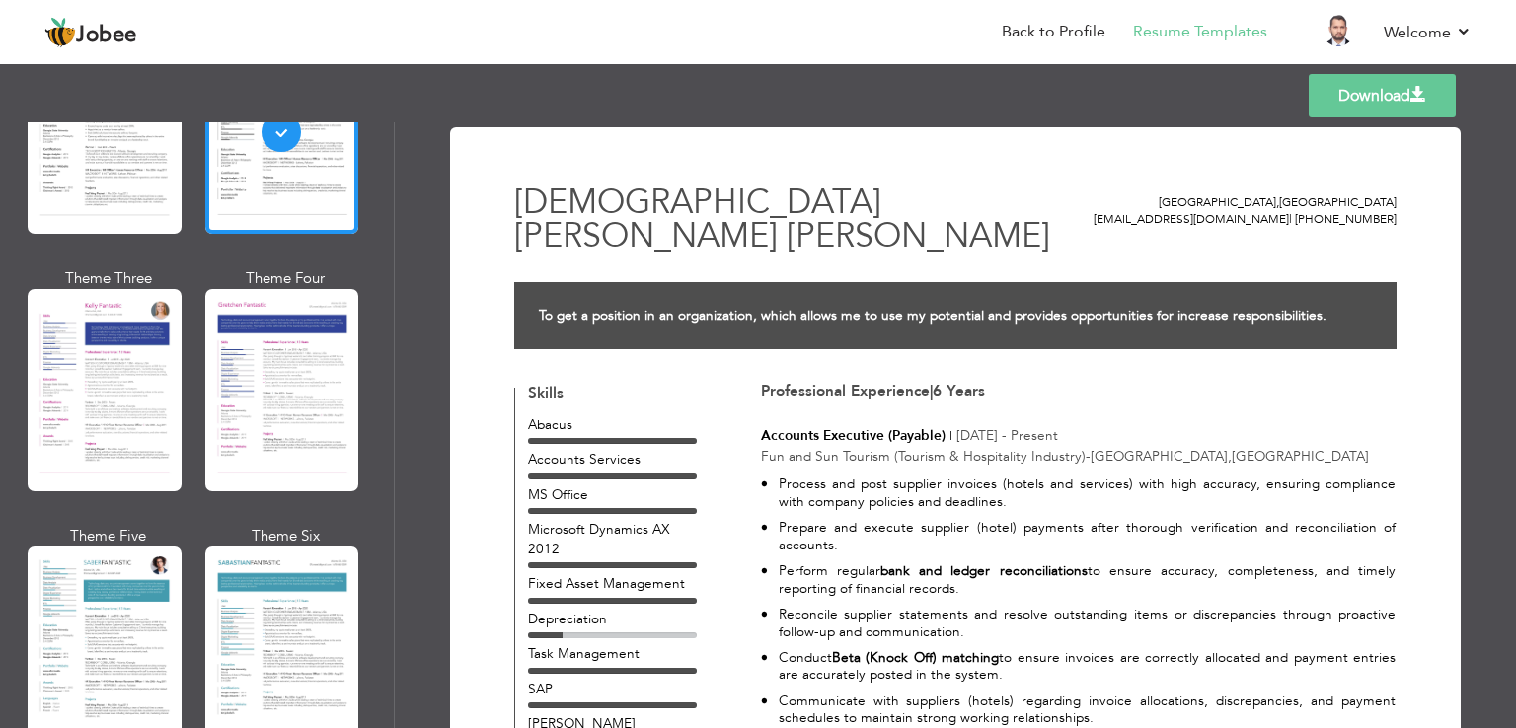
scroll to position [2561, 0]
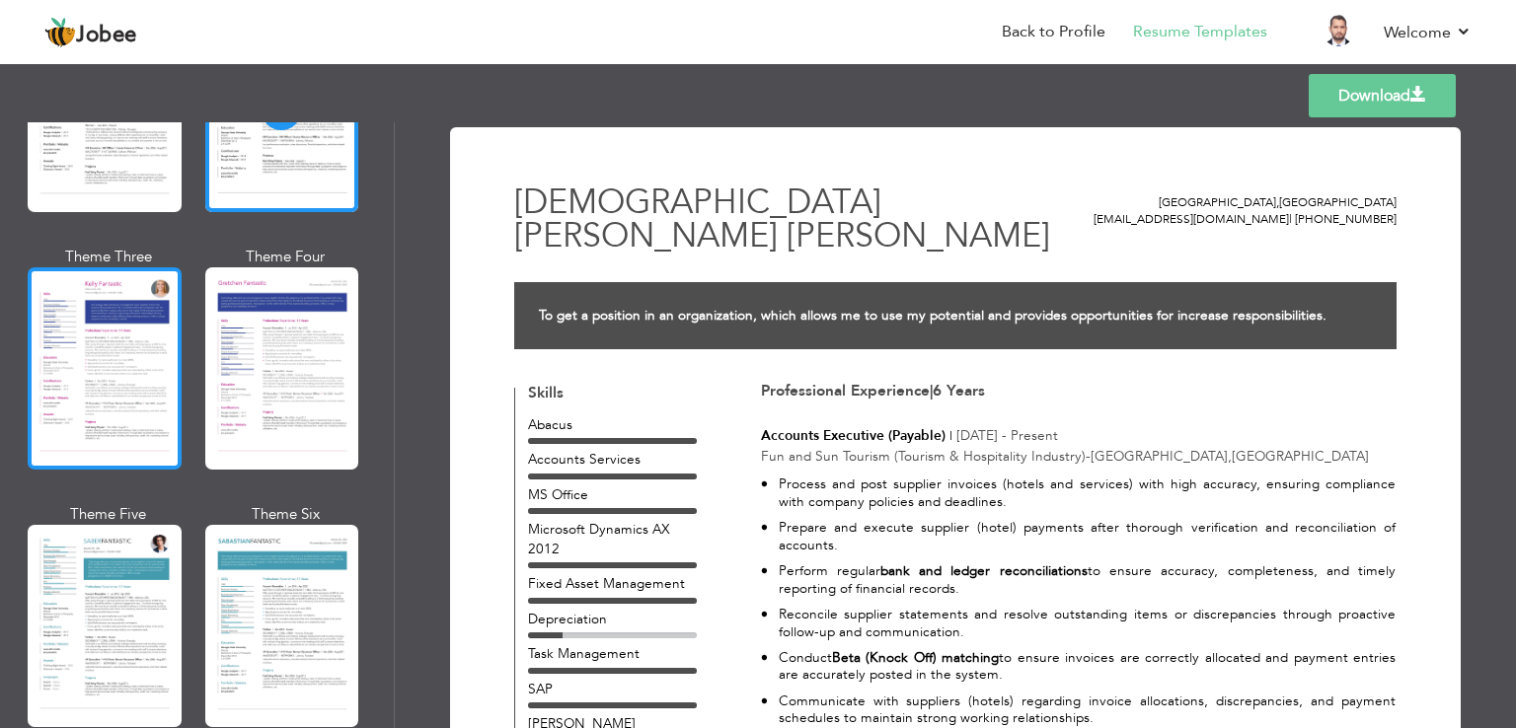
click at [77, 296] on div at bounding box center [105, 368] width 154 height 202
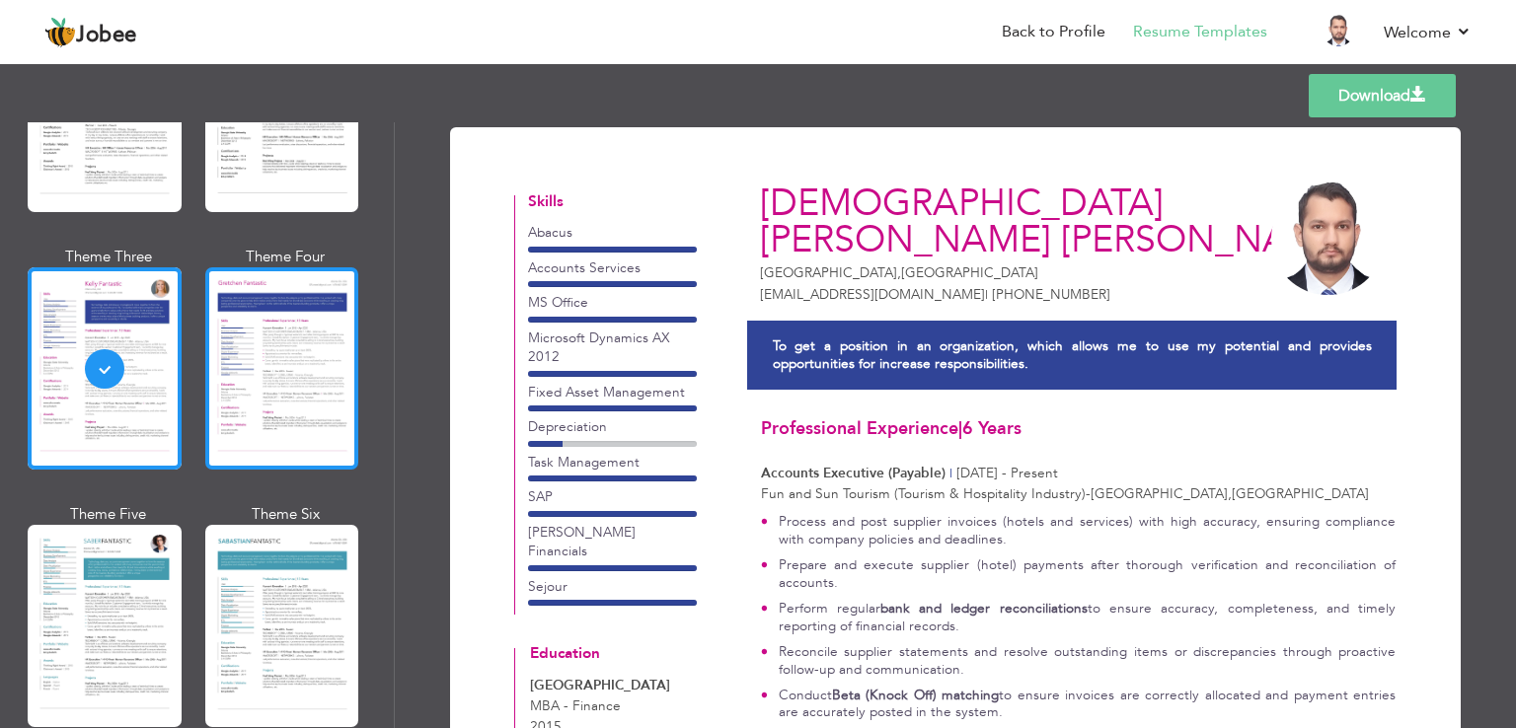
click at [280, 300] on div at bounding box center [282, 368] width 154 height 202
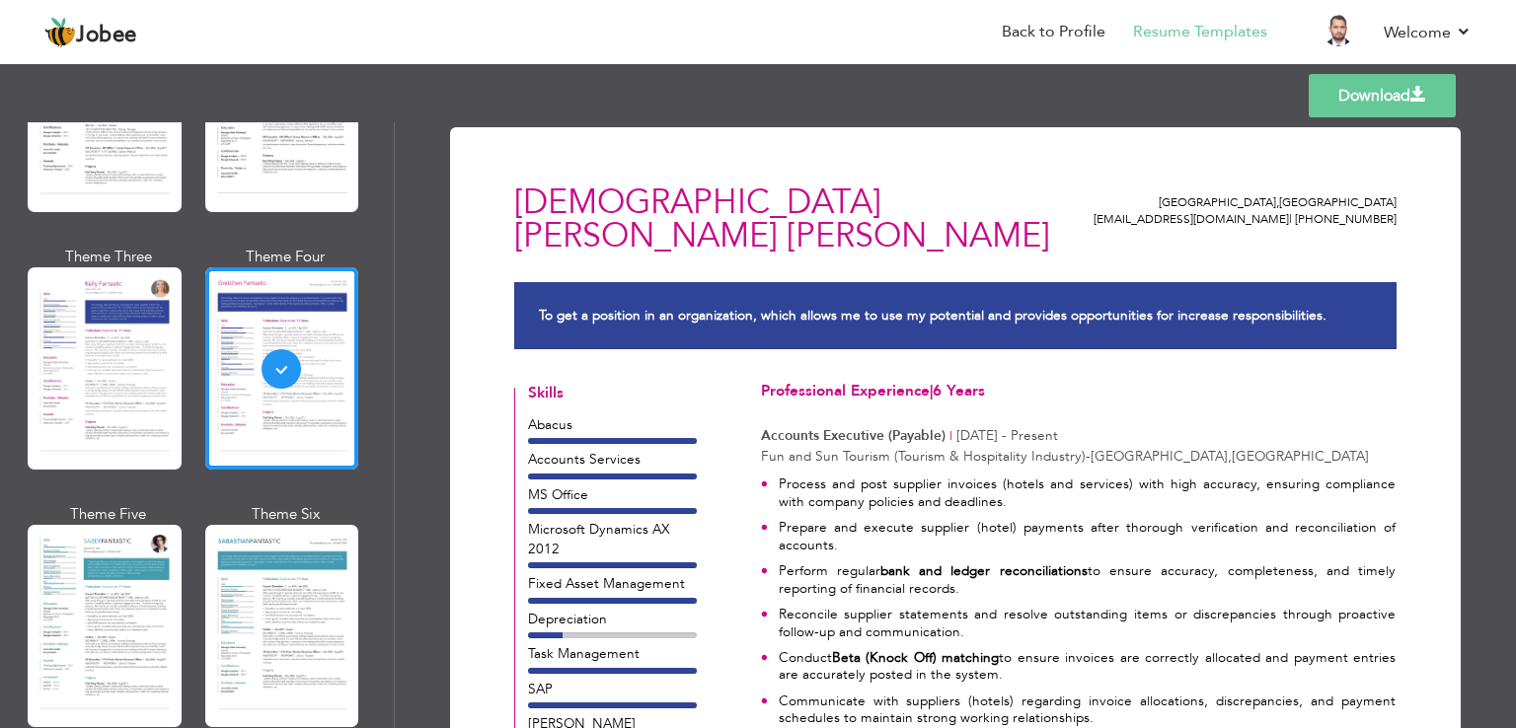
drag, startPoint x: 394, startPoint y: 532, endPoint x: 387, endPoint y: 547, distance: 16.3
click at [387, 547] on div "Professional Themes Theme One Theme Two Theme Three Theme Four Theme Five" at bounding box center [197, 425] width 395 height 606
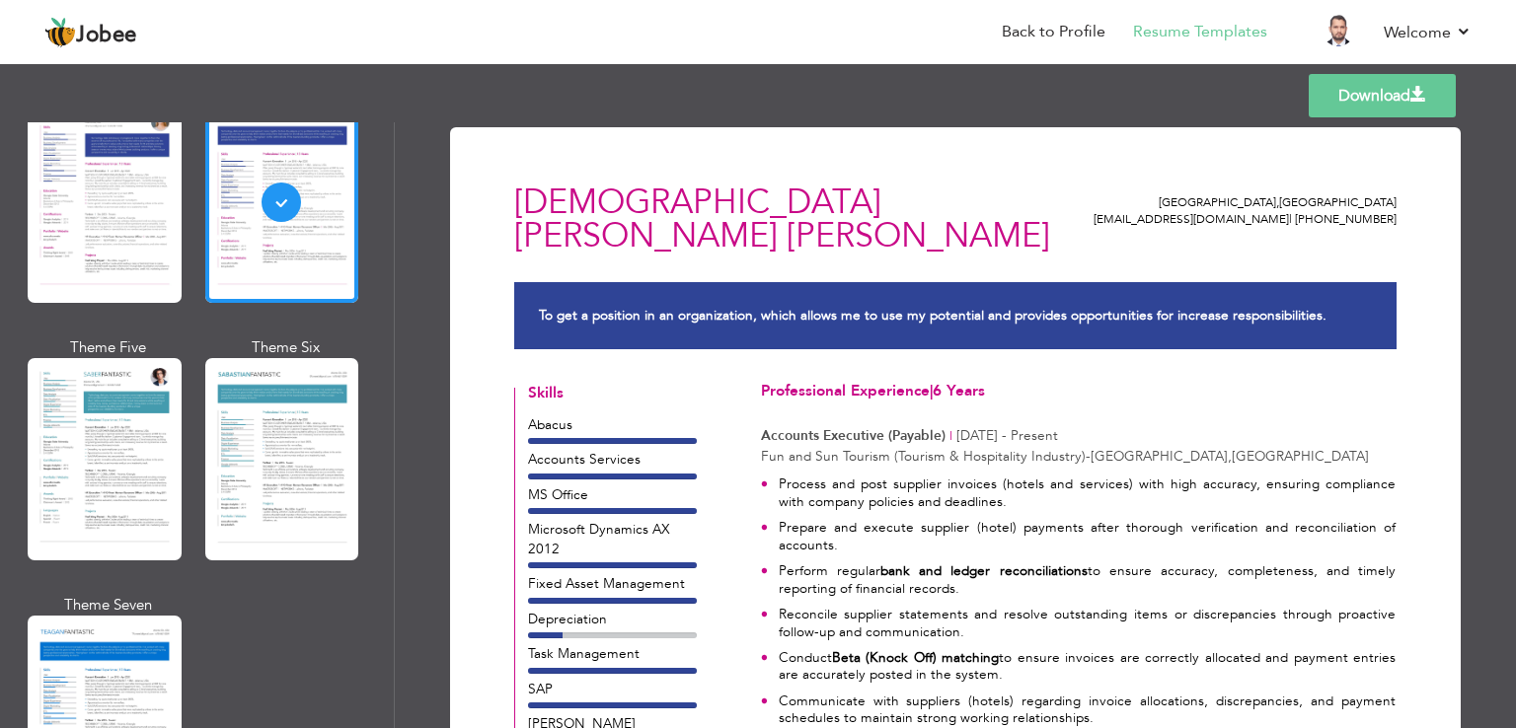
scroll to position [2739, 0]
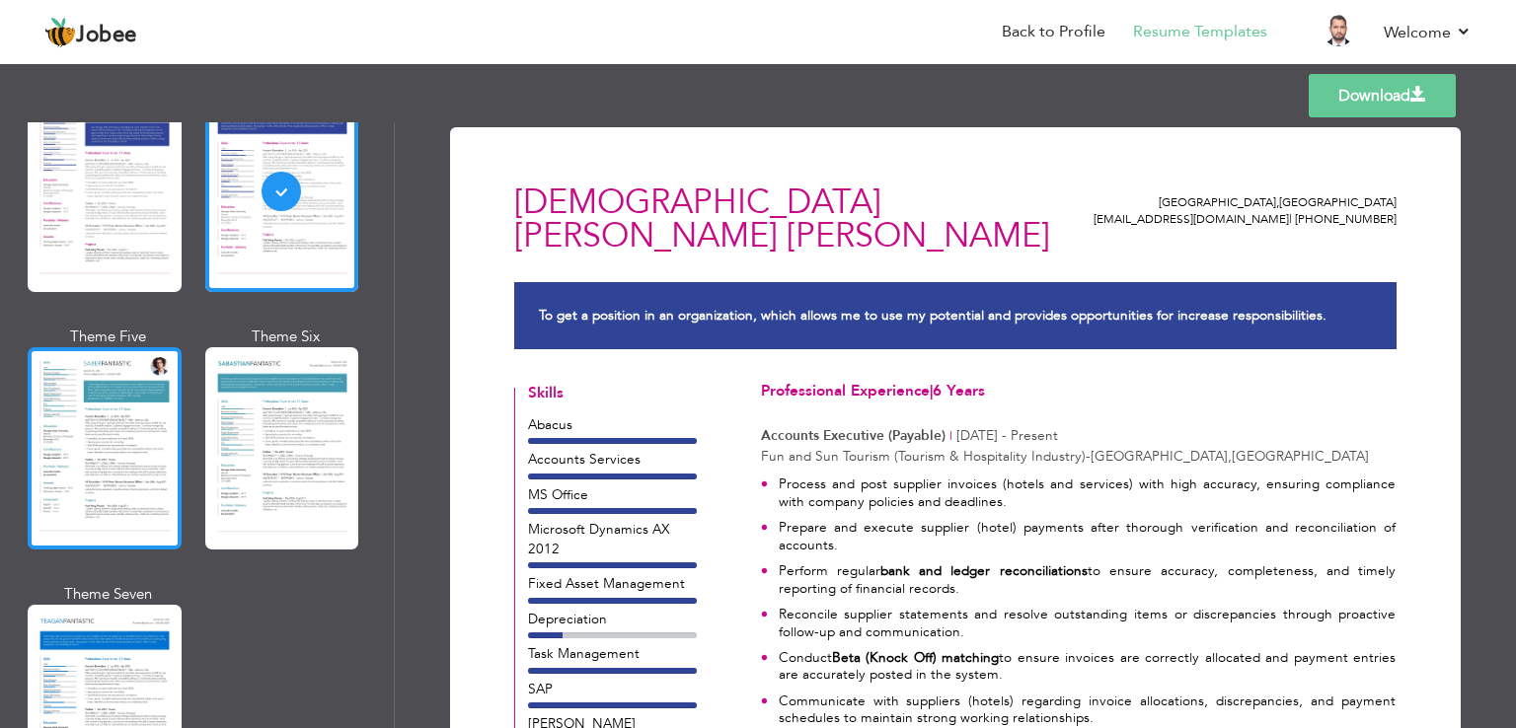
click at [76, 408] on div at bounding box center [105, 448] width 154 height 202
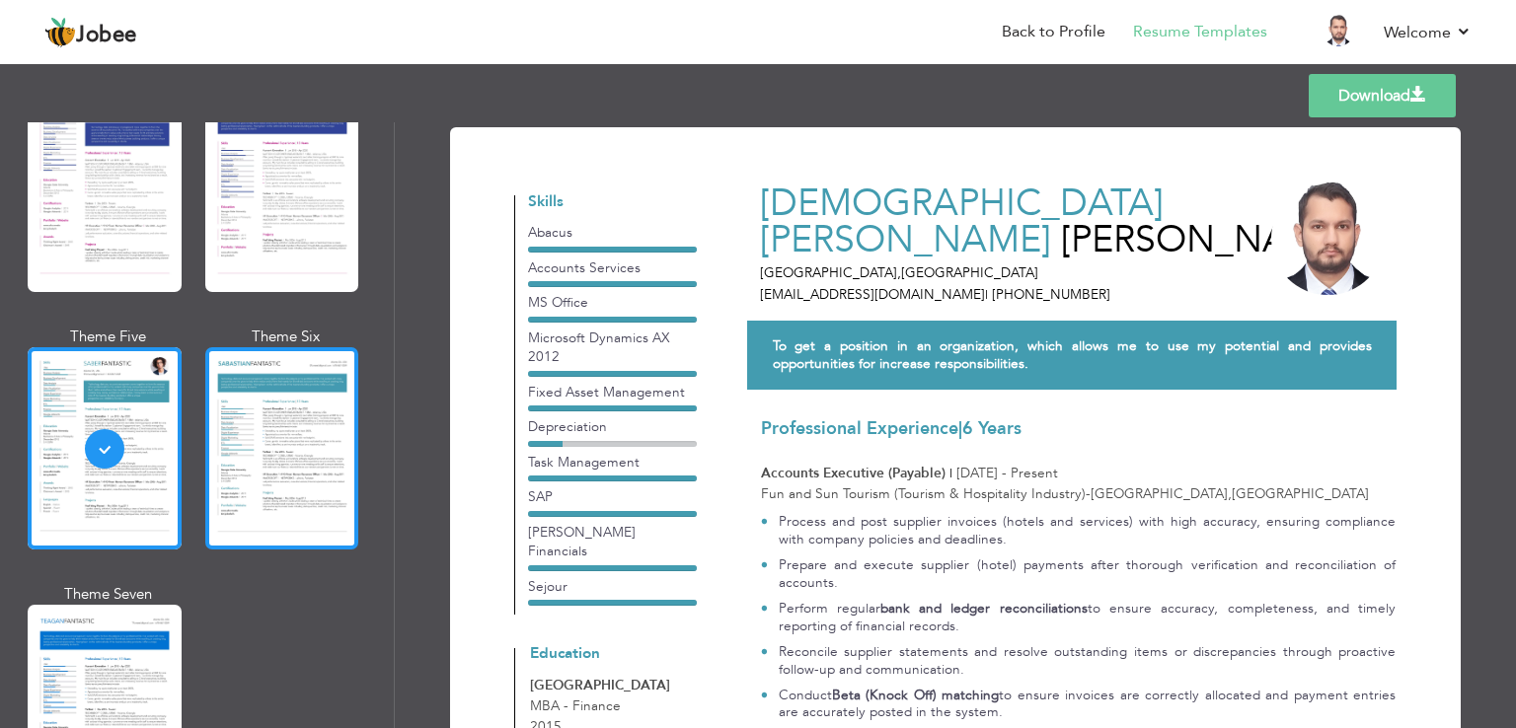
click at [316, 435] on div at bounding box center [282, 448] width 154 height 202
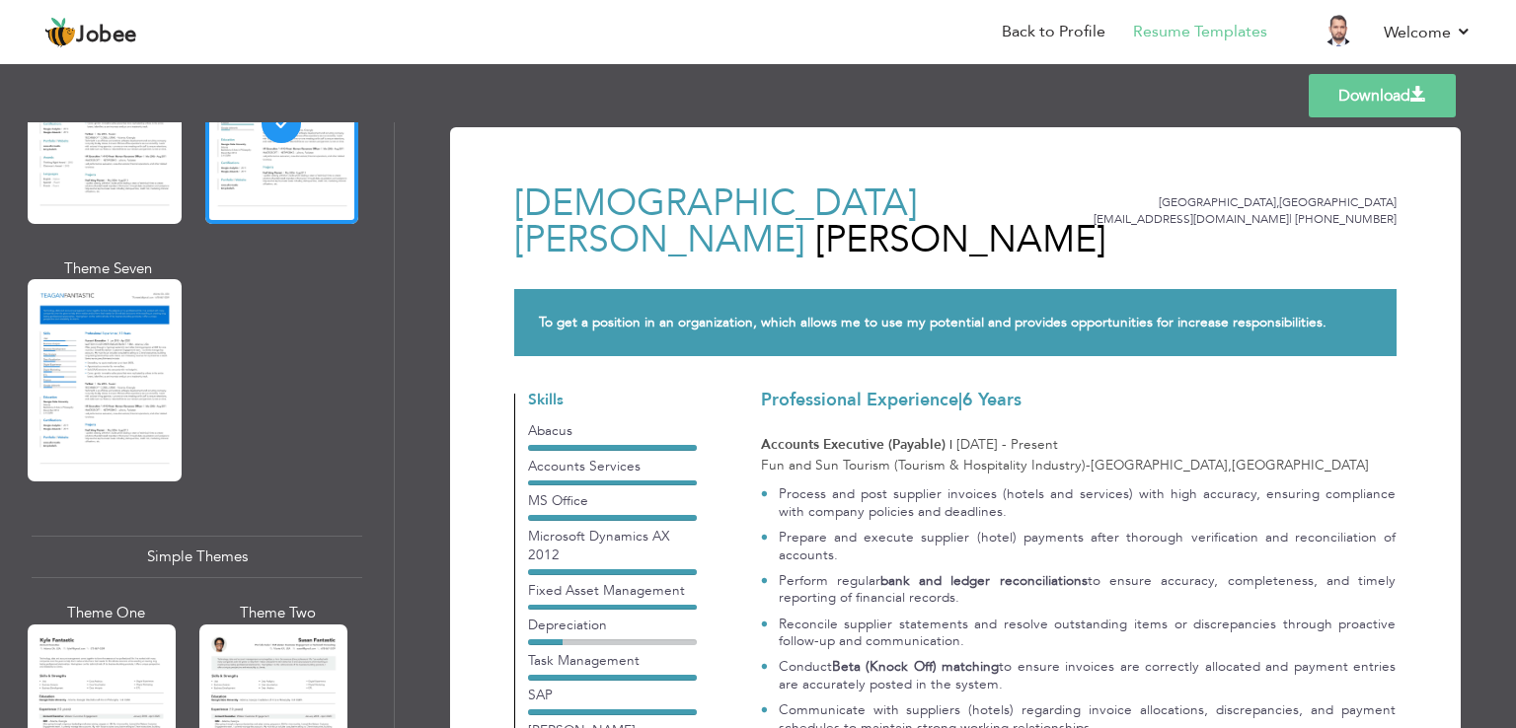
scroll to position [3075, 0]
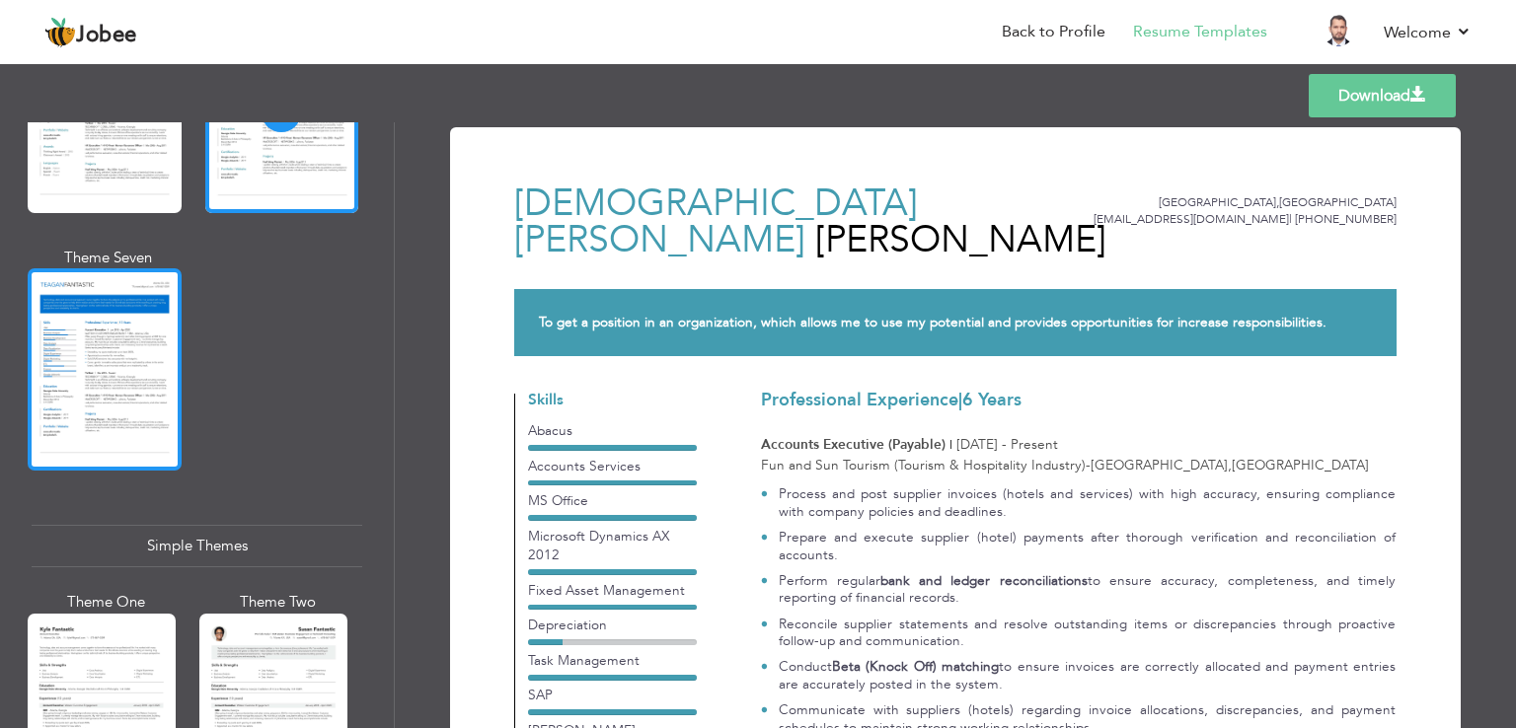
click at [125, 395] on div at bounding box center [105, 369] width 154 height 202
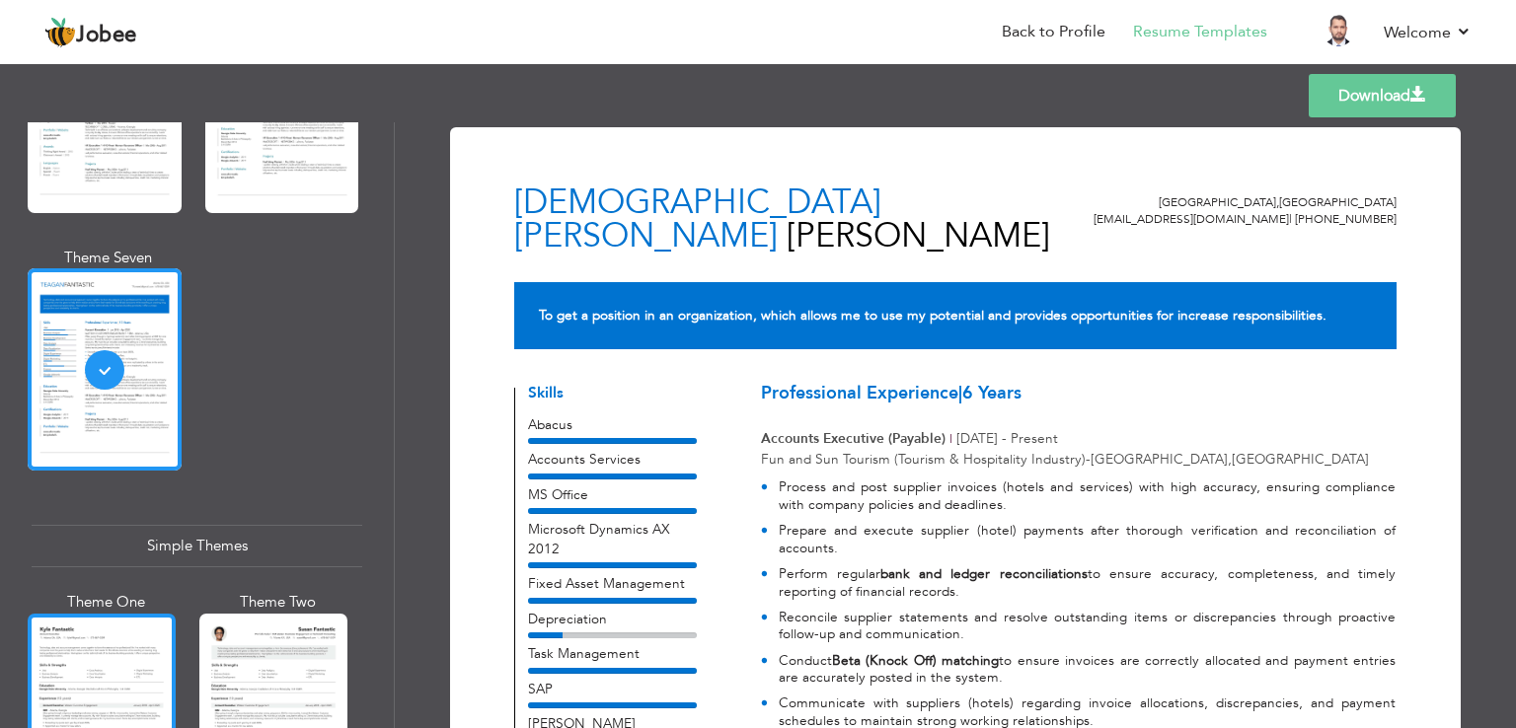
click at [72, 635] on div at bounding box center [102, 711] width 148 height 195
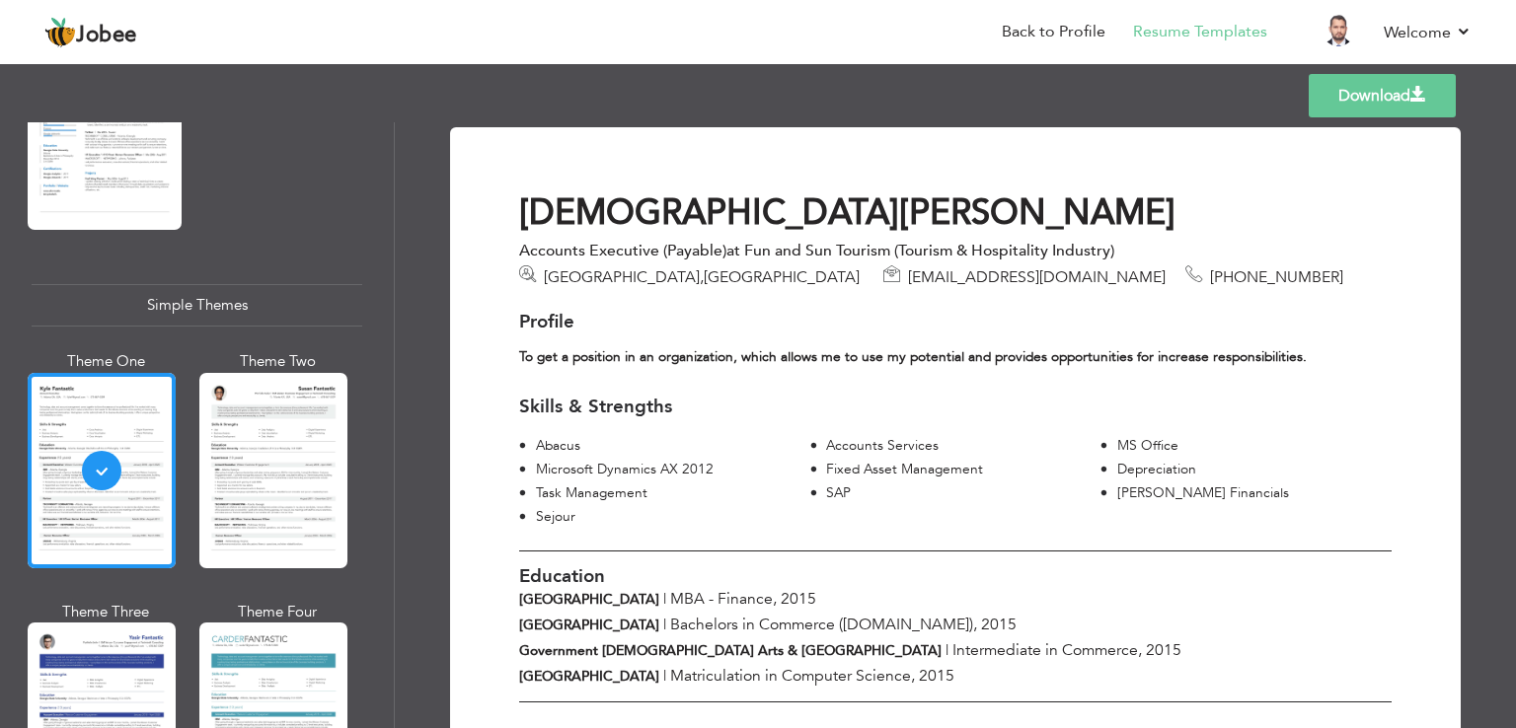
scroll to position [3422, 0]
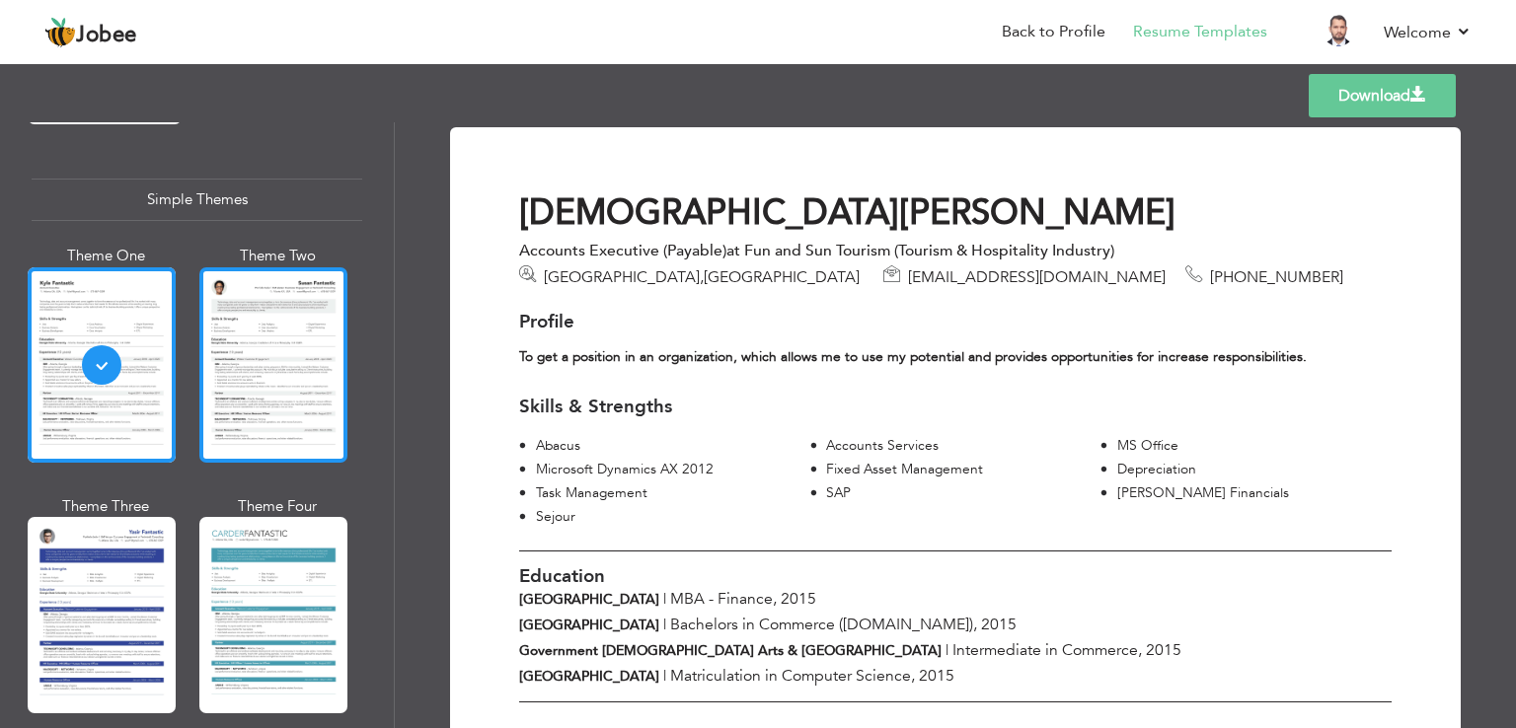
click at [268, 311] on div at bounding box center [273, 364] width 148 height 195
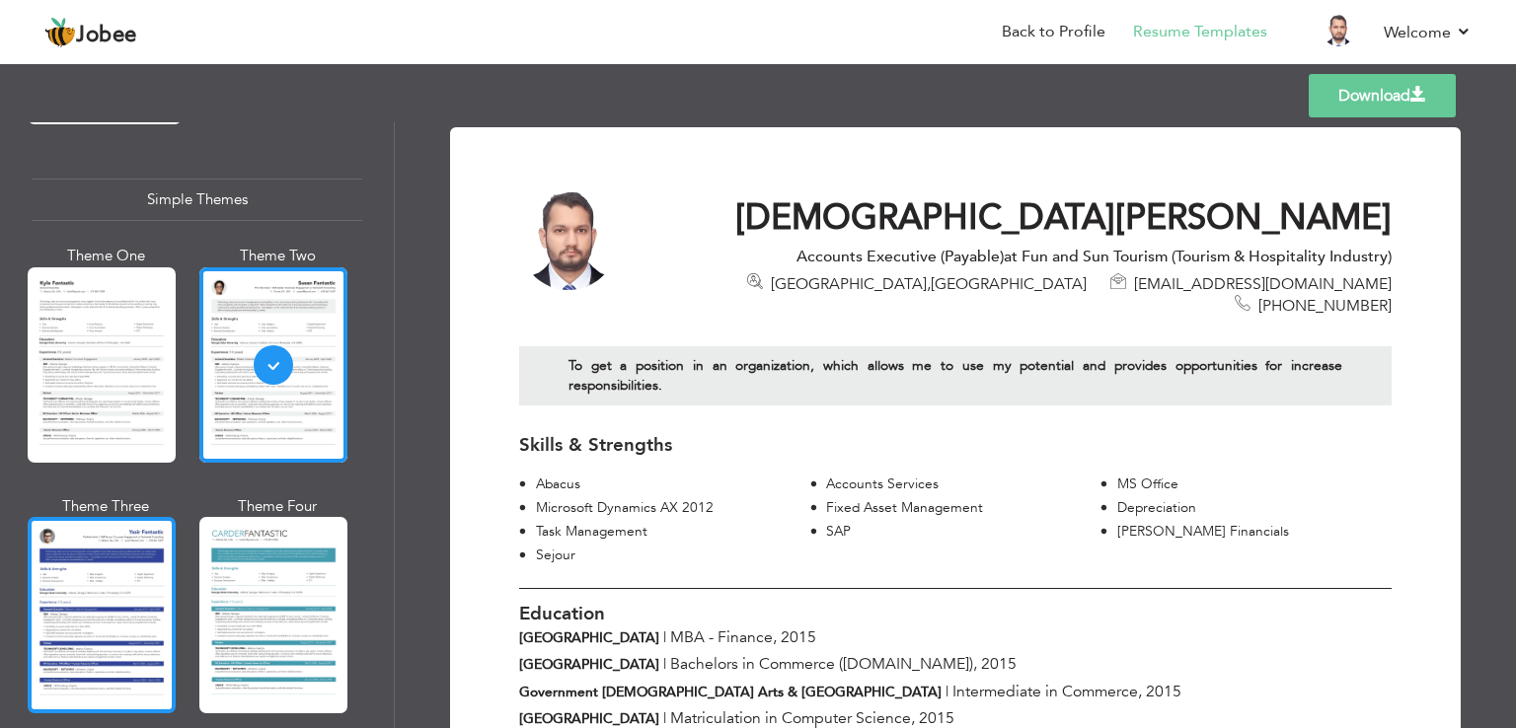
click at [136, 539] on div at bounding box center [102, 614] width 148 height 195
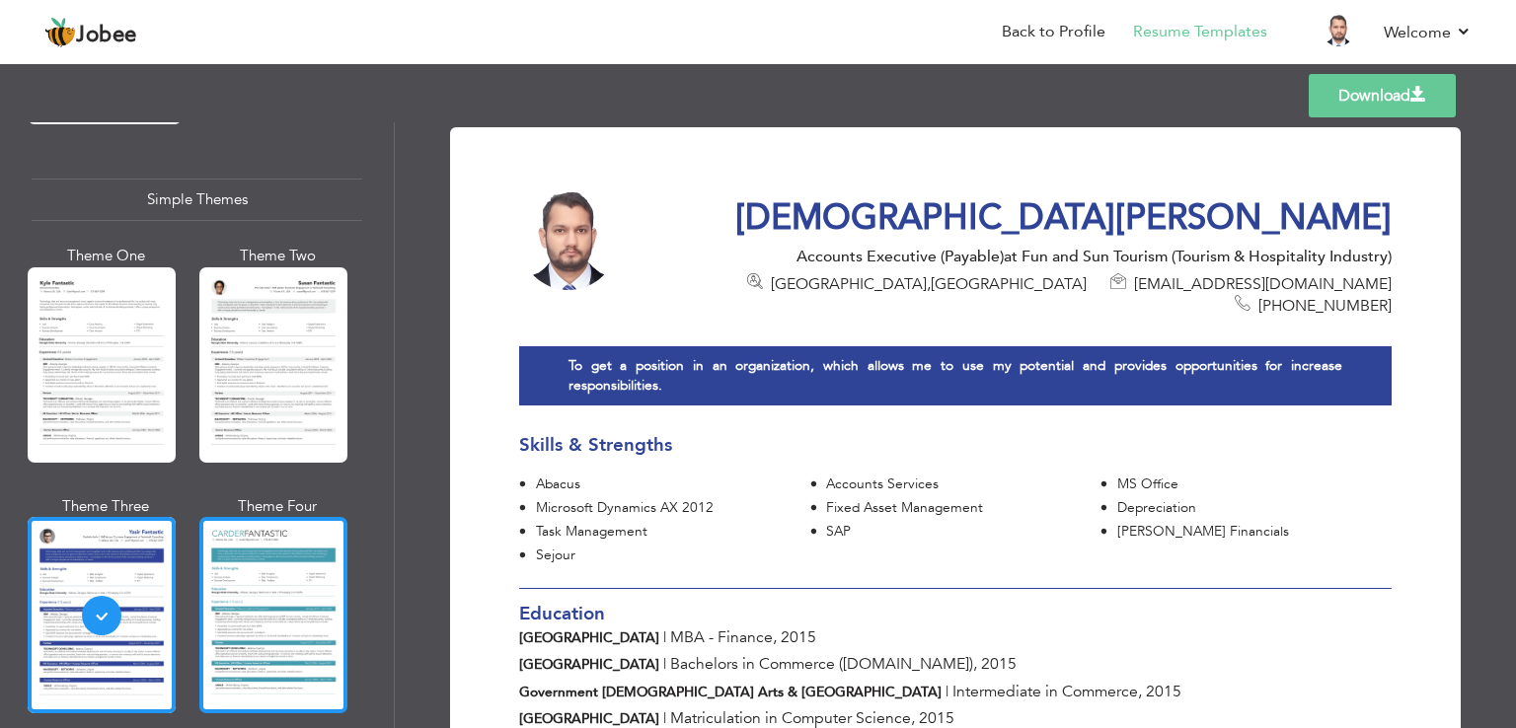
click at [315, 601] on div at bounding box center [273, 614] width 148 height 195
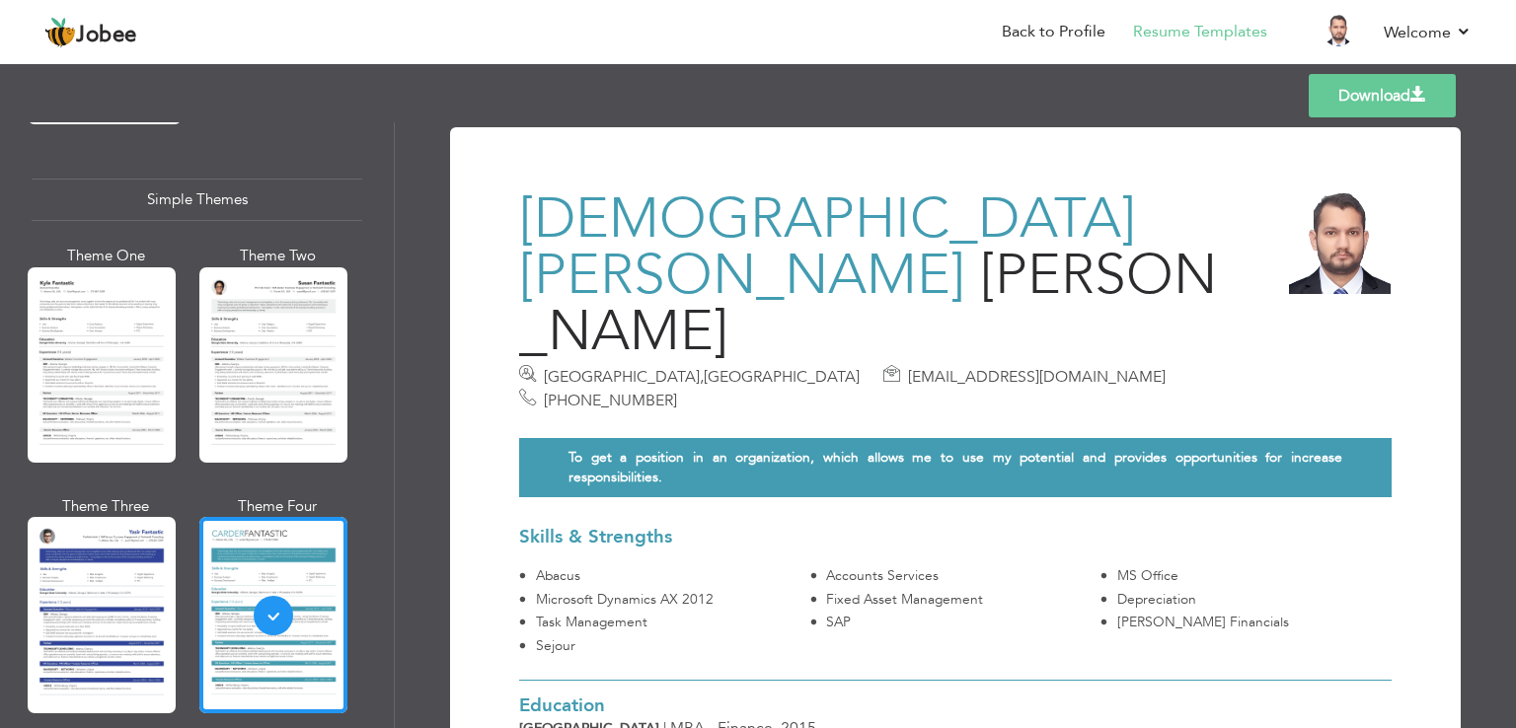
drag, startPoint x: 385, startPoint y: 656, endPoint x: 385, endPoint y: 504, distance: 152.0
click at [385, 504] on div "Professional Themes Theme One Theme Two Theme Three Theme Six" at bounding box center [197, 425] width 394 height 606
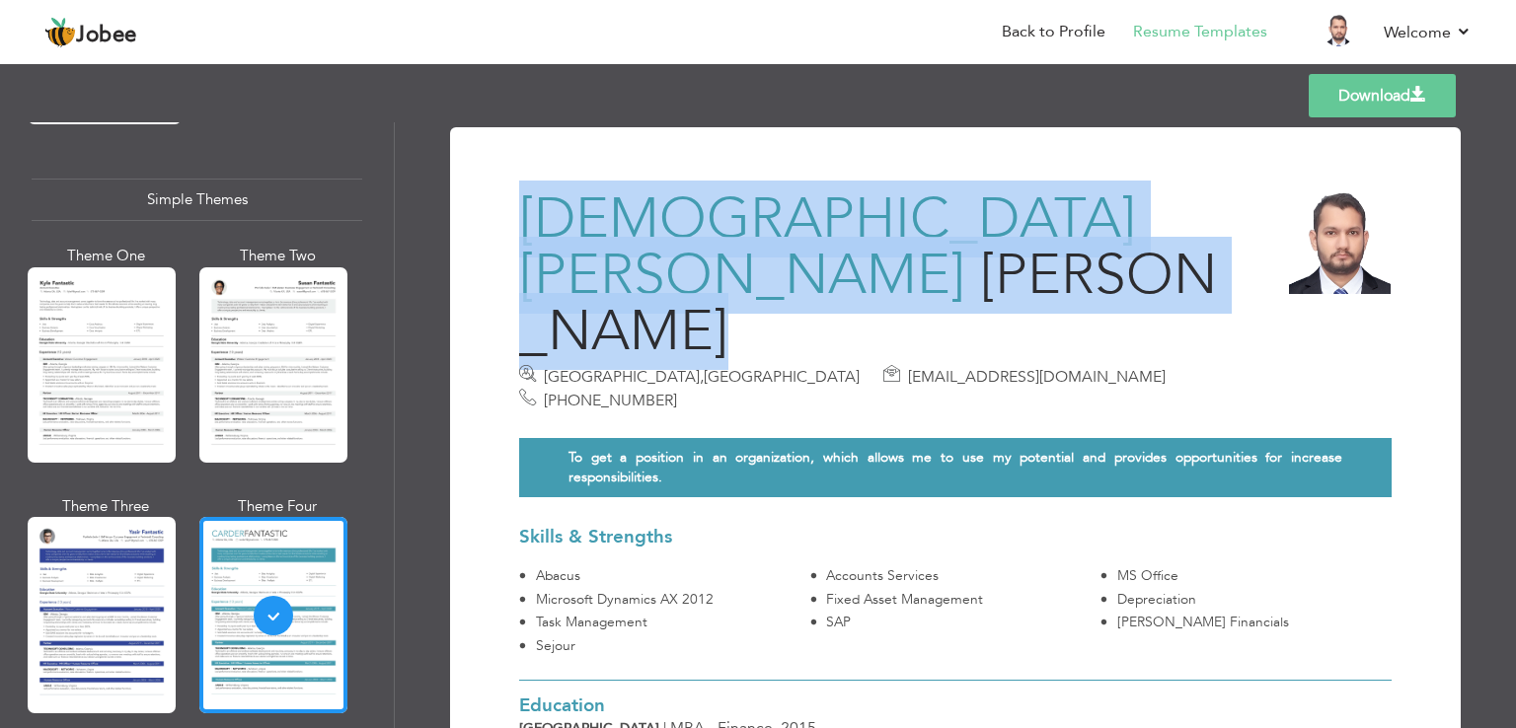
click at [385, 504] on div "Professional Themes Theme One Theme Two Theme Three Theme Six" at bounding box center [197, 425] width 394 height 606
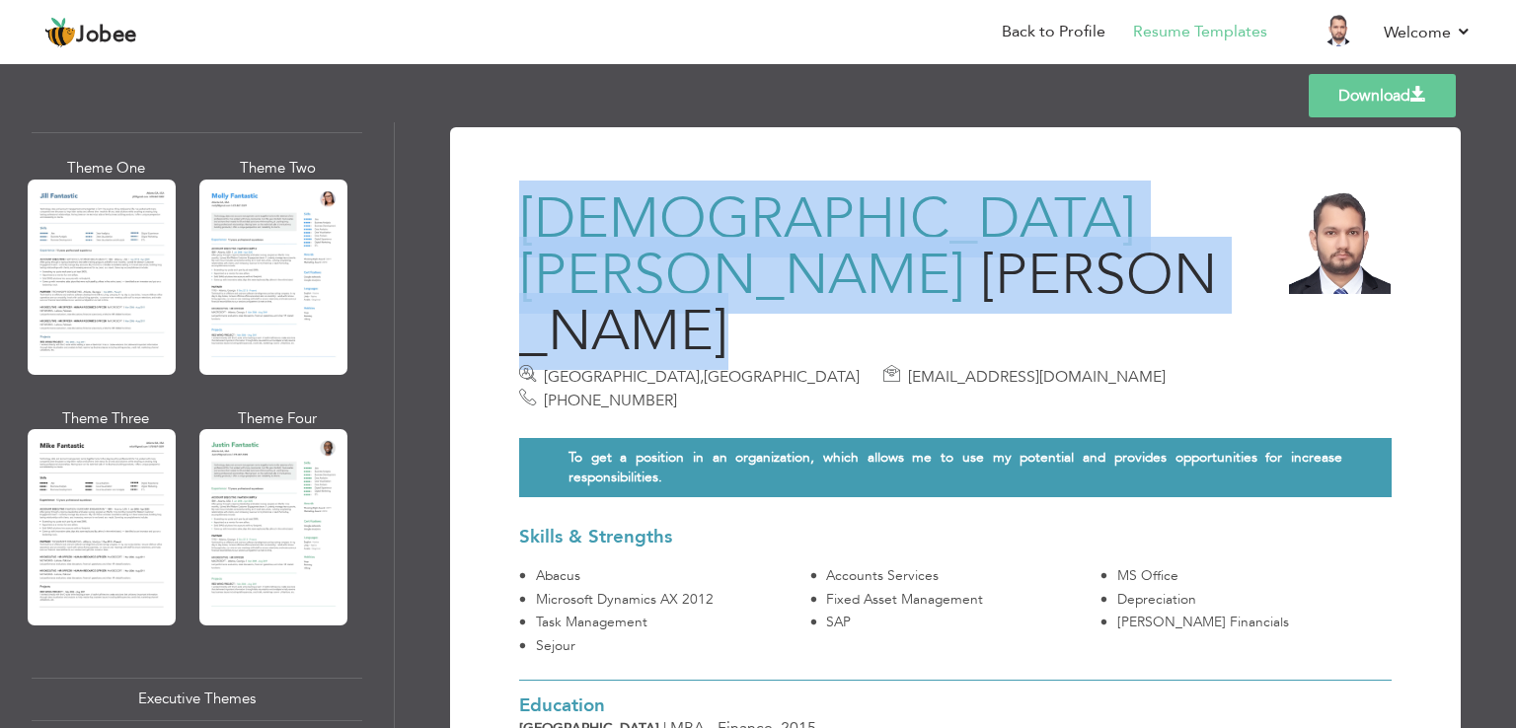
scroll to position [887, 0]
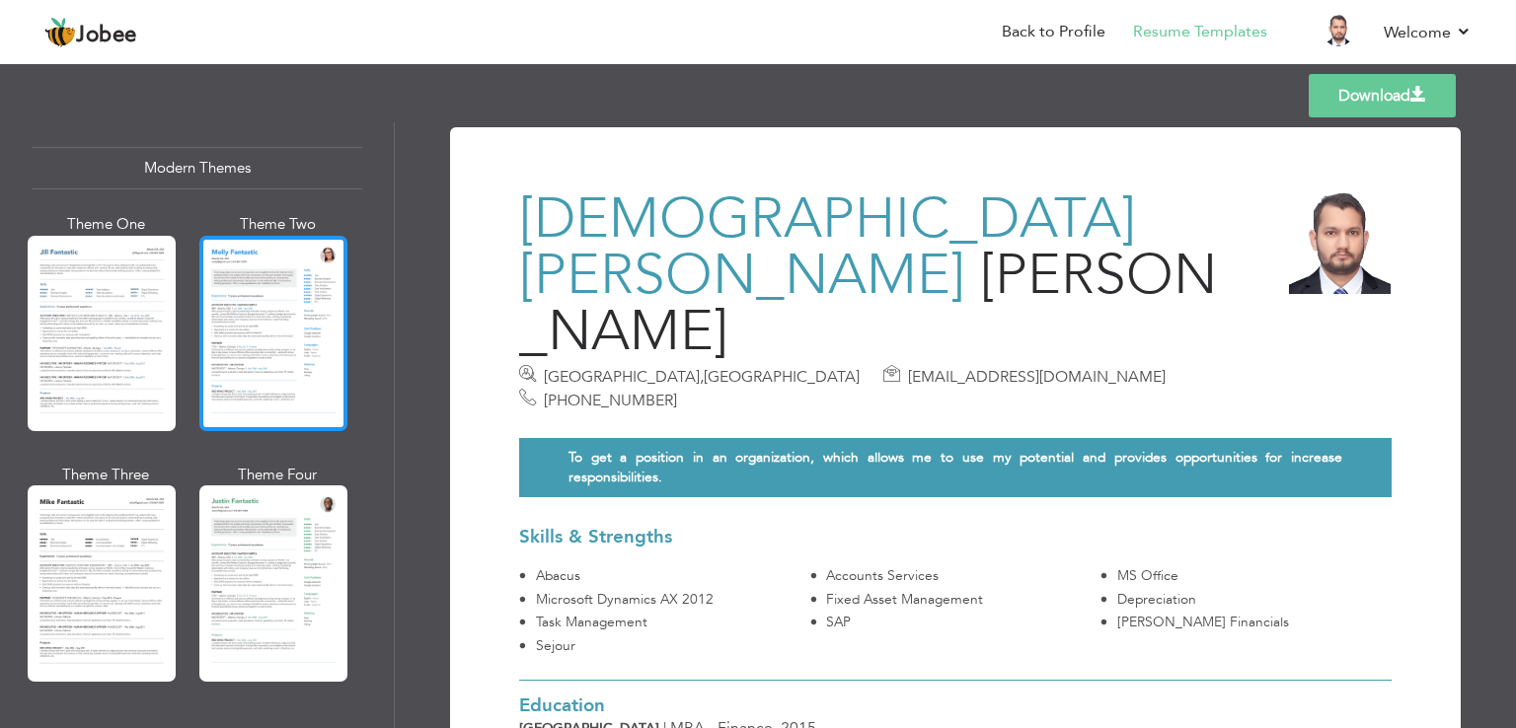
click at [292, 298] on div at bounding box center [273, 333] width 148 height 195
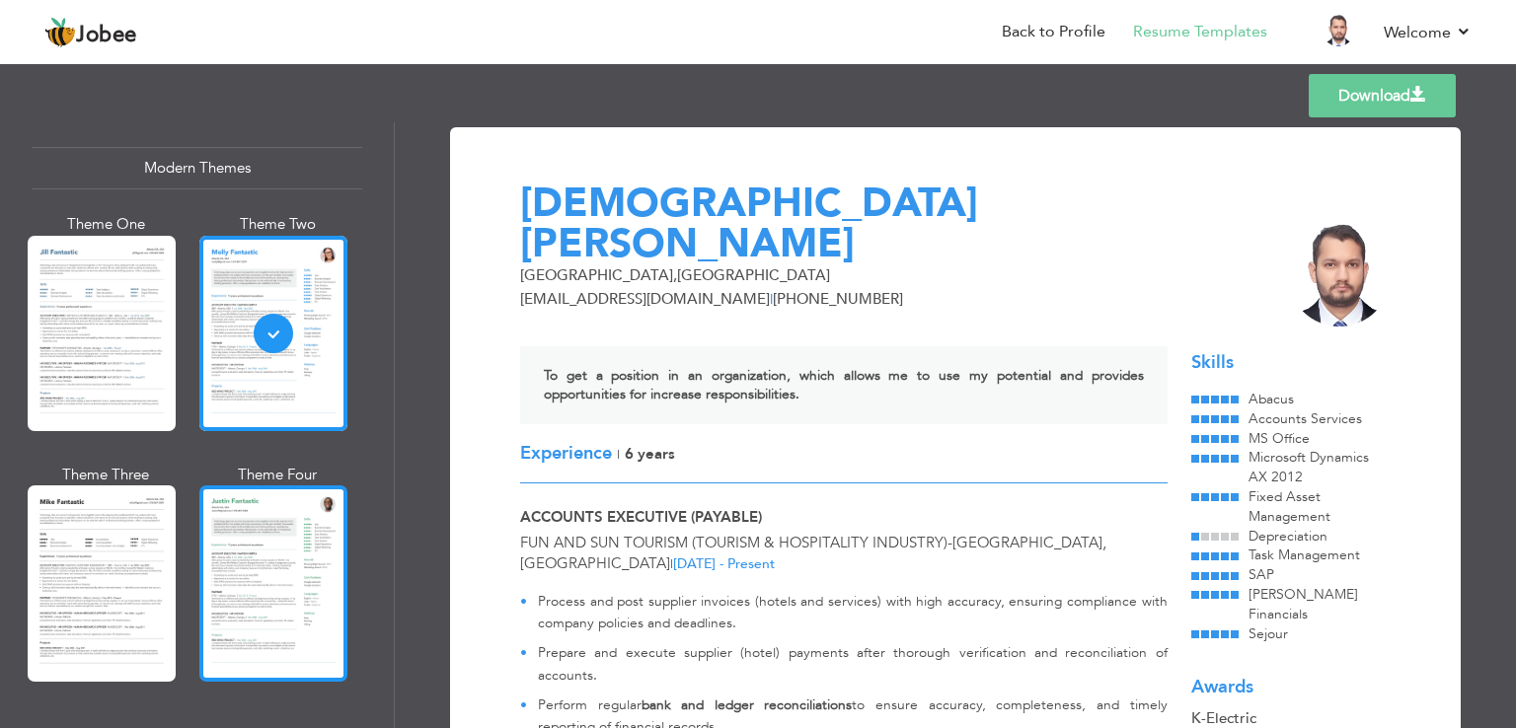
click at [317, 490] on div at bounding box center [273, 583] width 148 height 195
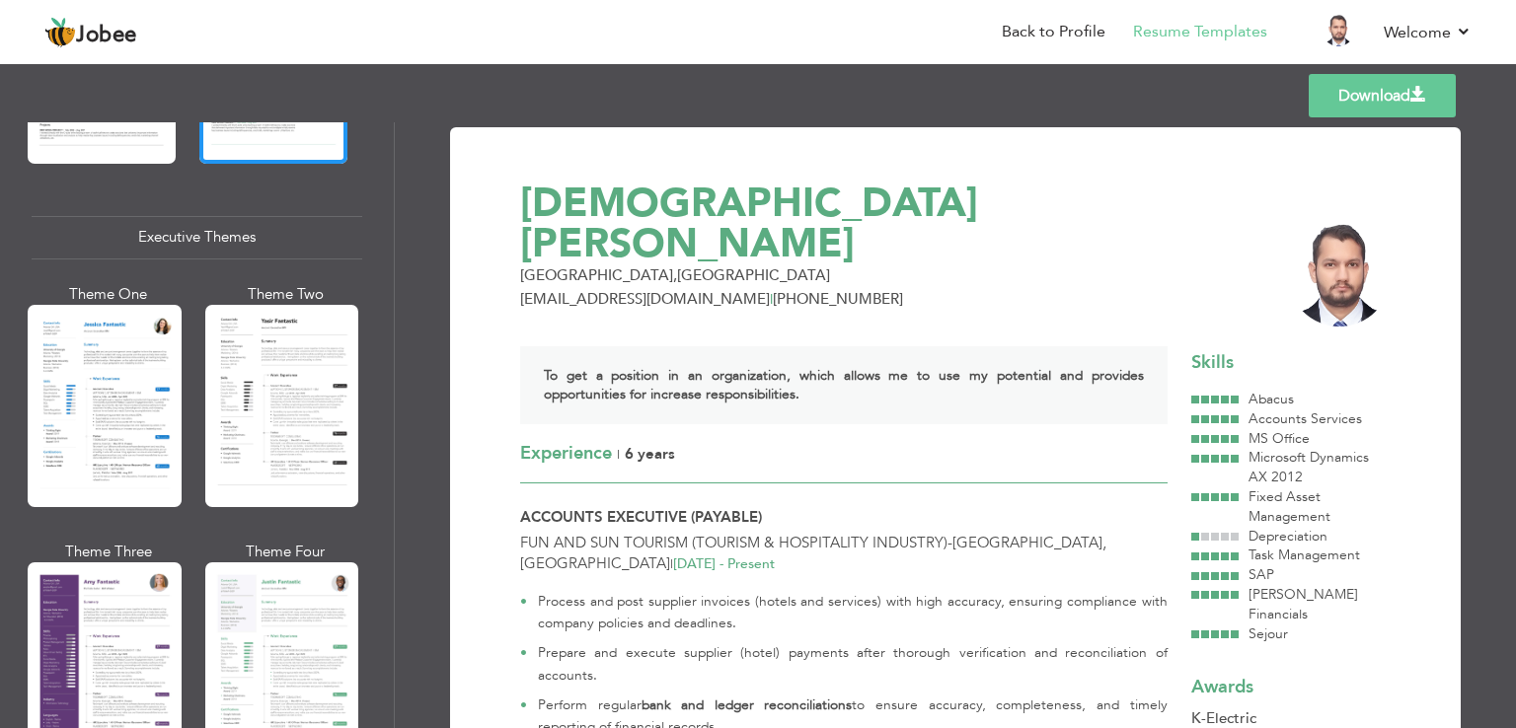
scroll to position [1421, 0]
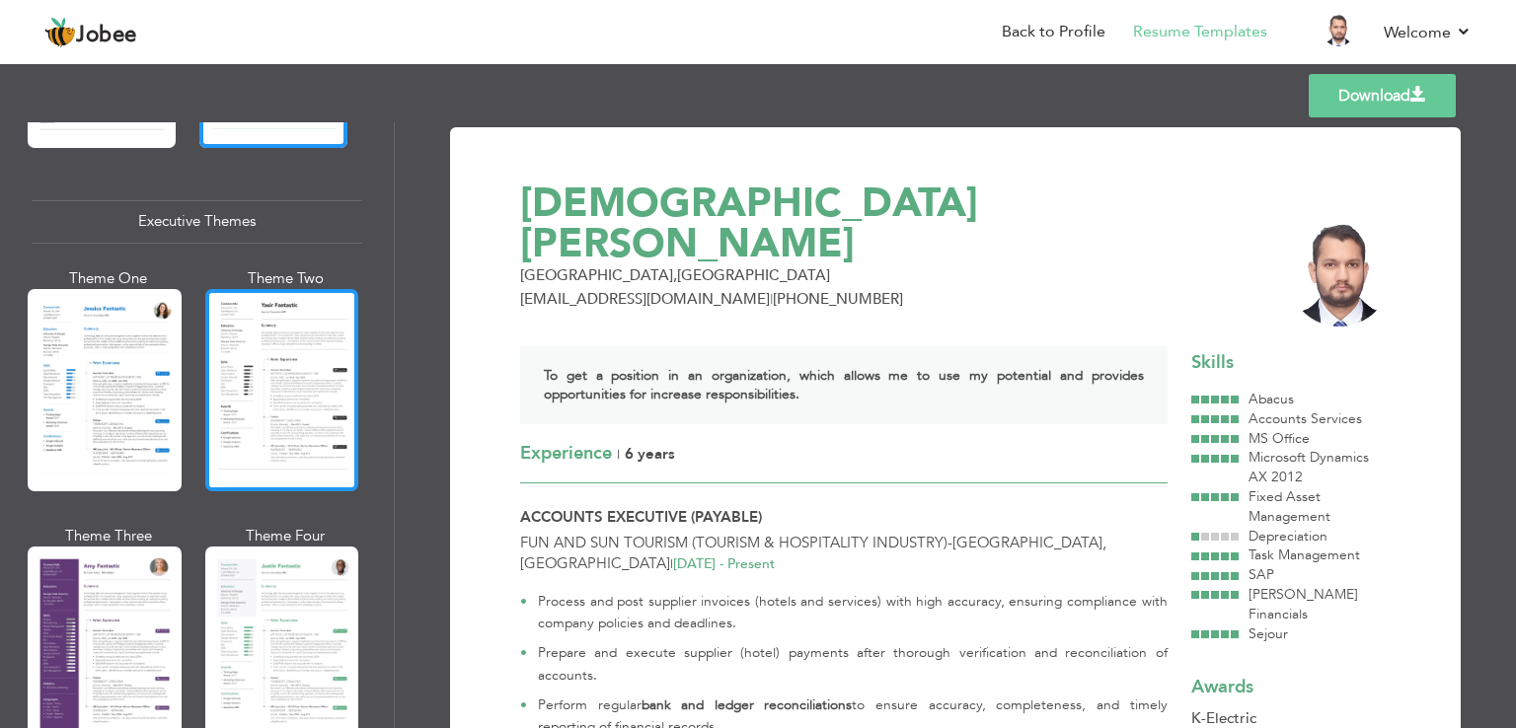
click at [275, 375] on div at bounding box center [282, 390] width 154 height 202
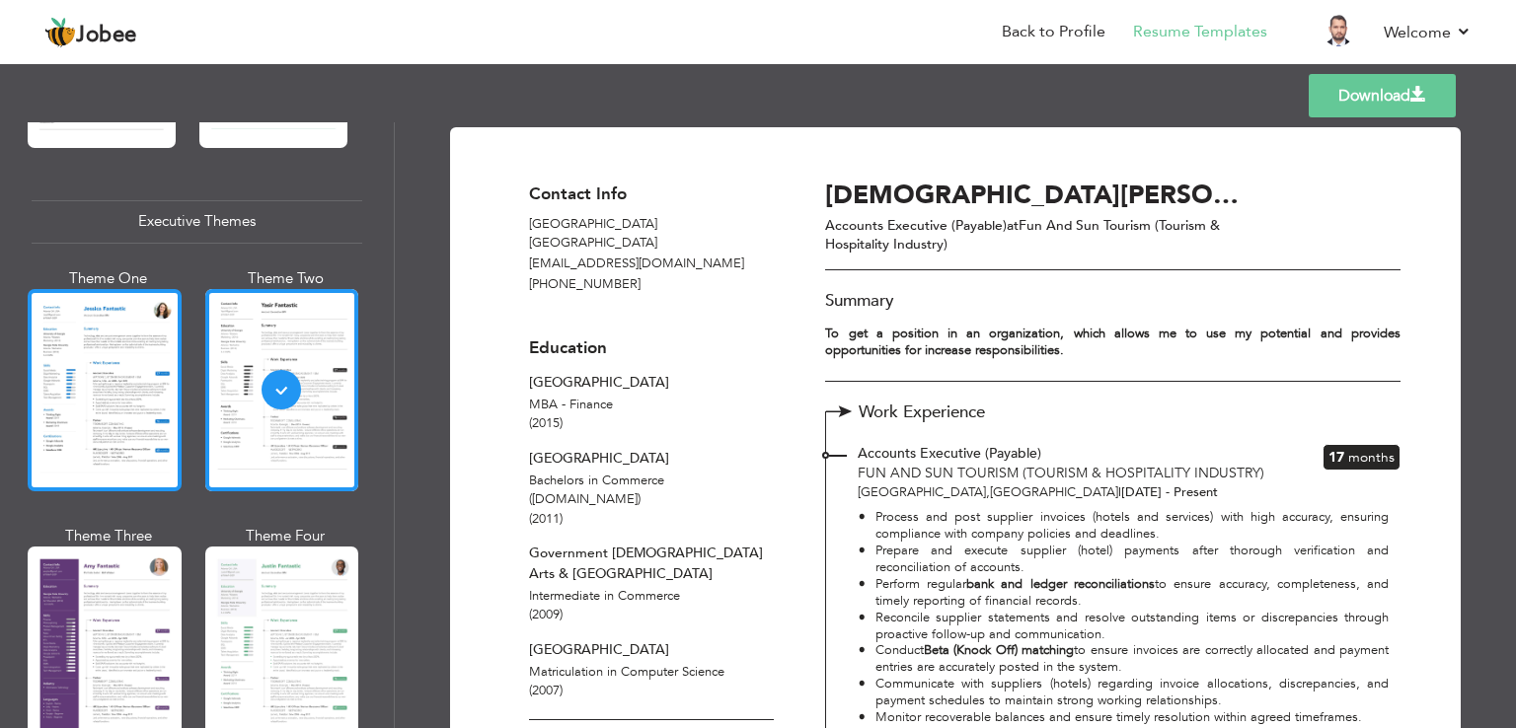
click at [117, 353] on div at bounding box center [105, 390] width 154 height 202
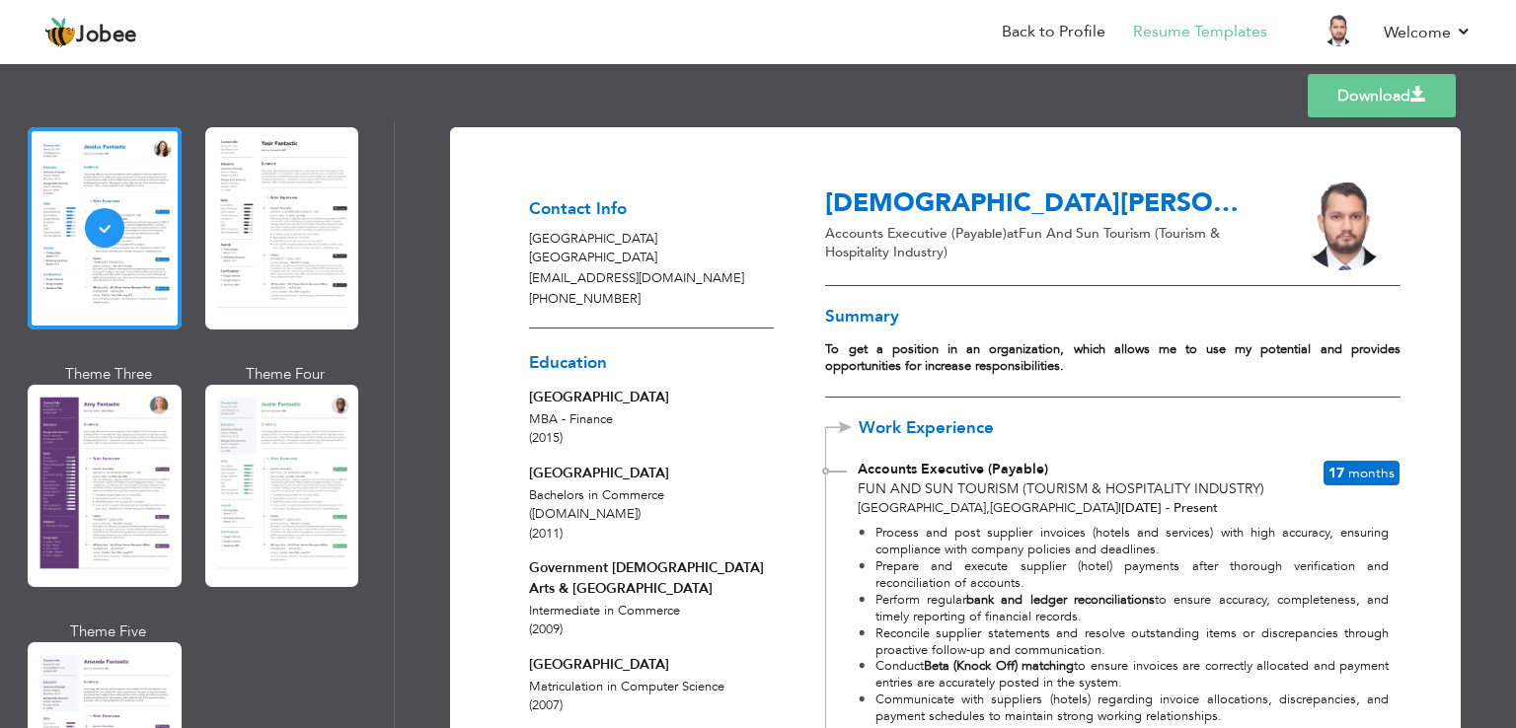
scroll to position [1594, 0]
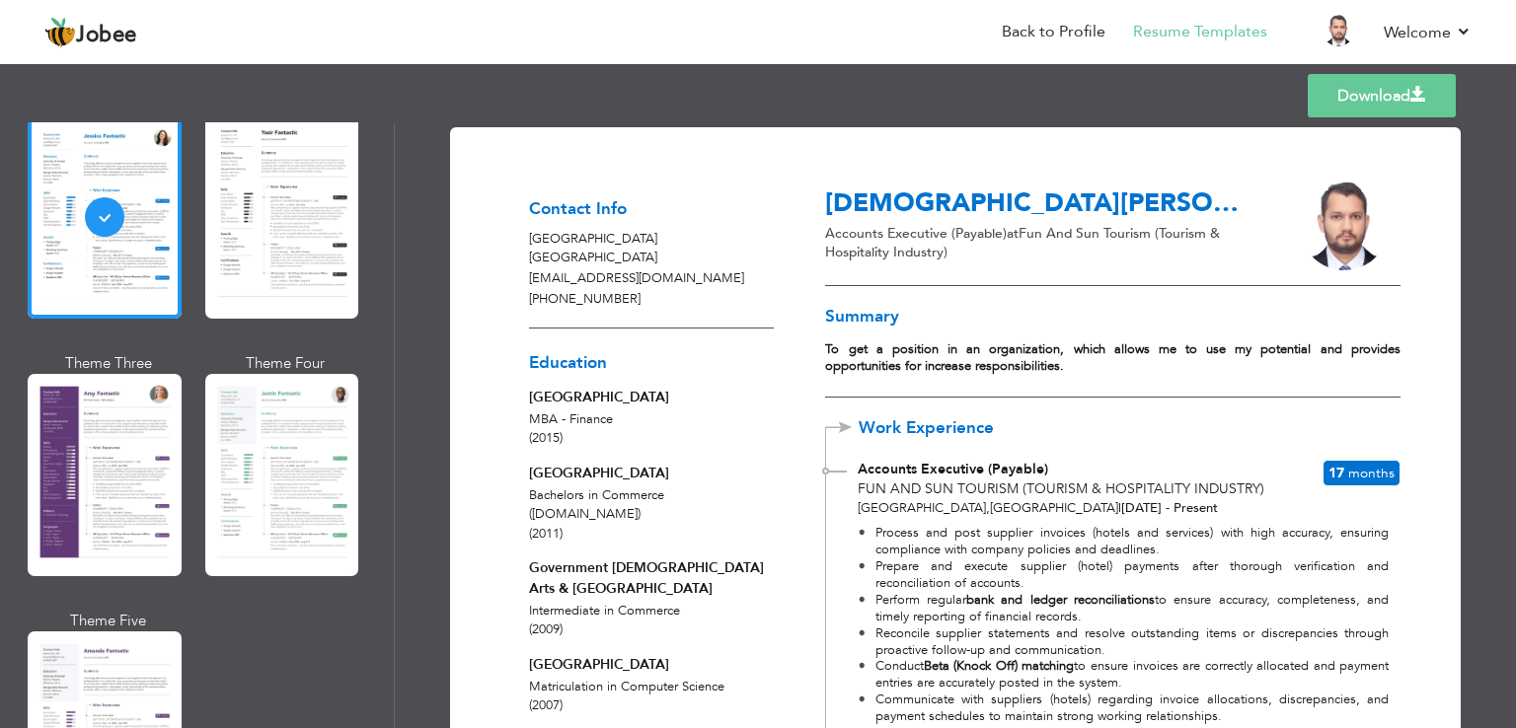
click at [1506, 223] on div "Download Contact Info Dubai United Arab Emirates mdanishrafiquae@gmail.com +971…" at bounding box center [955, 425] width 1121 height 606
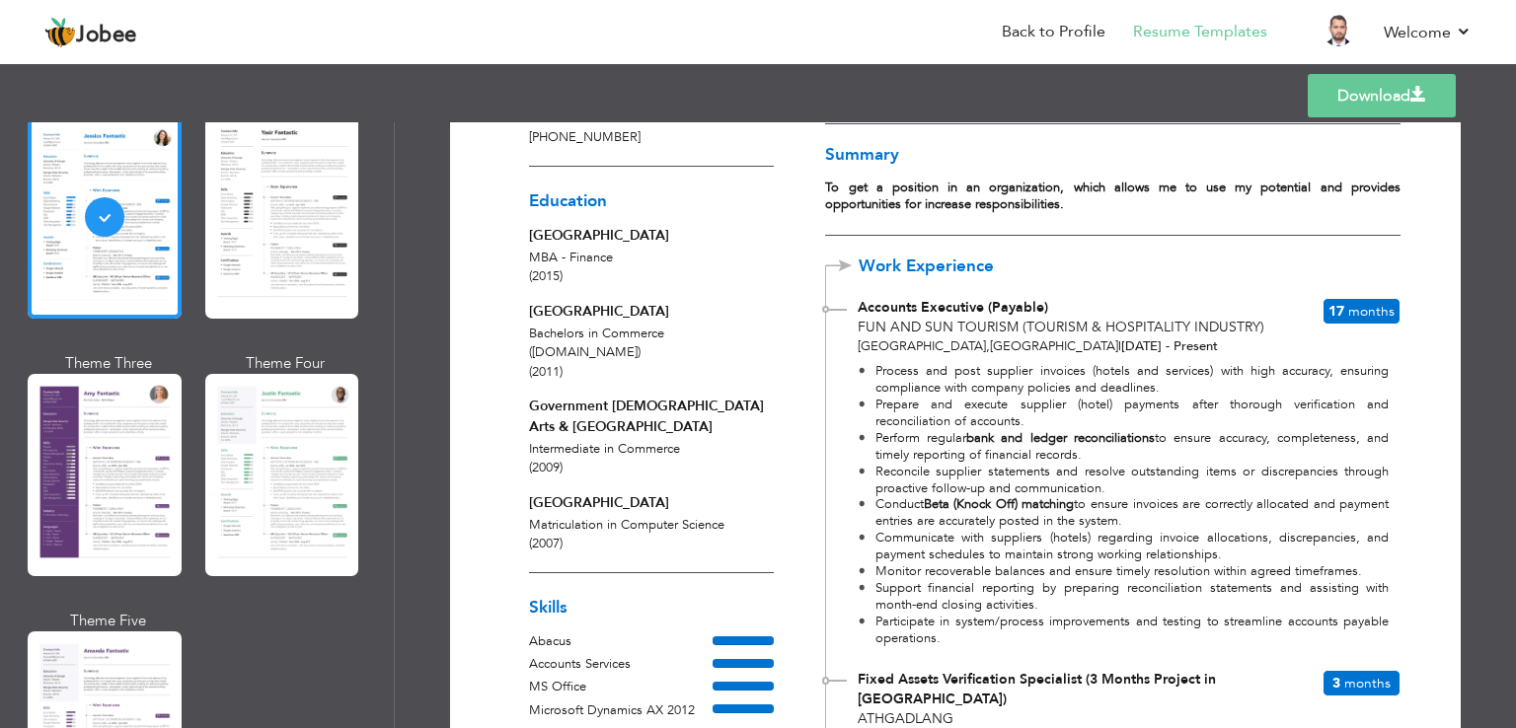
scroll to position [142, 0]
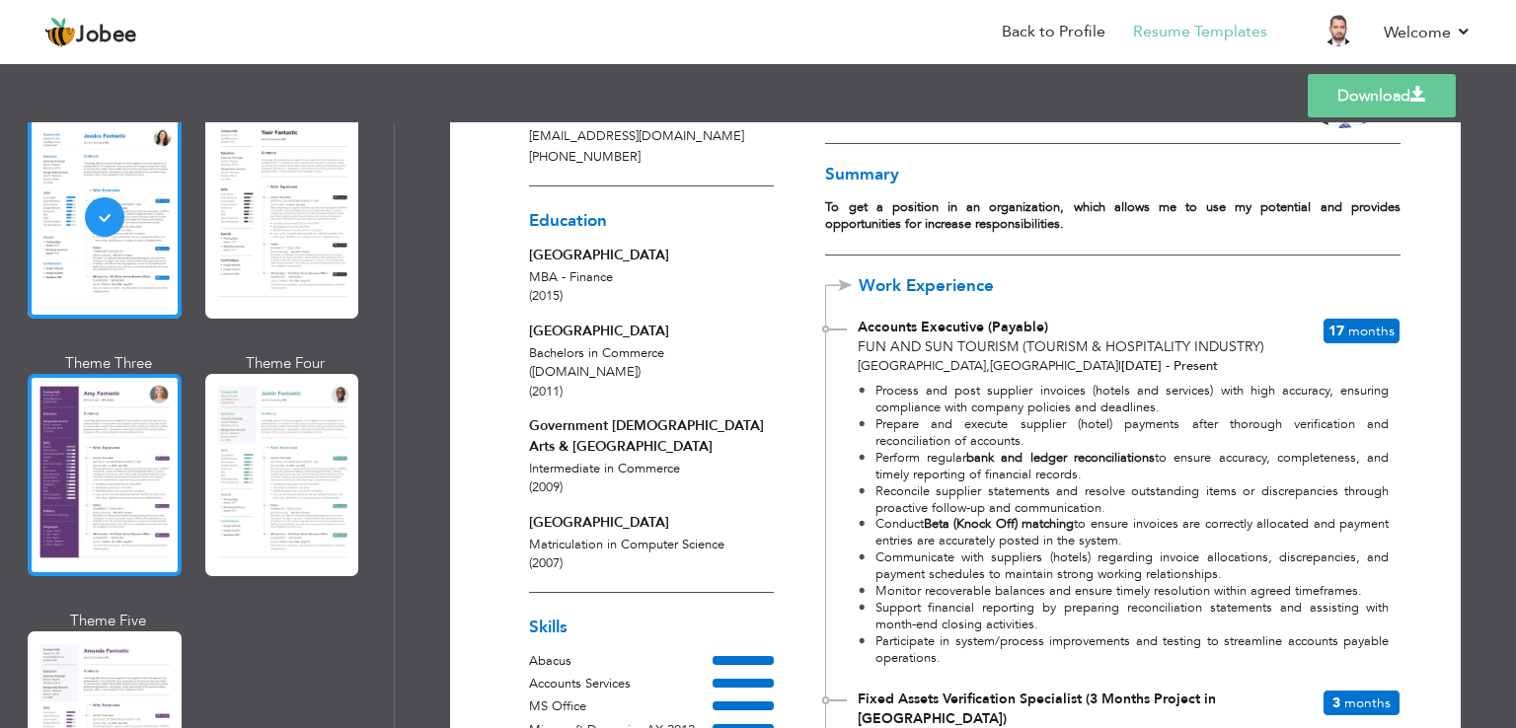
click at [119, 502] on div at bounding box center [105, 475] width 154 height 202
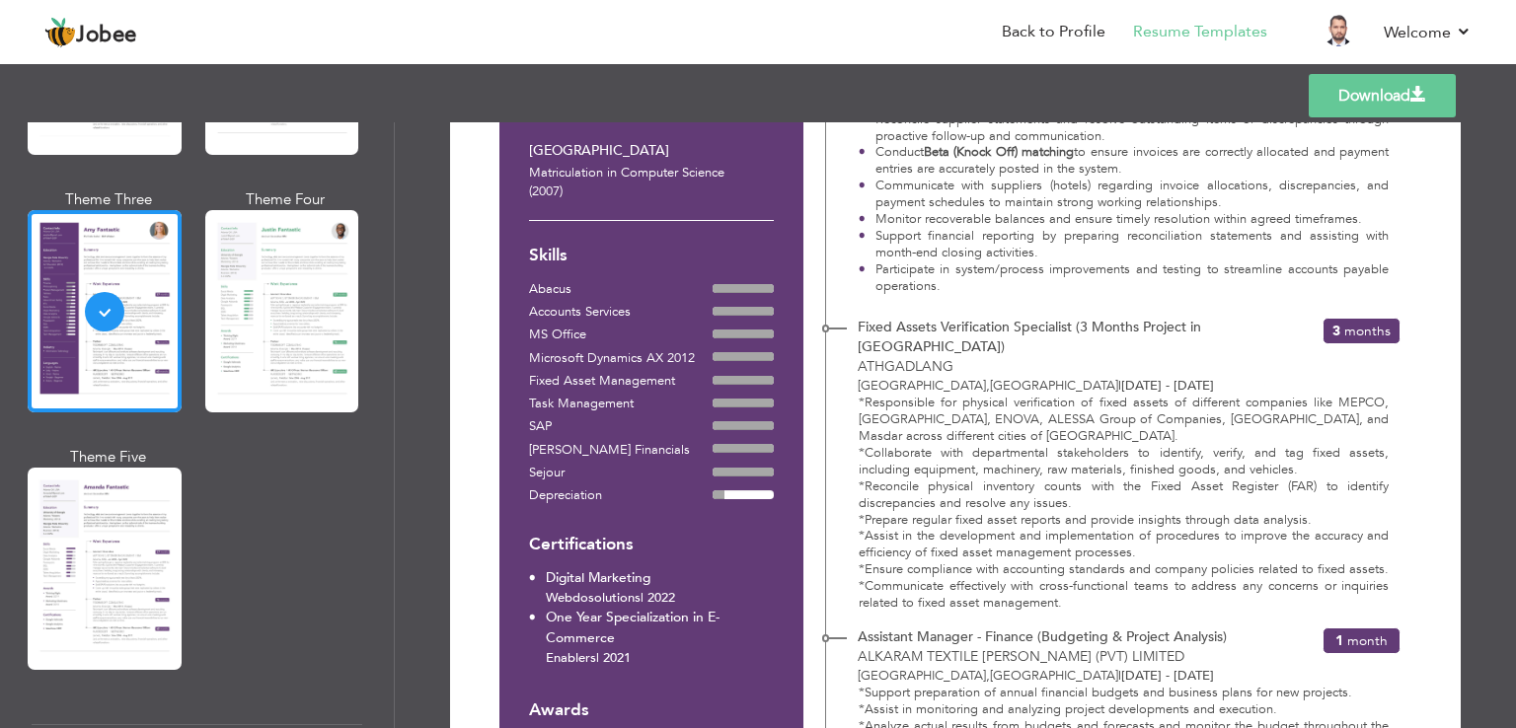
scroll to position [1769, 0]
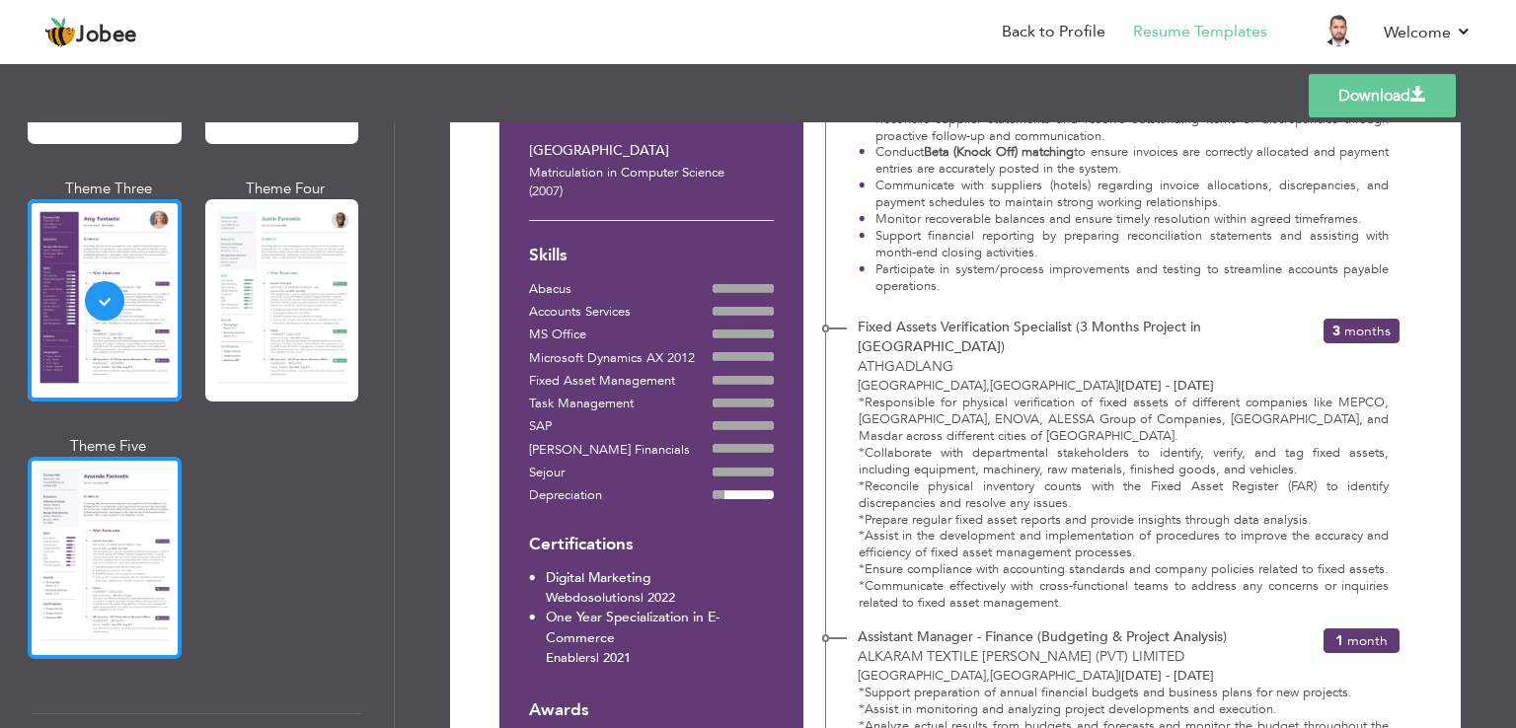
click at [124, 547] on div at bounding box center [105, 558] width 154 height 202
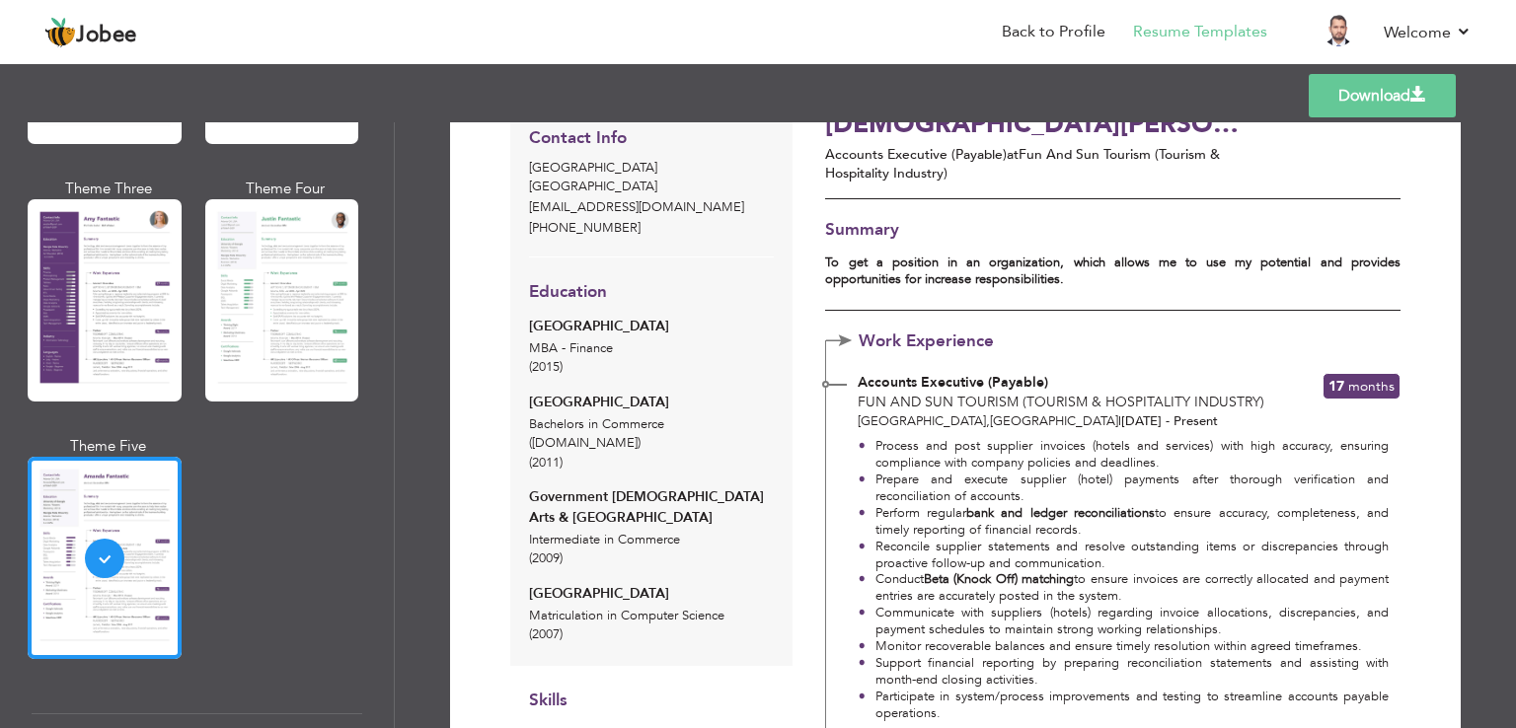
scroll to position [0, 0]
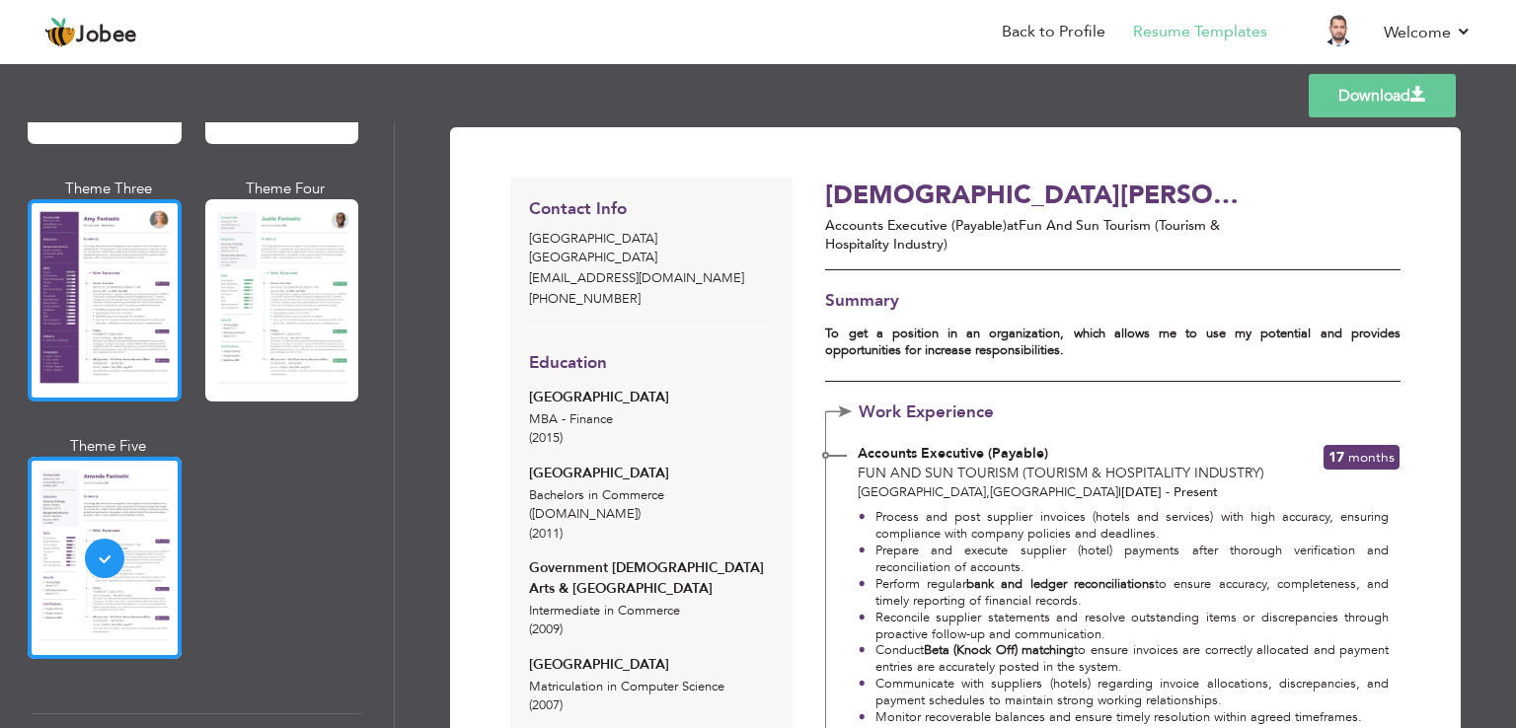
click at [95, 241] on div at bounding box center [105, 300] width 154 height 202
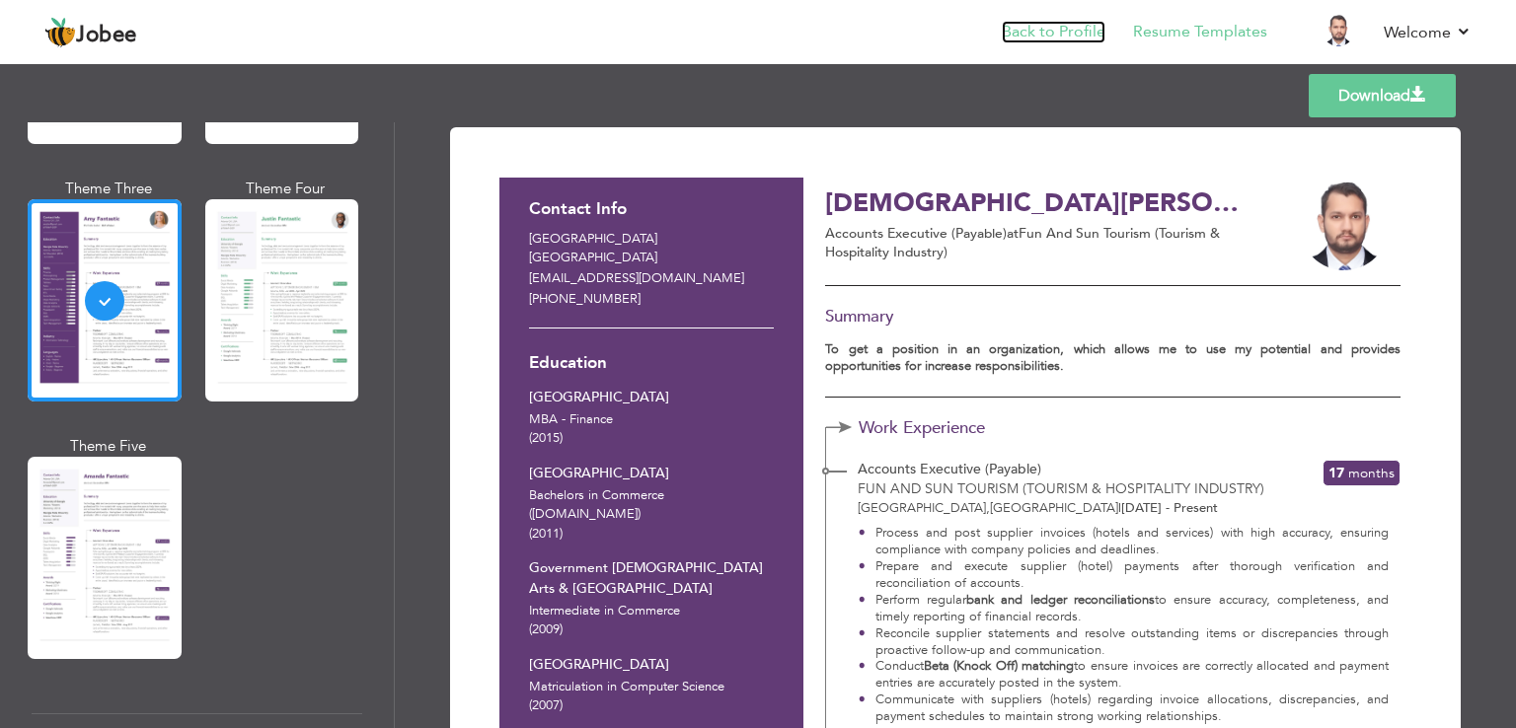
click at [1050, 30] on link "Back to Profile" at bounding box center [1054, 32] width 104 height 23
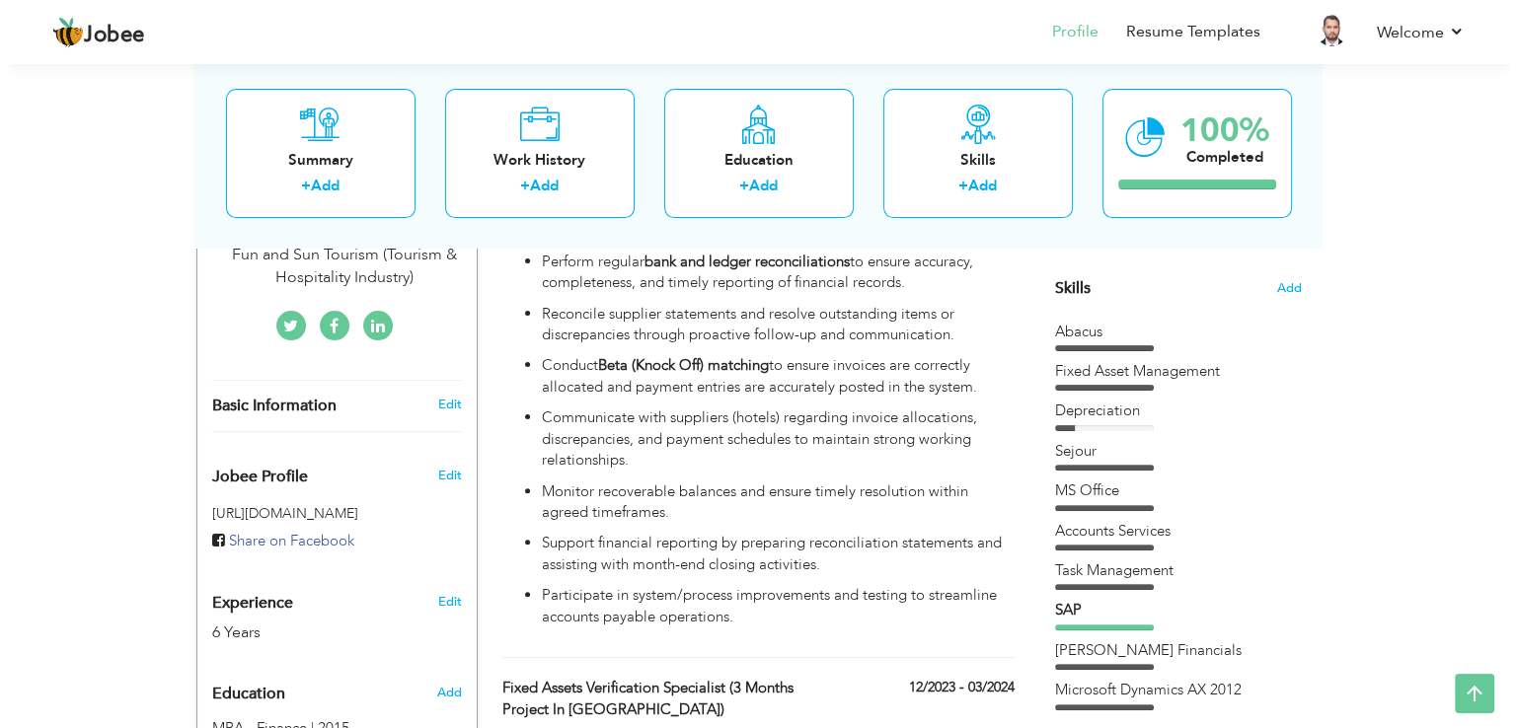
scroll to position [454, 0]
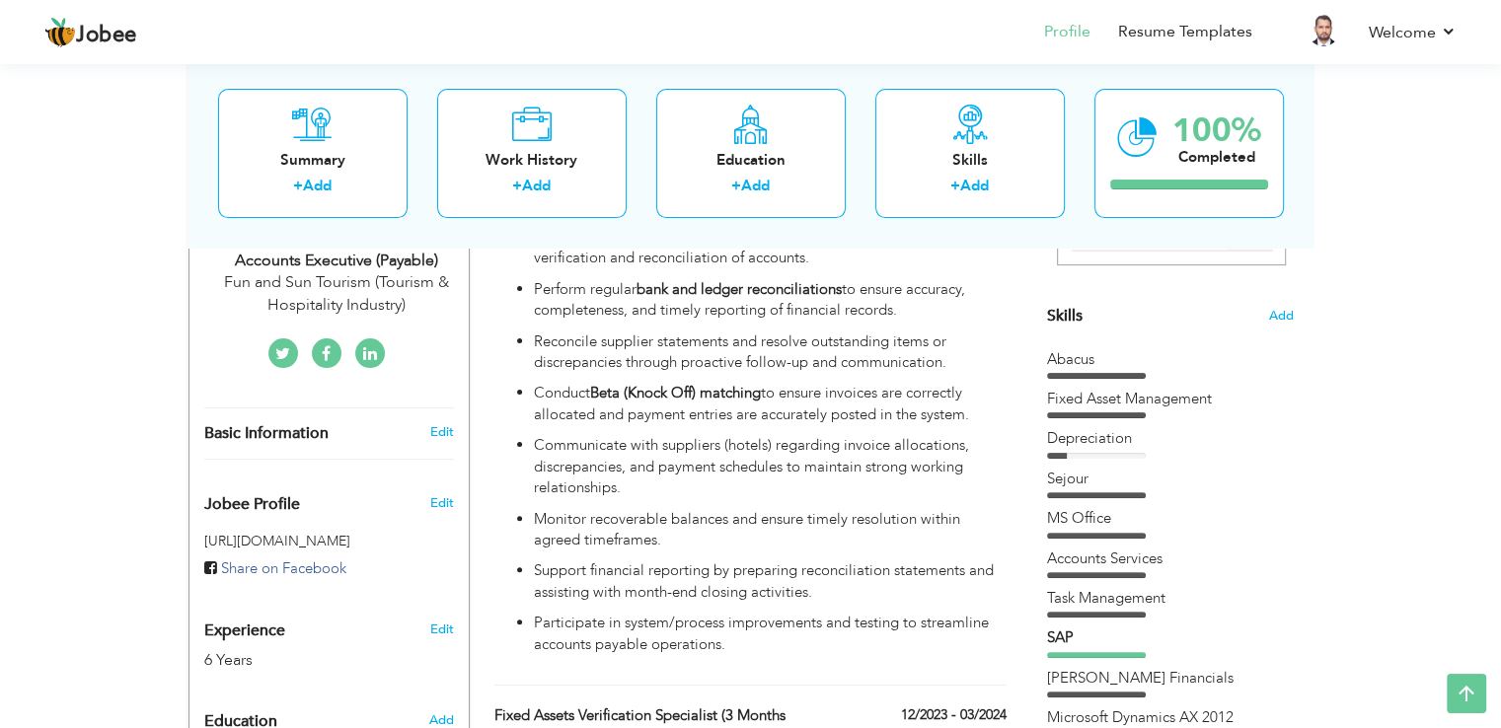
click at [1066, 313] on span "Skills" at bounding box center [1065, 316] width 36 height 22
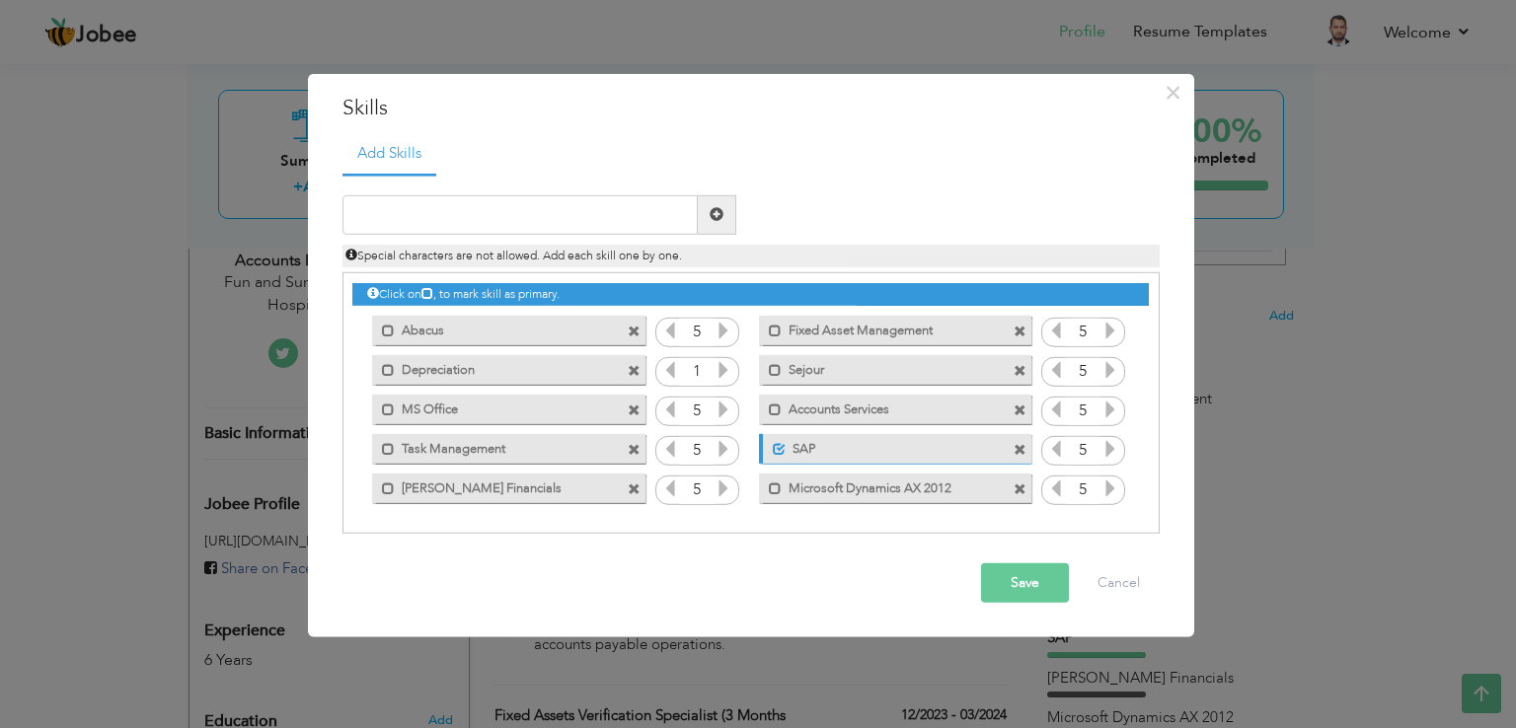
click at [723, 366] on icon at bounding box center [724, 370] width 18 height 18
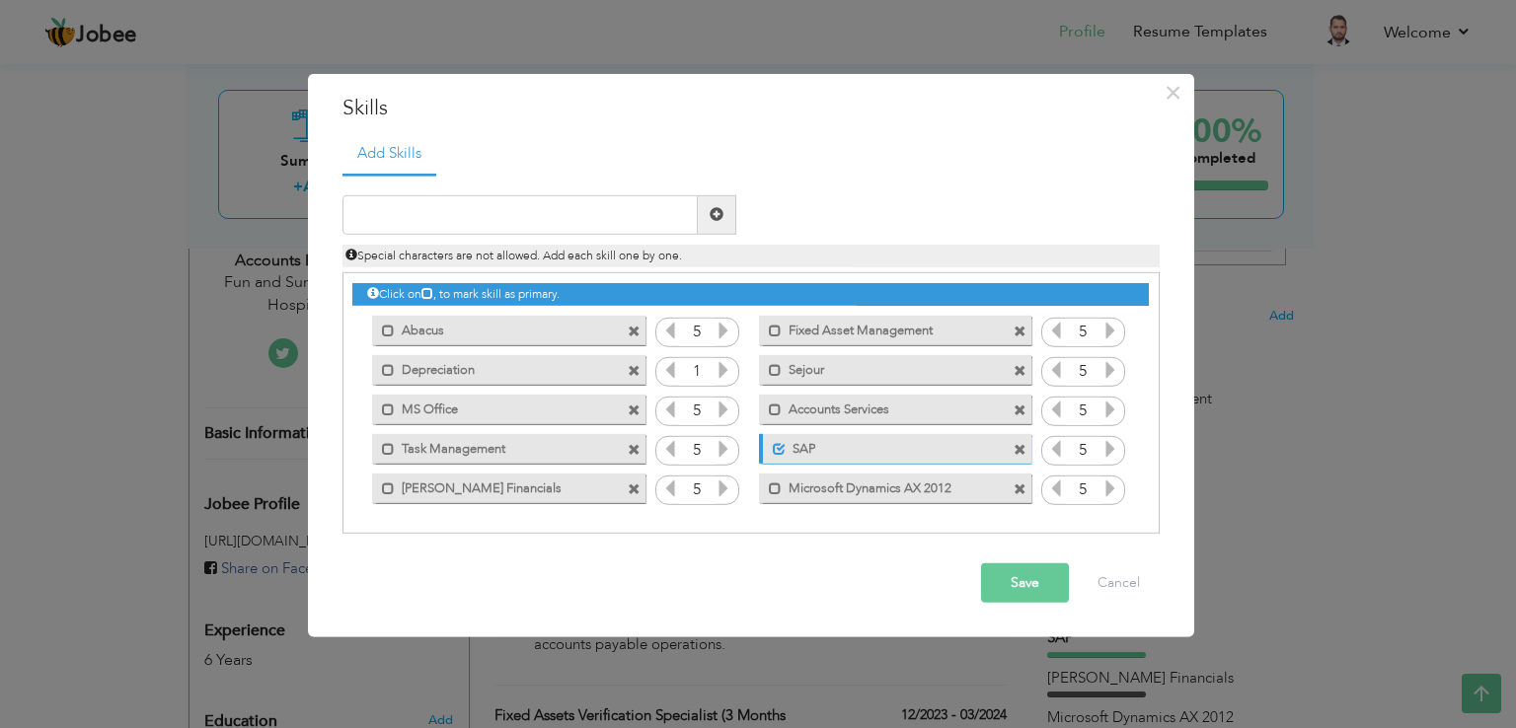
click at [723, 366] on icon at bounding box center [724, 370] width 18 height 18
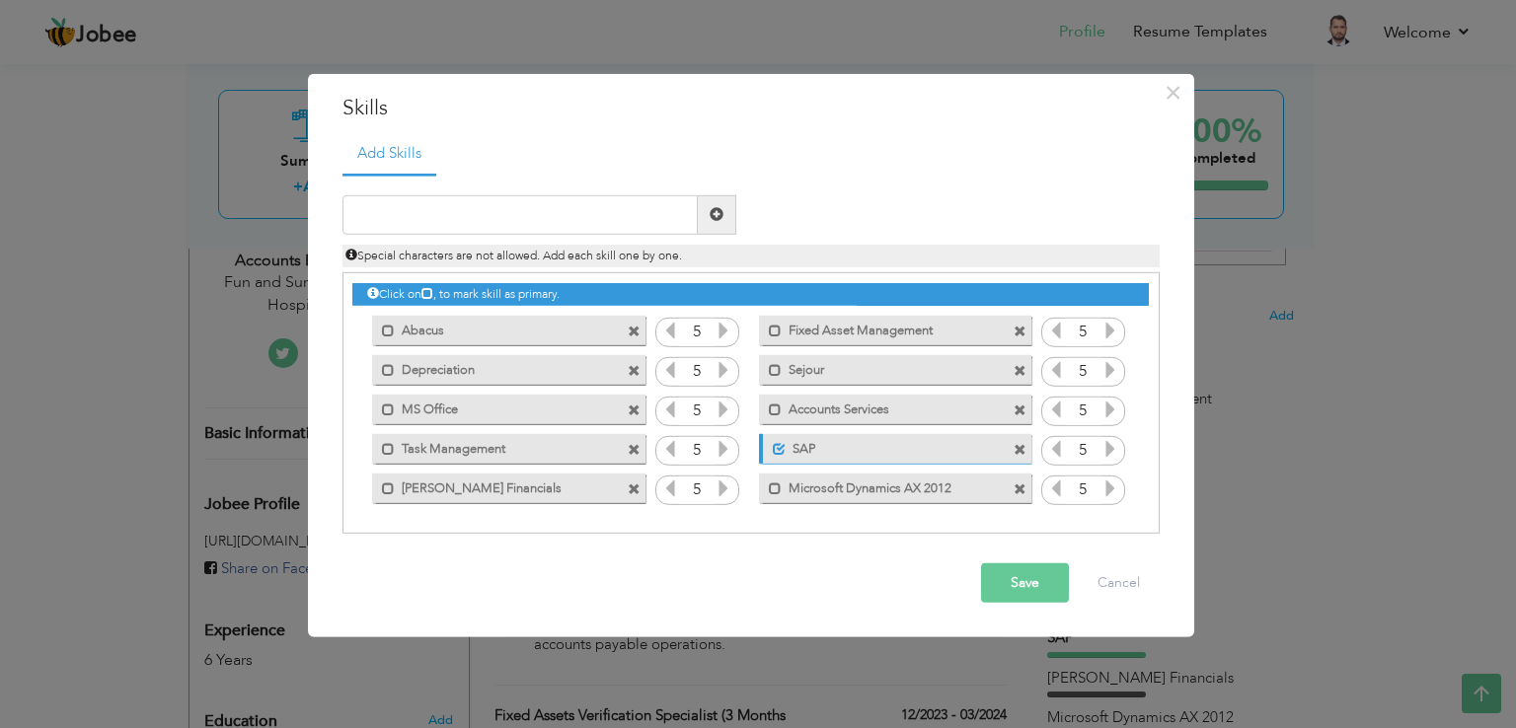
click at [723, 366] on icon at bounding box center [724, 370] width 18 height 18
click at [1021, 582] on button "Save" at bounding box center [1025, 583] width 88 height 39
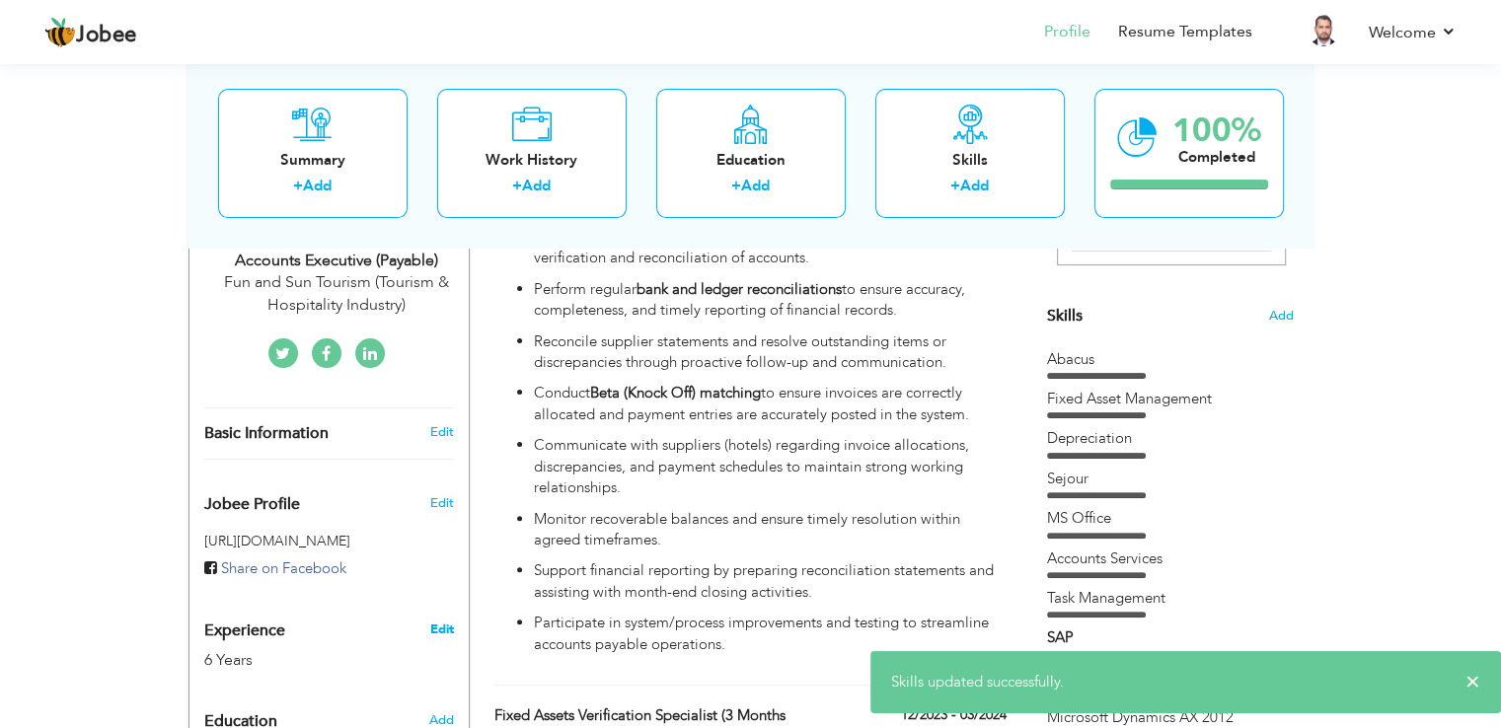
click at [445, 621] on link "Edit" at bounding box center [441, 630] width 24 height 18
type input "Muhammad Danish"
type input "Rafiq"
type input "+971557825523"
select select "number:228"
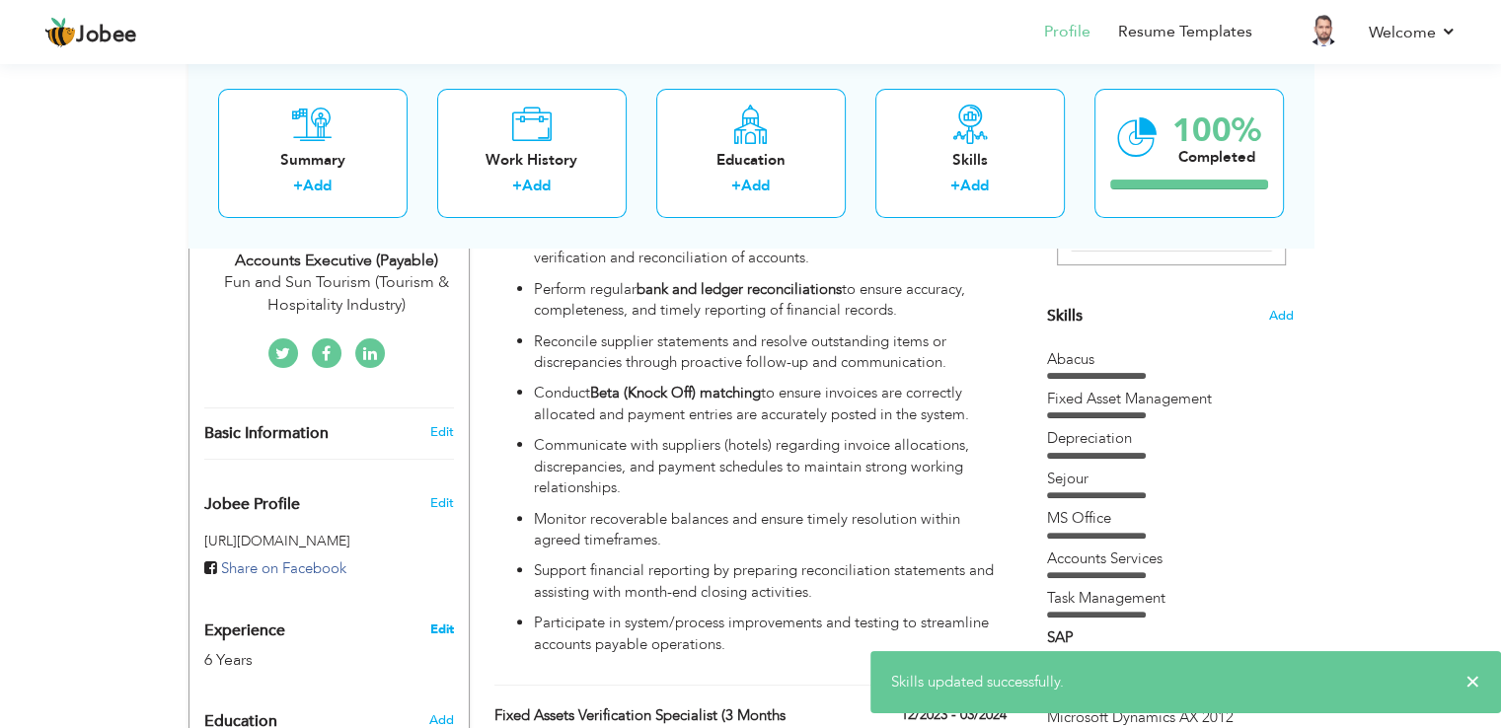
type input "[GEOGRAPHIC_DATA]"
select select "number:8"
type input "Fun and Sun Tourism (Tourism & Hospitality Industry)"
type input "Accounts Executive (Payable)"
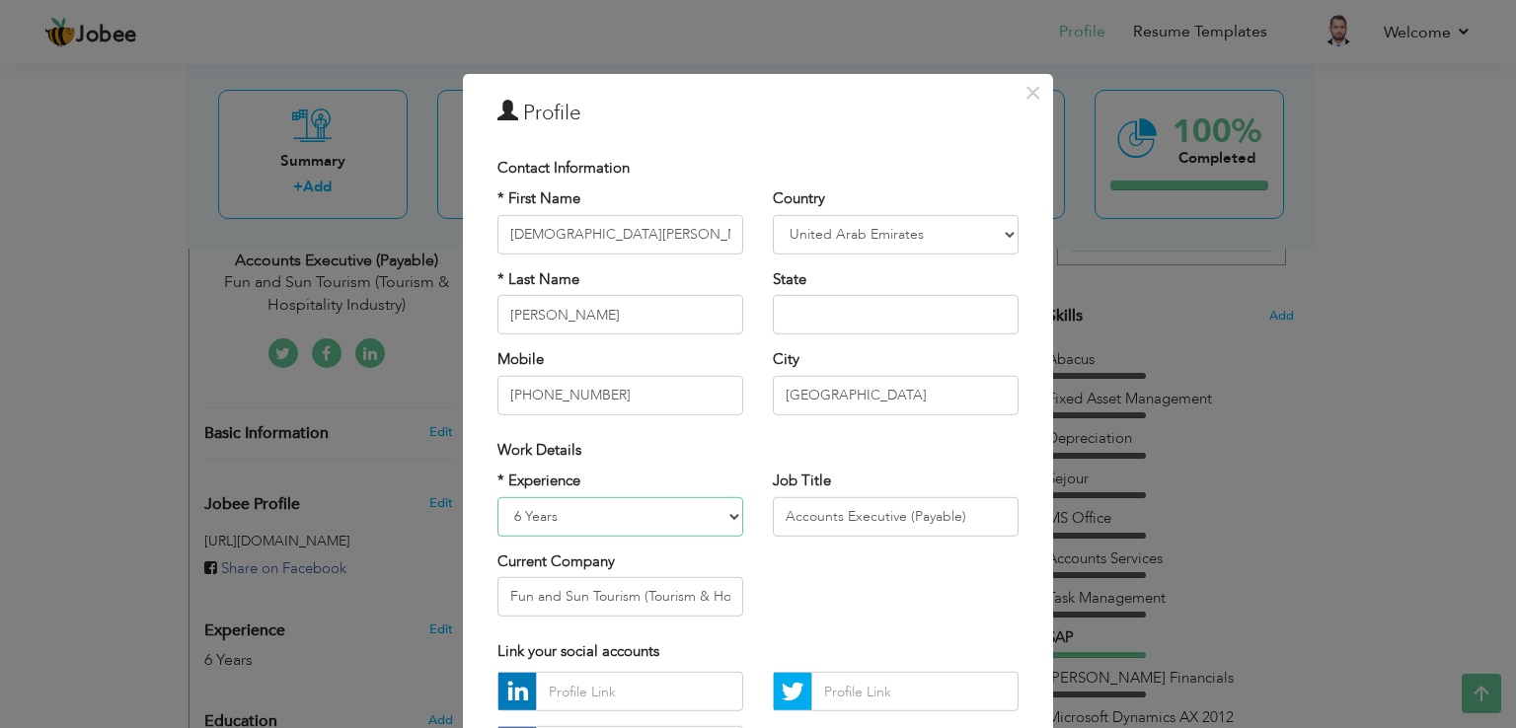
click at [683, 518] on select "Entry Level Less than 1 Year 1 Year 2 Years 3 Years 4 Years 5 Years 6 Years 7 Y…" at bounding box center [620, 515] width 246 height 39
select select "number:10"
click at [497, 496] on select "Entry Level Less than 1 Year 1 Year 2 Years 3 Years 4 Years 5 Years 6 Years 7 Y…" at bounding box center [620, 515] width 246 height 39
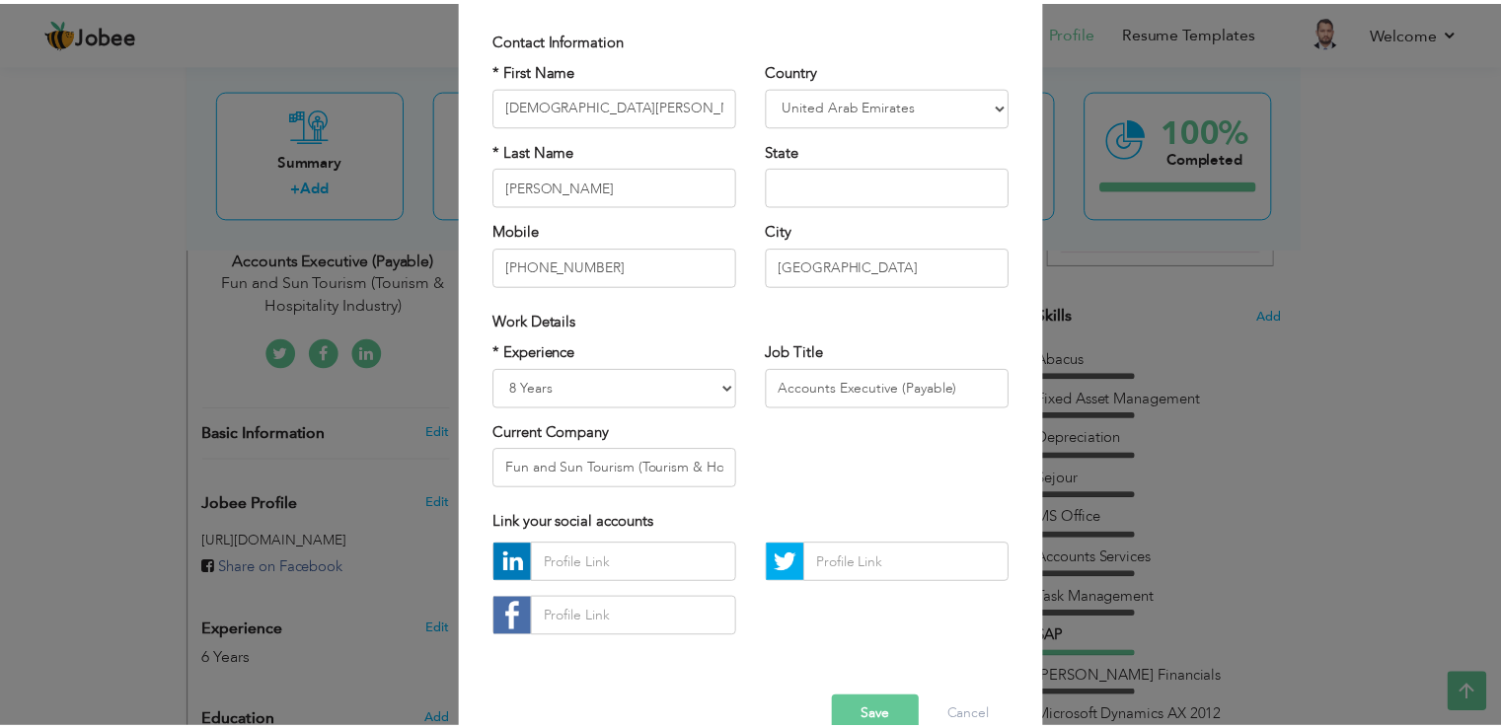
scroll to position [172, 0]
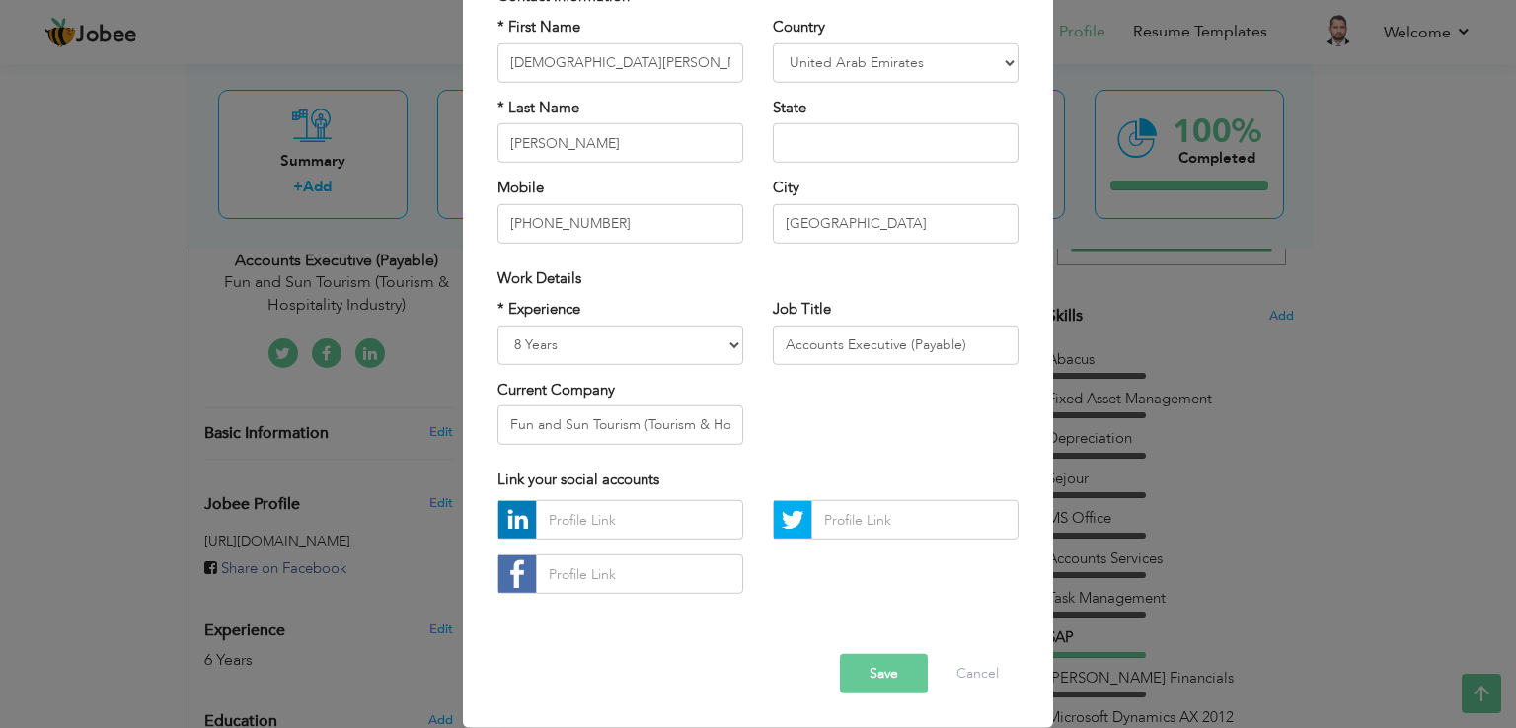
click at [865, 672] on button "Save" at bounding box center [884, 673] width 88 height 39
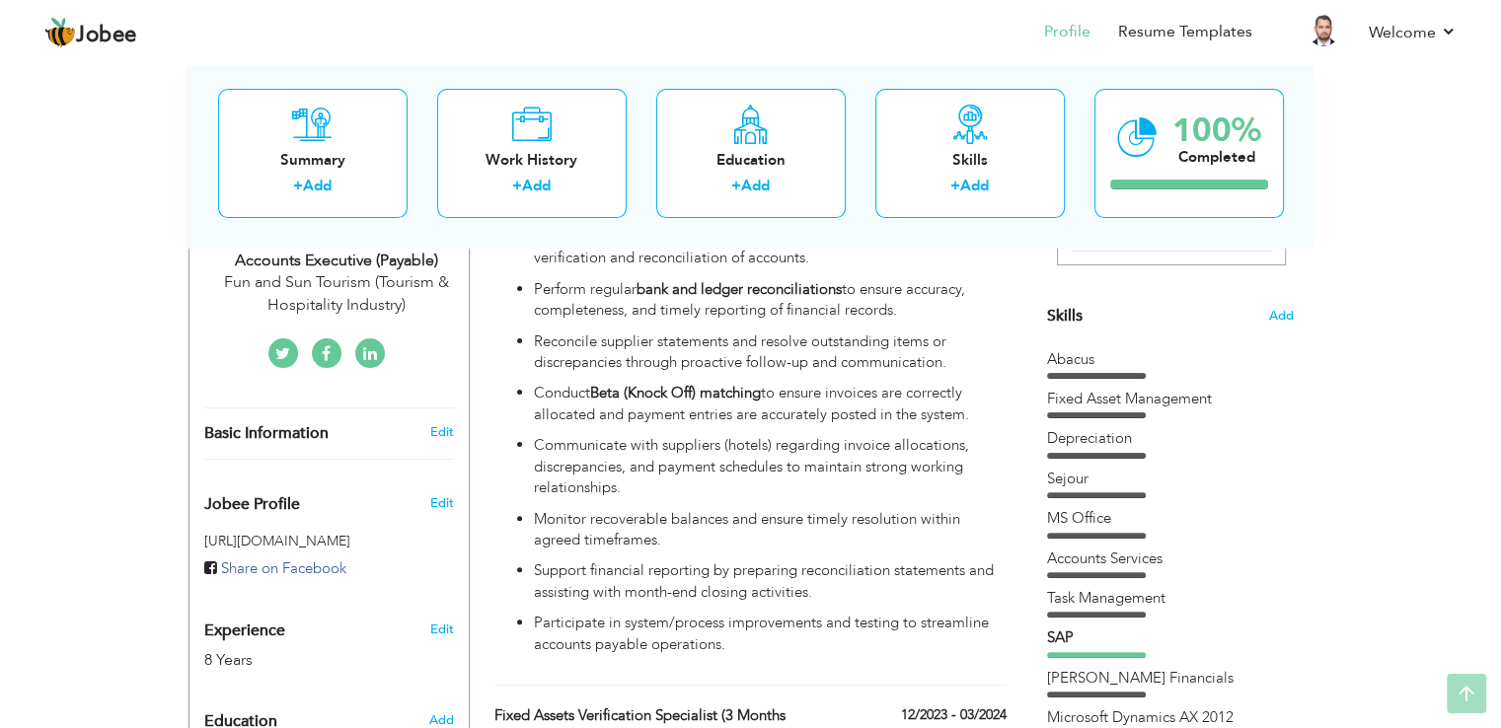
scroll to position [93, 0]
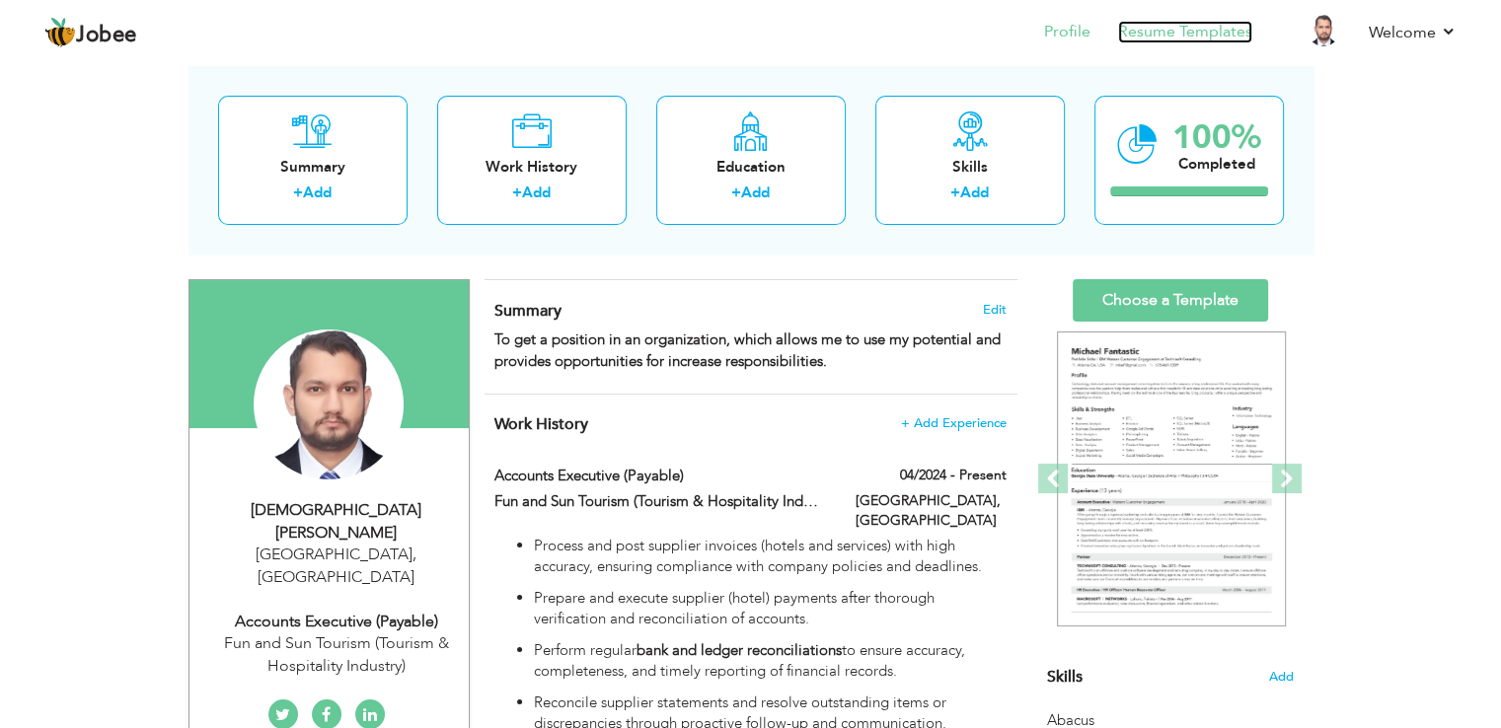
click at [1204, 36] on link "Resume Templates" at bounding box center [1185, 32] width 134 height 23
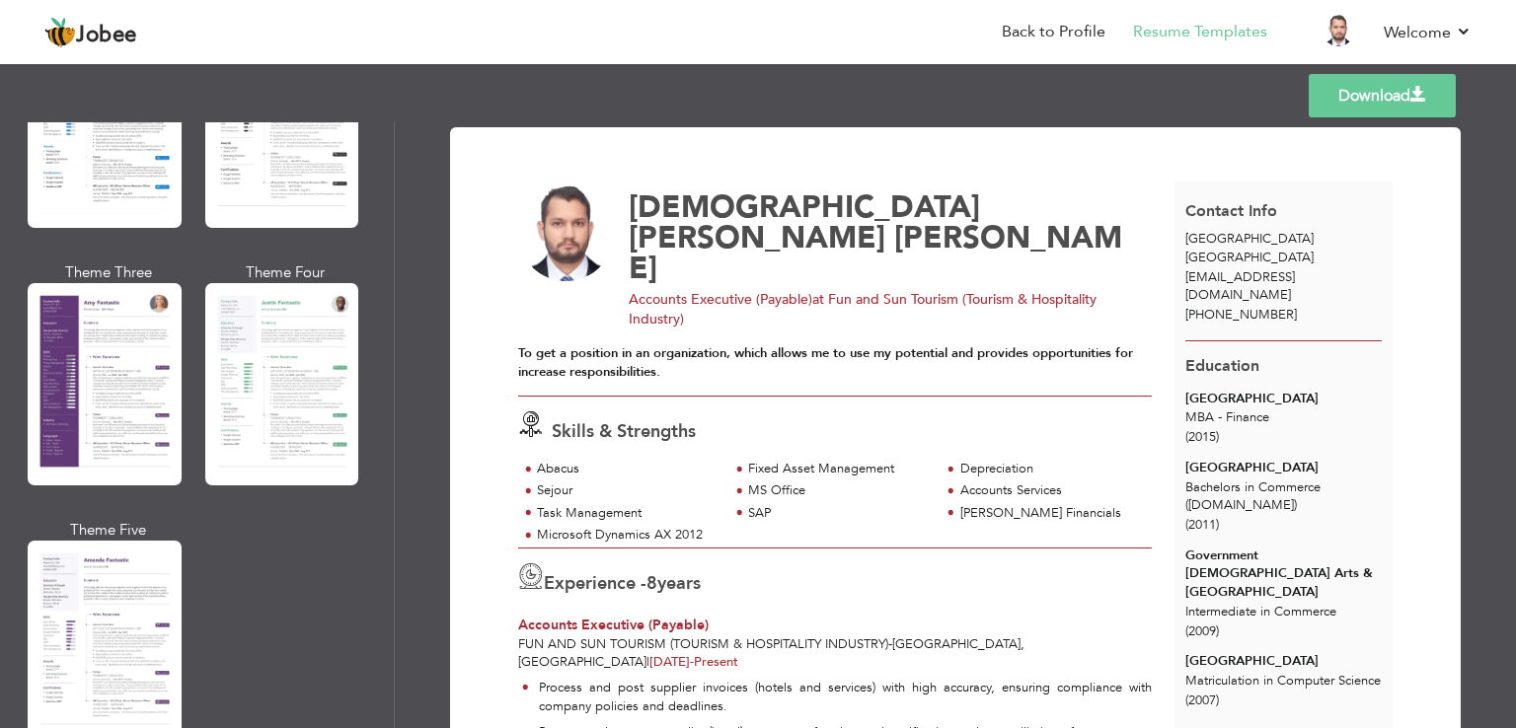
scroll to position [1695, 0]
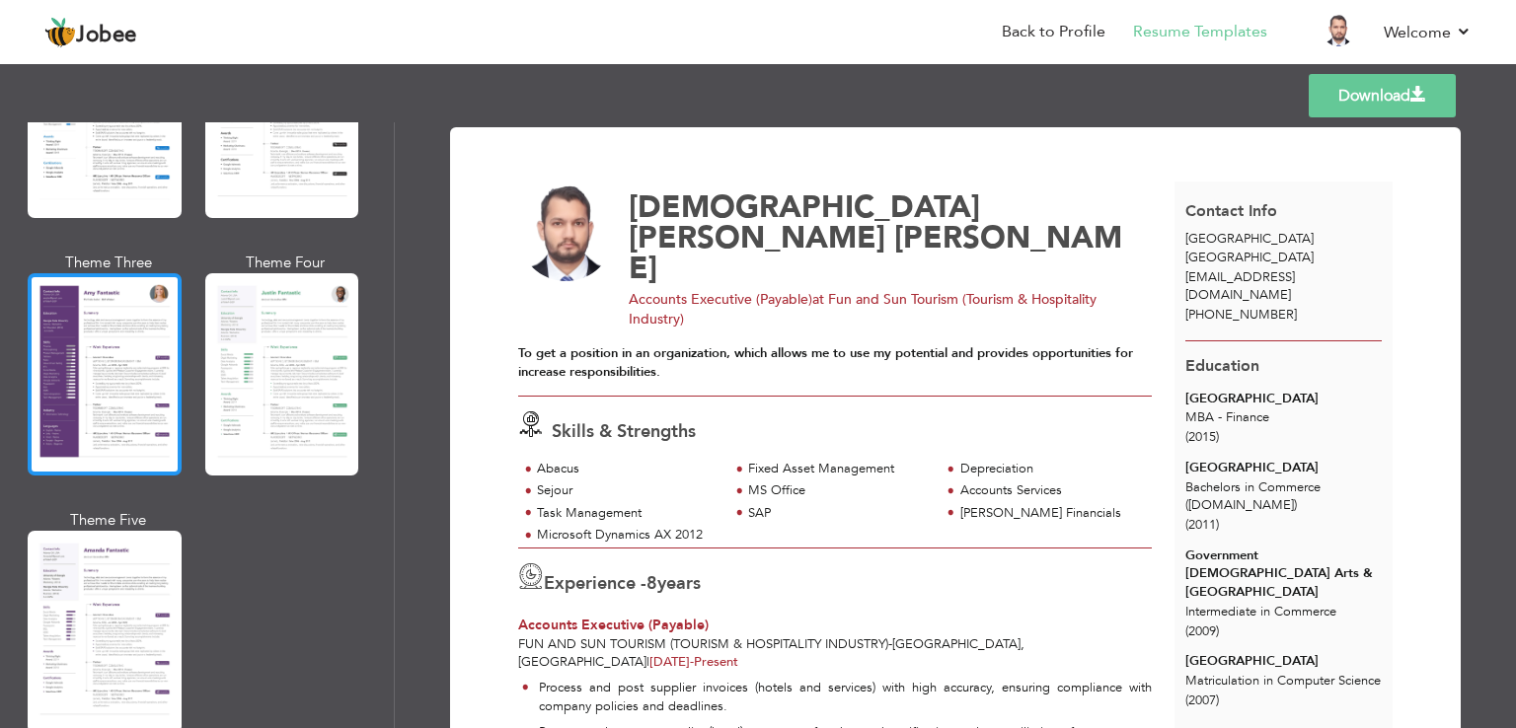
click at [63, 315] on div at bounding box center [105, 374] width 154 height 202
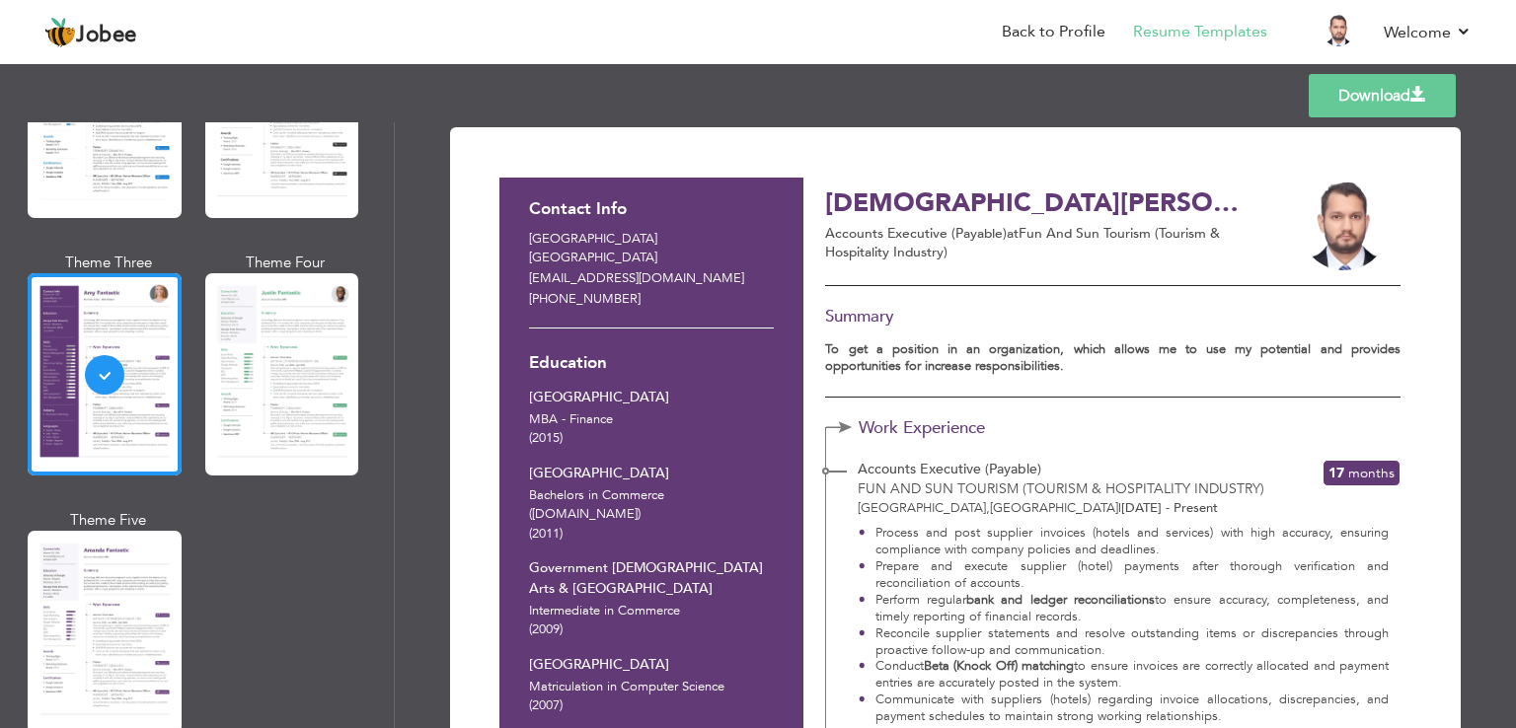
drag, startPoint x: 1506, startPoint y: 167, endPoint x: 1506, endPoint y: 206, distance: 39.5
click at [1506, 206] on div "Download Contact Info [GEOGRAPHIC_DATA] [GEOGRAPHIC_DATA] [EMAIL_ADDRESS][DOMAI…" at bounding box center [955, 425] width 1121 height 606
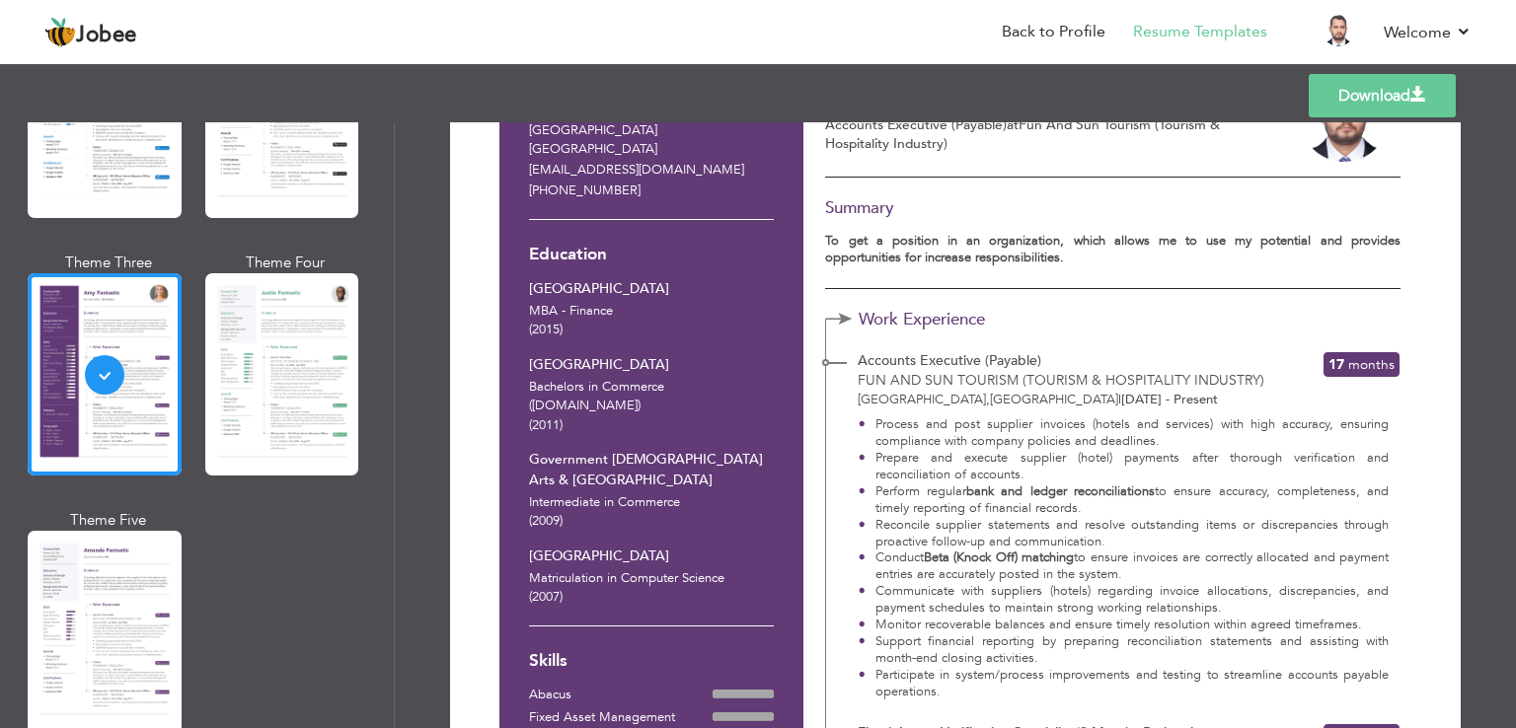
scroll to position [97, 0]
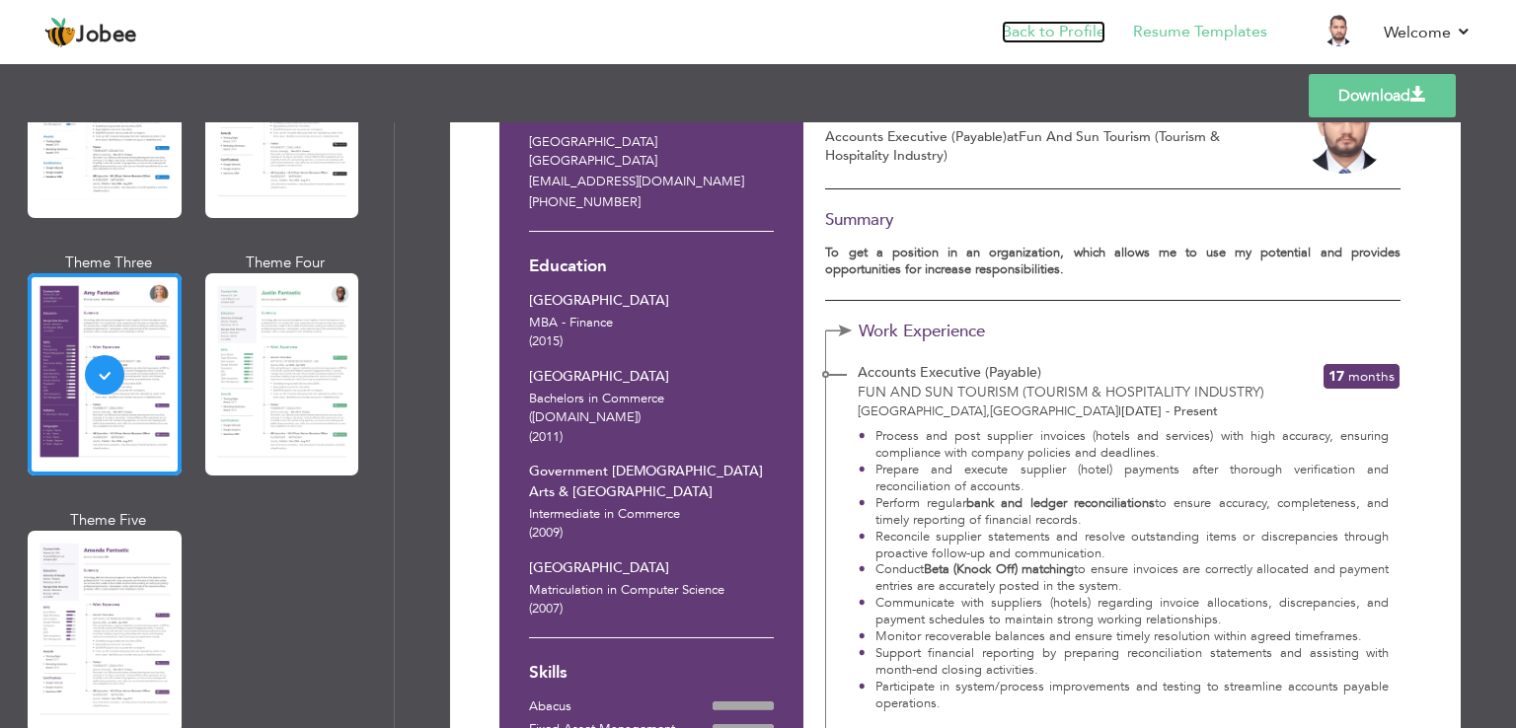
click at [1059, 24] on link "Back to Profile" at bounding box center [1054, 32] width 104 height 23
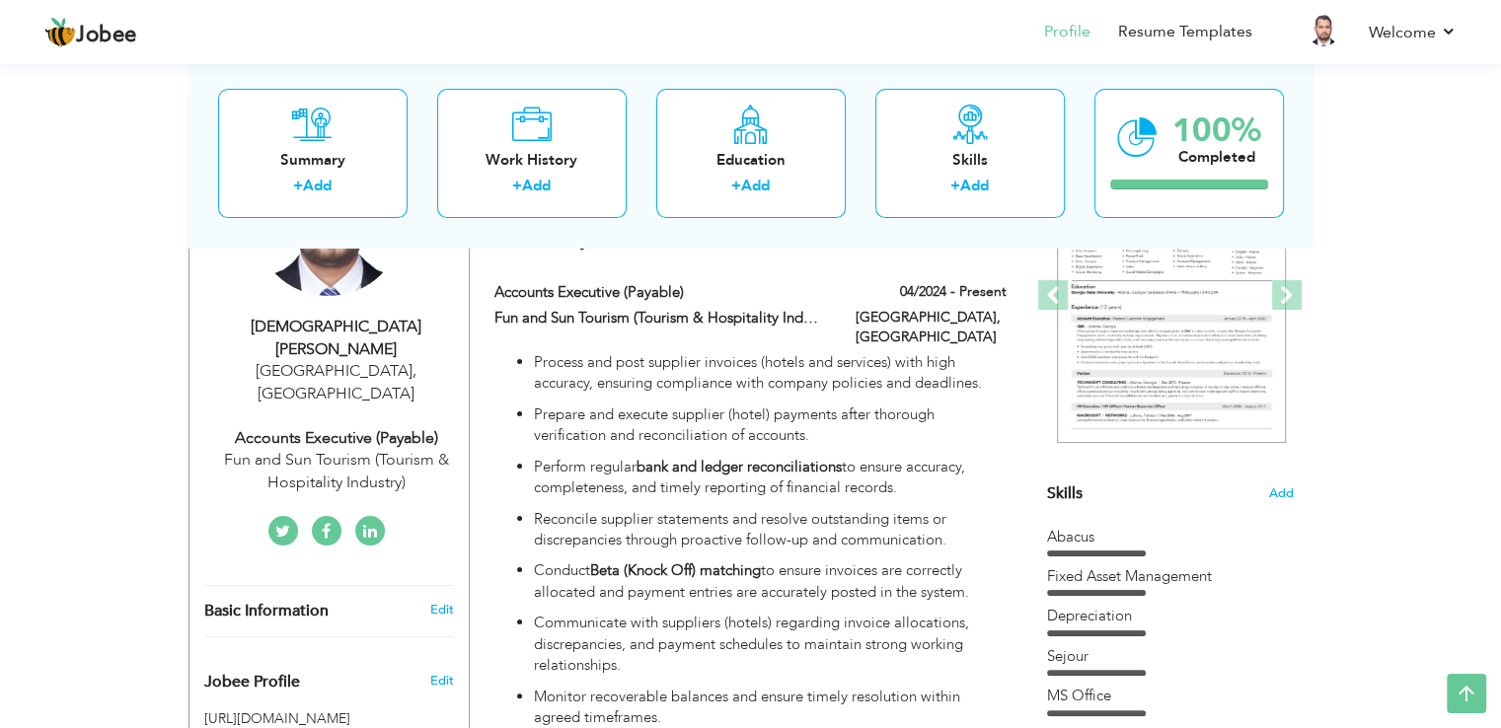
scroll to position [231, 0]
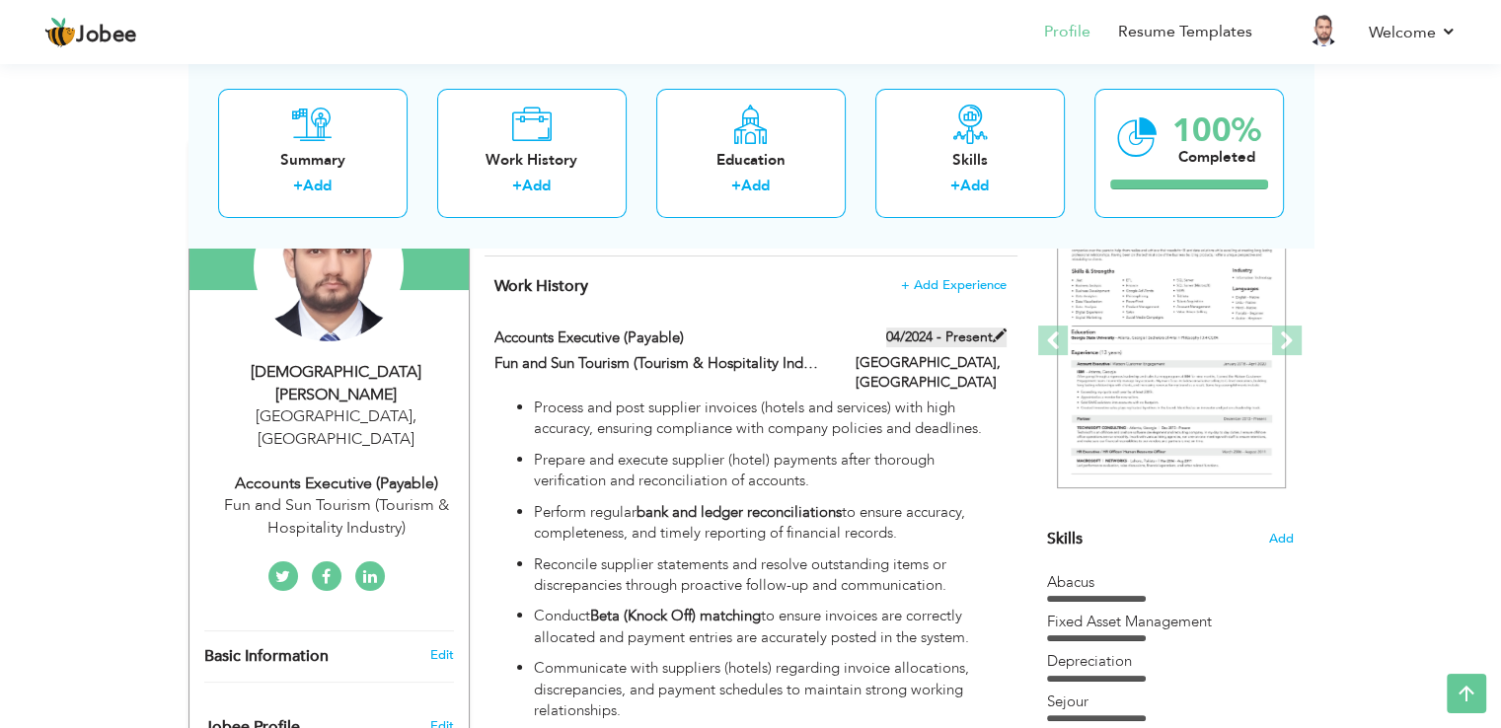
click at [997, 339] on span at bounding box center [1000, 336] width 14 height 14
type input "Accounts Executive (Payable)"
type input "Fun and Sun Tourism (Tourism & Hospitality Industry)"
type input "04/2024"
type input "[GEOGRAPHIC_DATA]"
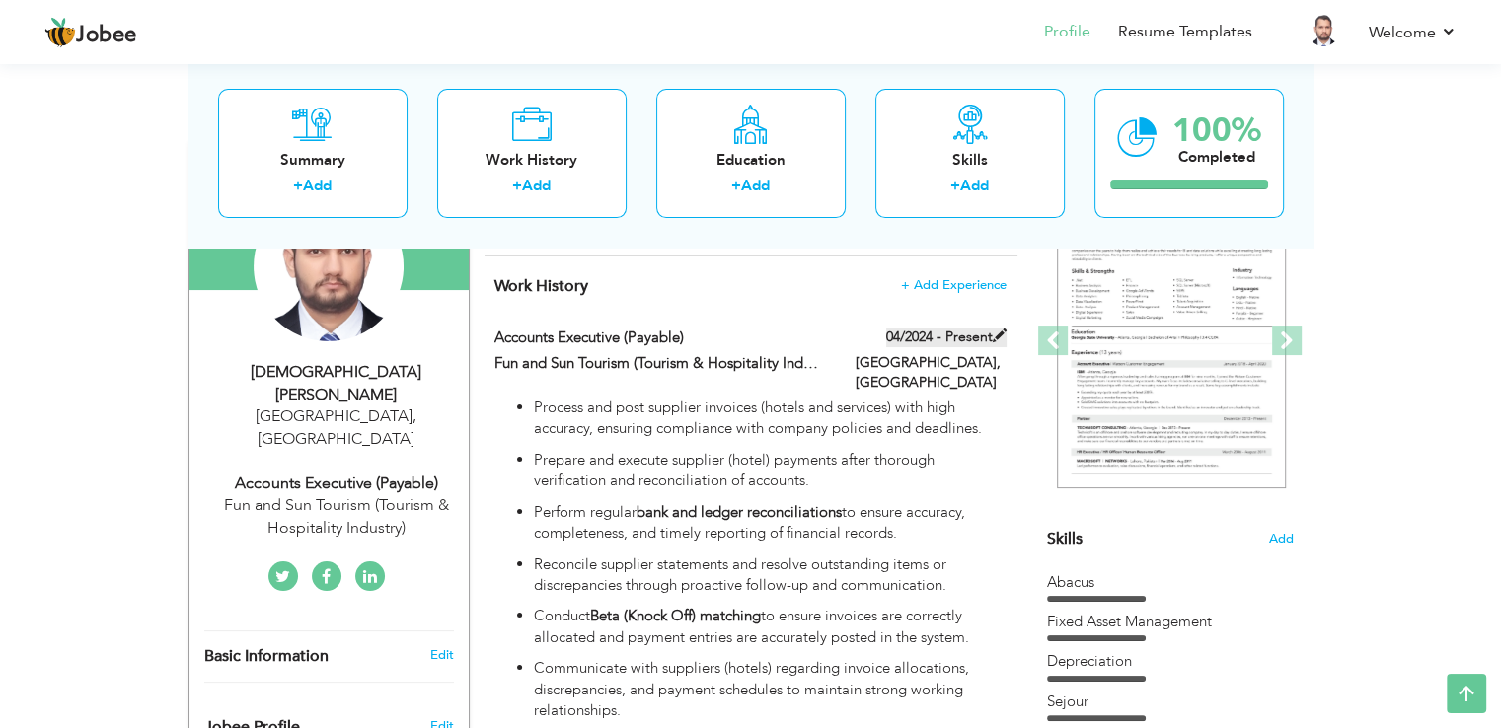
type input "[GEOGRAPHIC_DATA]"
checkbox input "true"
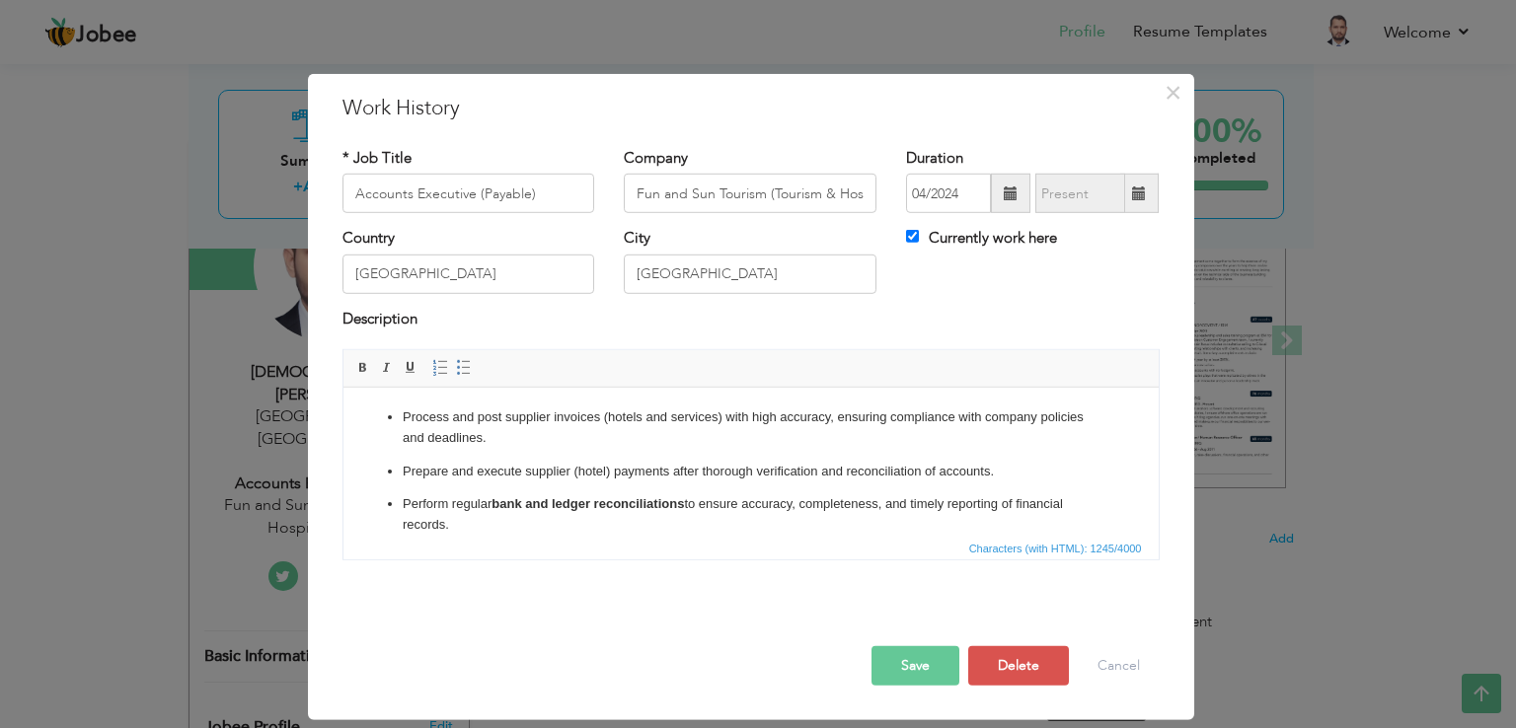
click at [613, 512] on p "Perform regular bank and ledger reconciliations to ensure accuracy, completenes…" at bounding box center [750, 514] width 697 height 41
click at [549, 502] on strong "bank and ledger" at bounding box center [539, 503] width 99 height 15
click at [539, 502] on strong "bank and ledger" at bounding box center [539, 503] width 99 height 15
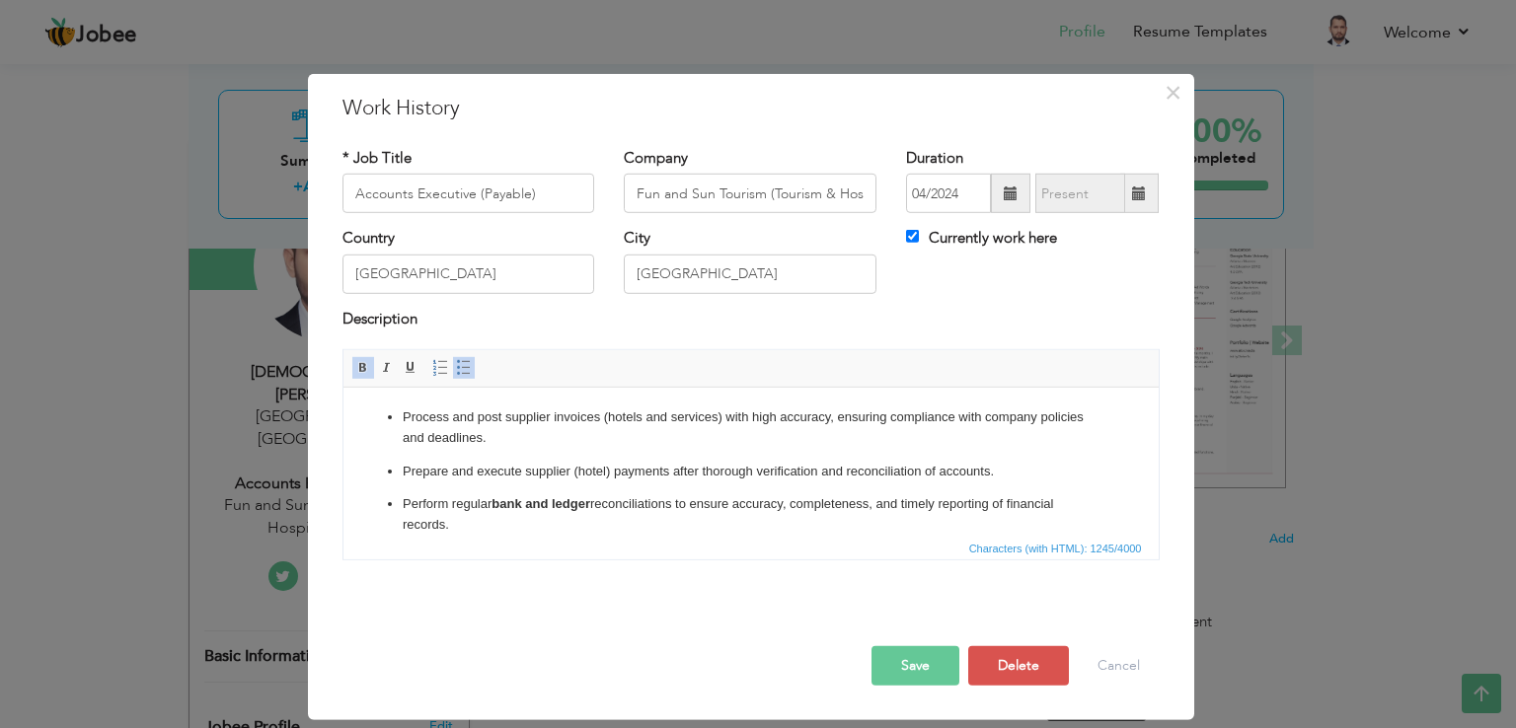
click at [539, 502] on strong "bank and ledger" at bounding box center [539, 503] width 99 height 15
click at [560, 504] on strong "ledger" at bounding box center [561, 503] width 38 height 15
click at [501, 502] on strong "bank" at bounding box center [505, 503] width 30 height 15
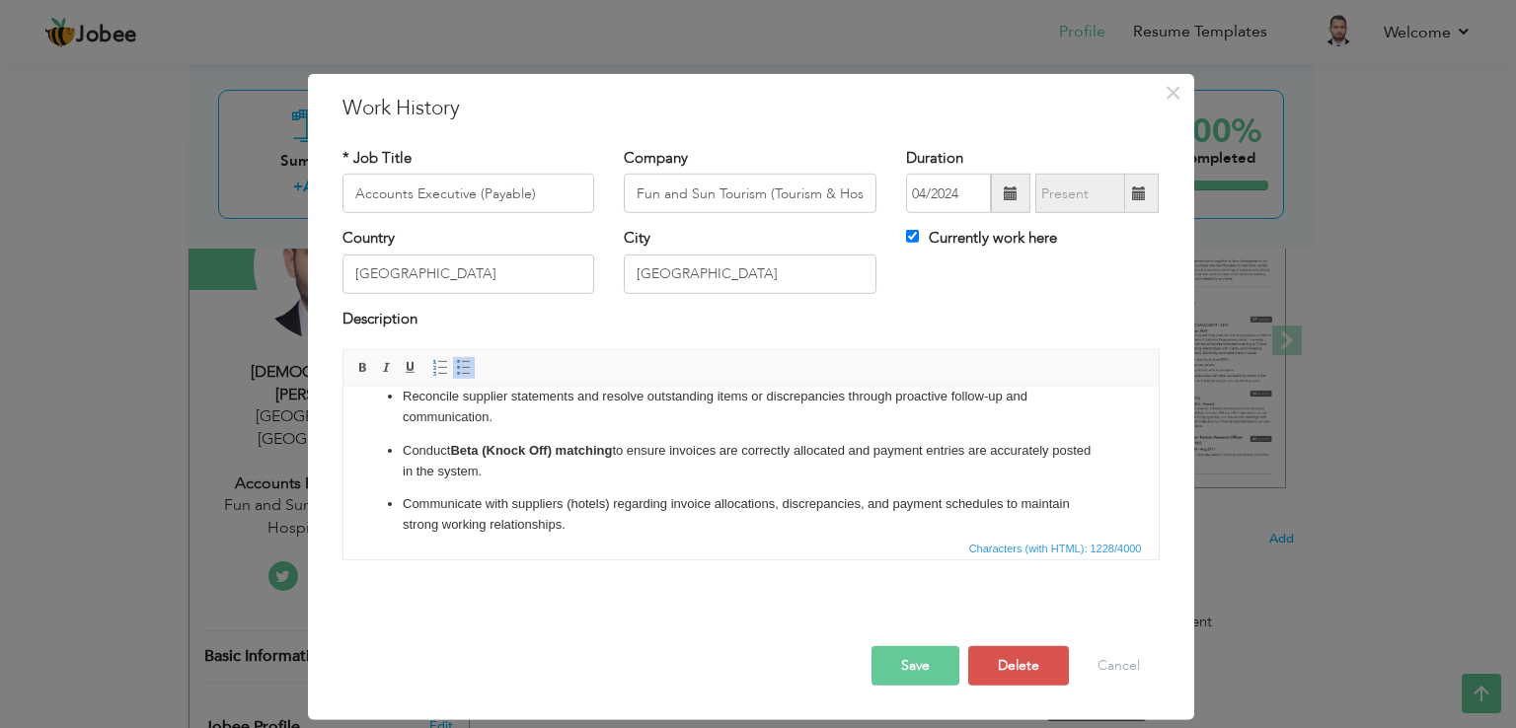
scroll to position [144, 0]
click at [580, 455] on strong "Beta (Knock Off) matching" at bounding box center [530, 447] width 162 height 15
click at [519, 455] on strong "Beta (Knock Off)" at bounding box center [500, 447] width 102 height 15
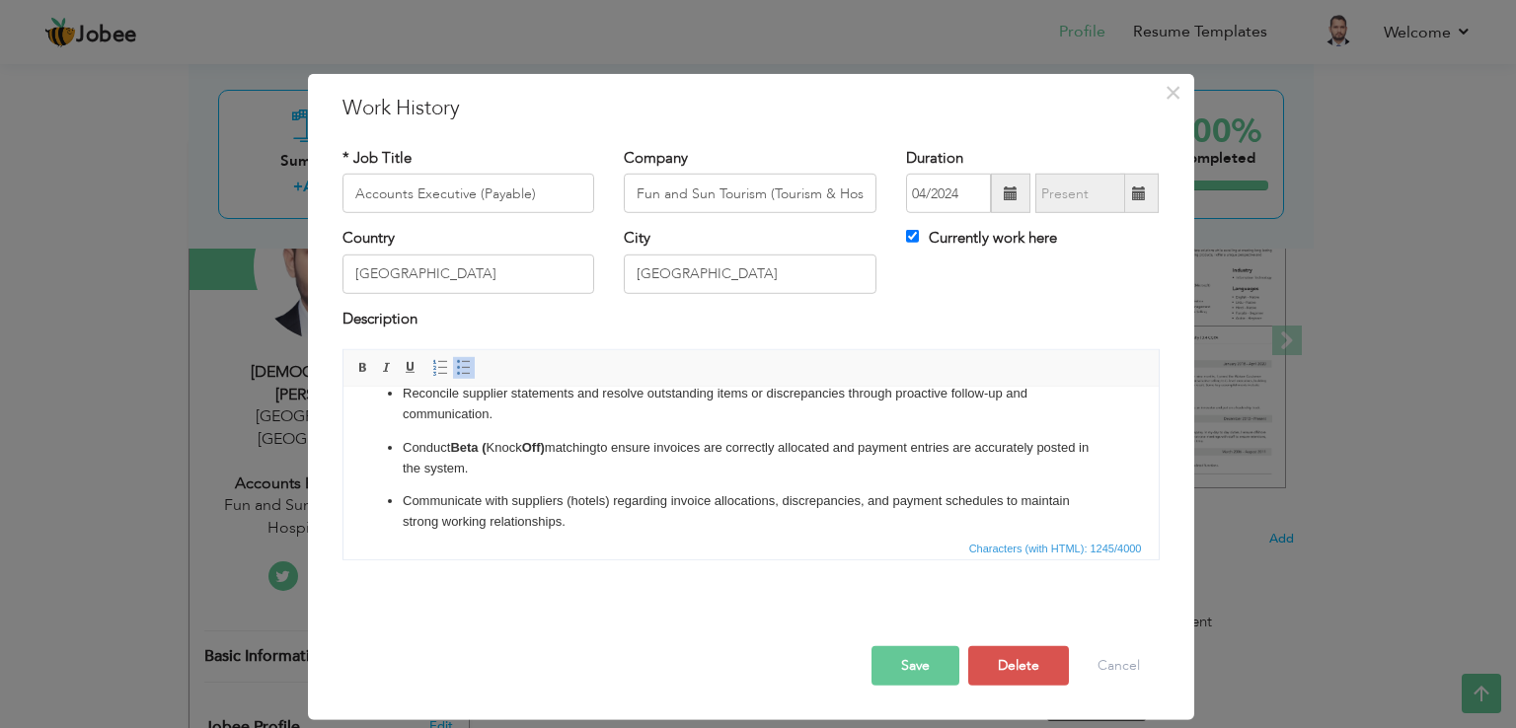
click at [532, 455] on strong "Off)" at bounding box center [532, 447] width 23 height 15
click at [555, 466] on p "Conduct Beta ( Knock Off ) matching to ensure invoices are correctly allocated …" at bounding box center [750, 458] width 697 height 41
click at [542, 455] on strong ")" at bounding box center [540, 447] width 4 height 15
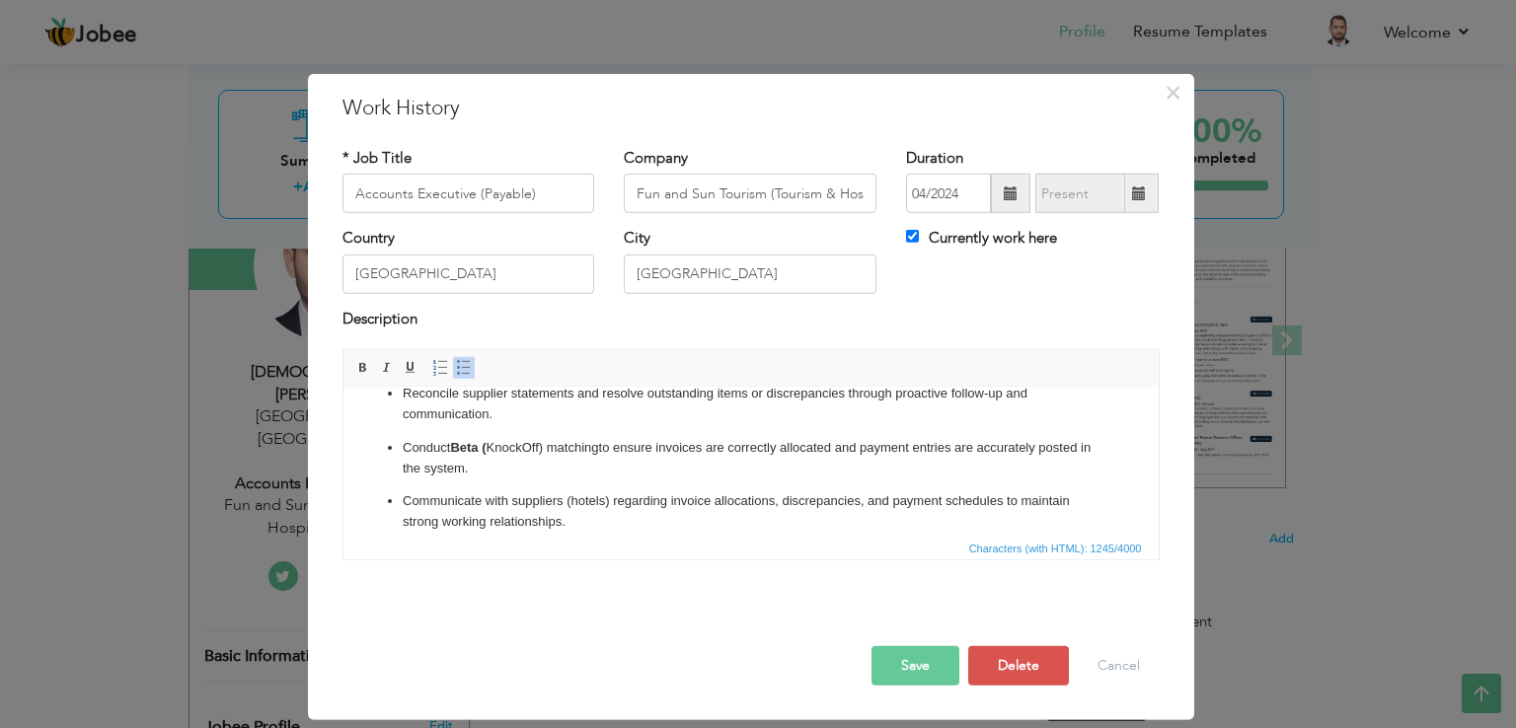
click at [481, 455] on strong "Beta (" at bounding box center [467, 447] width 36 height 15
click at [484, 455] on strong "Beta (" at bounding box center [467, 447] width 36 height 15
click at [459, 455] on strong "Beta" at bounding box center [463, 447] width 28 height 15
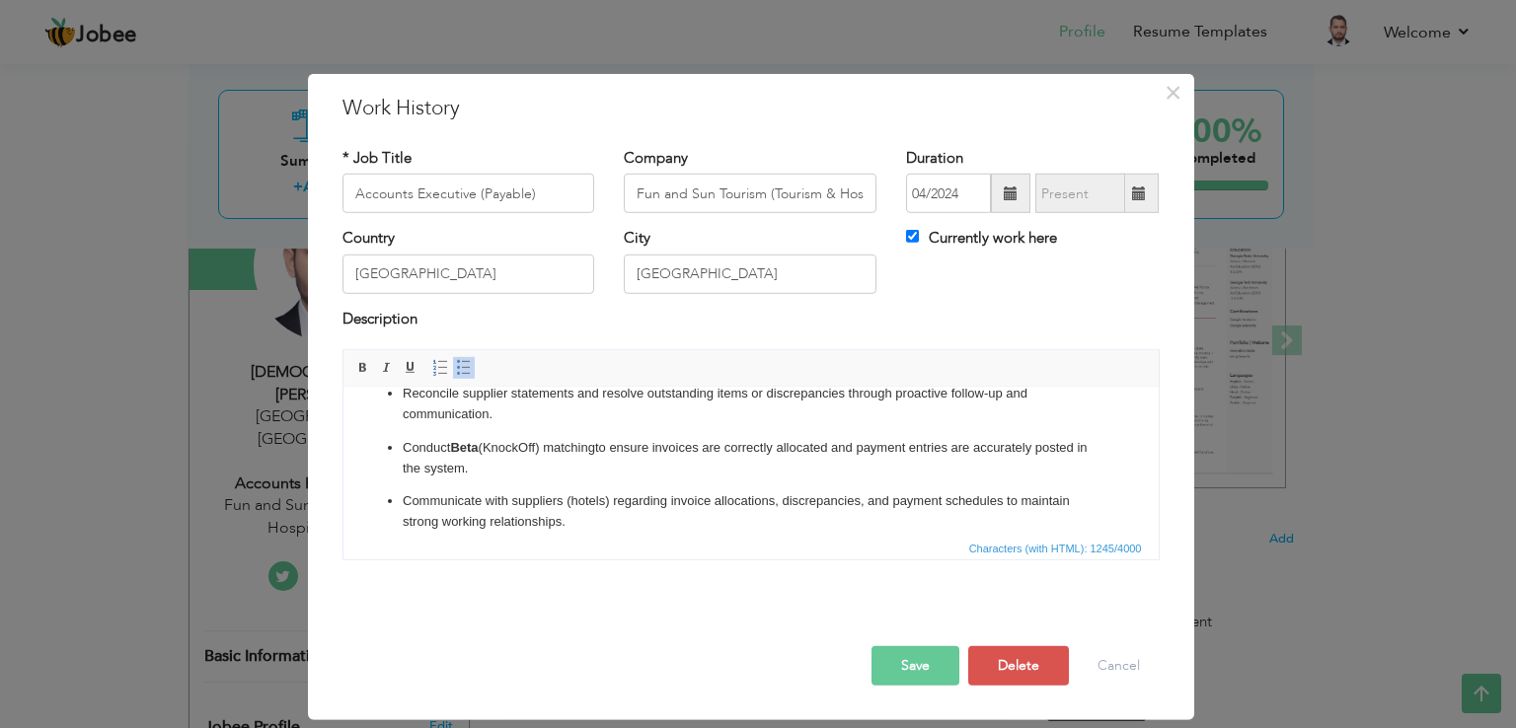
click at [459, 455] on strong "Beta" at bounding box center [463, 447] width 28 height 15
click at [571, 450] on ul "Process and post supplier invoices (hotels and services) with high accuracy, en…" at bounding box center [750, 448] width 776 height 369
click at [931, 656] on button "Save" at bounding box center [915, 665] width 88 height 39
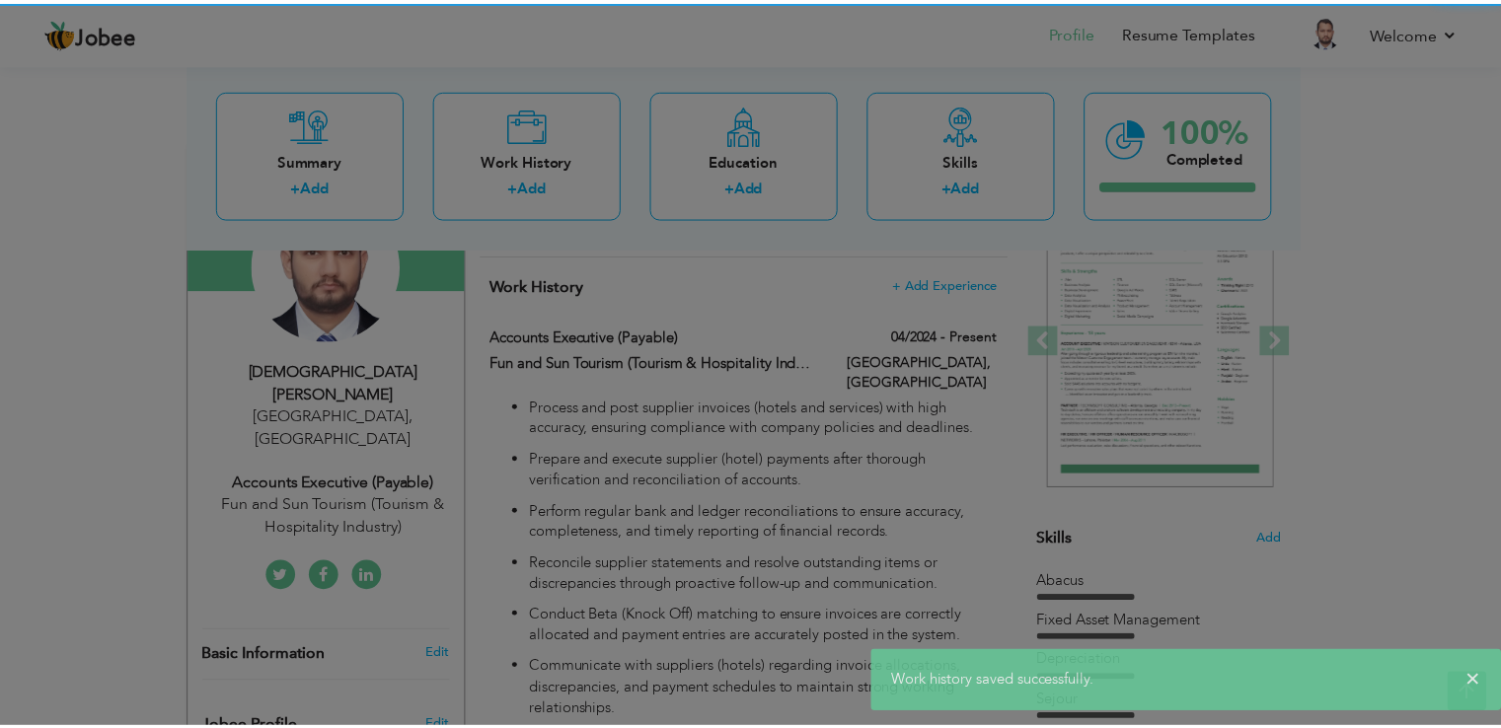
scroll to position [0, 0]
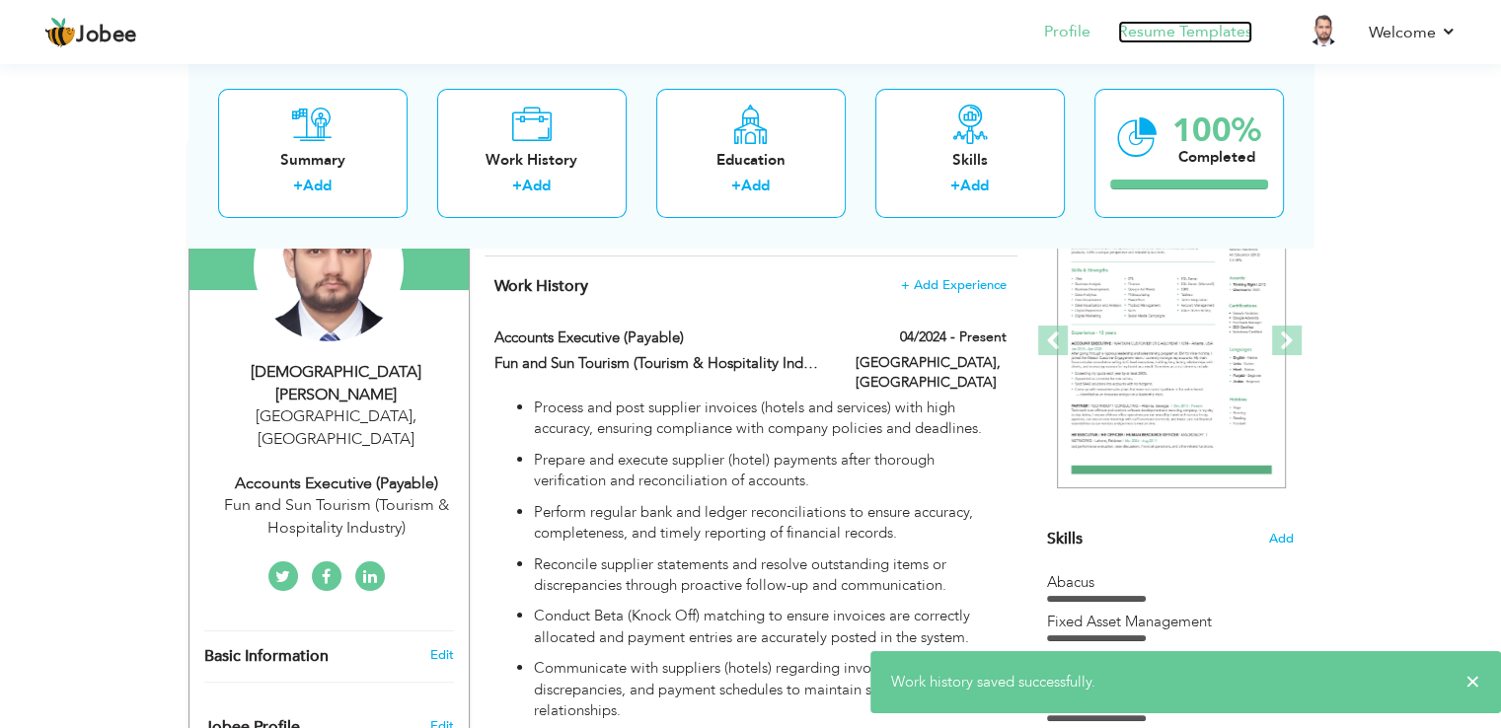
click at [1187, 30] on link "Resume Templates" at bounding box center [1185, 32] width 134 height 23
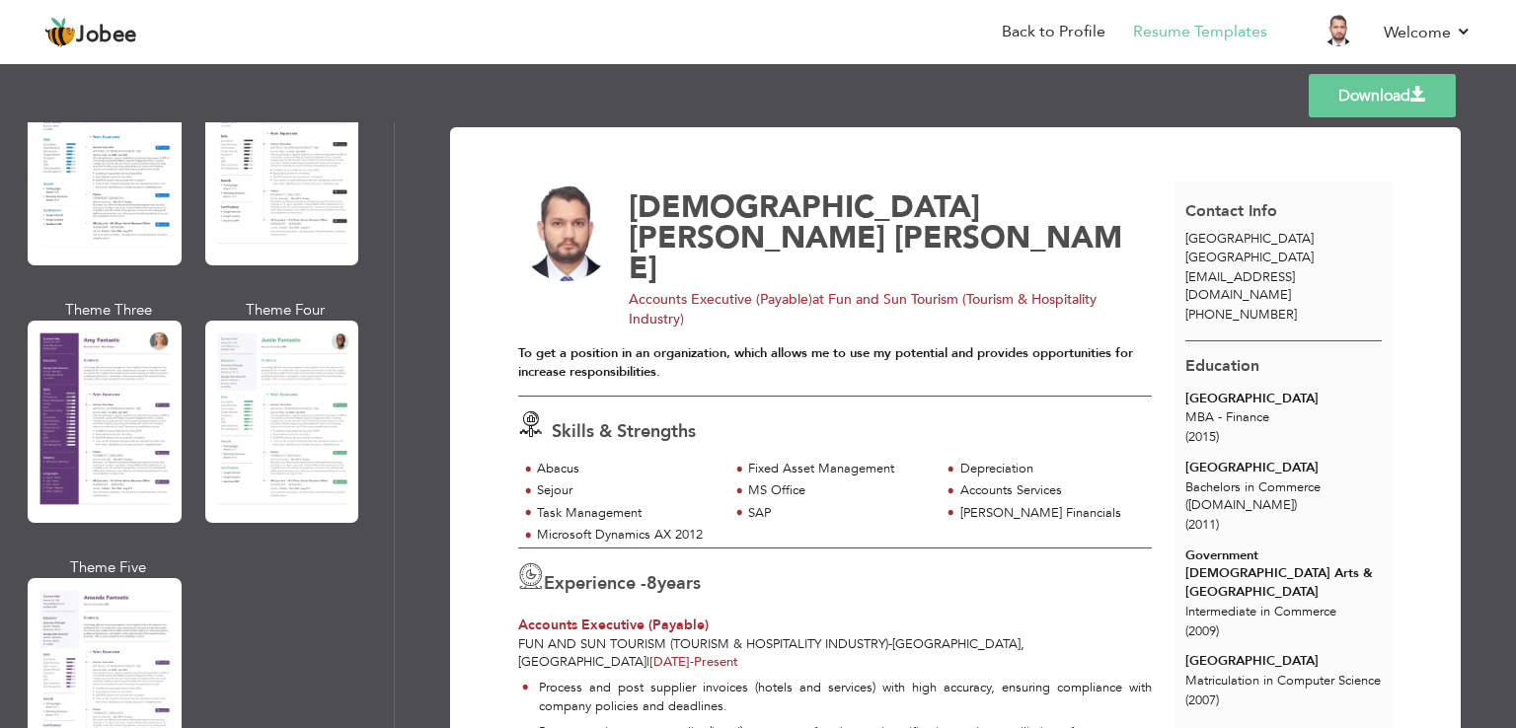
scroll to position [1684, 0]
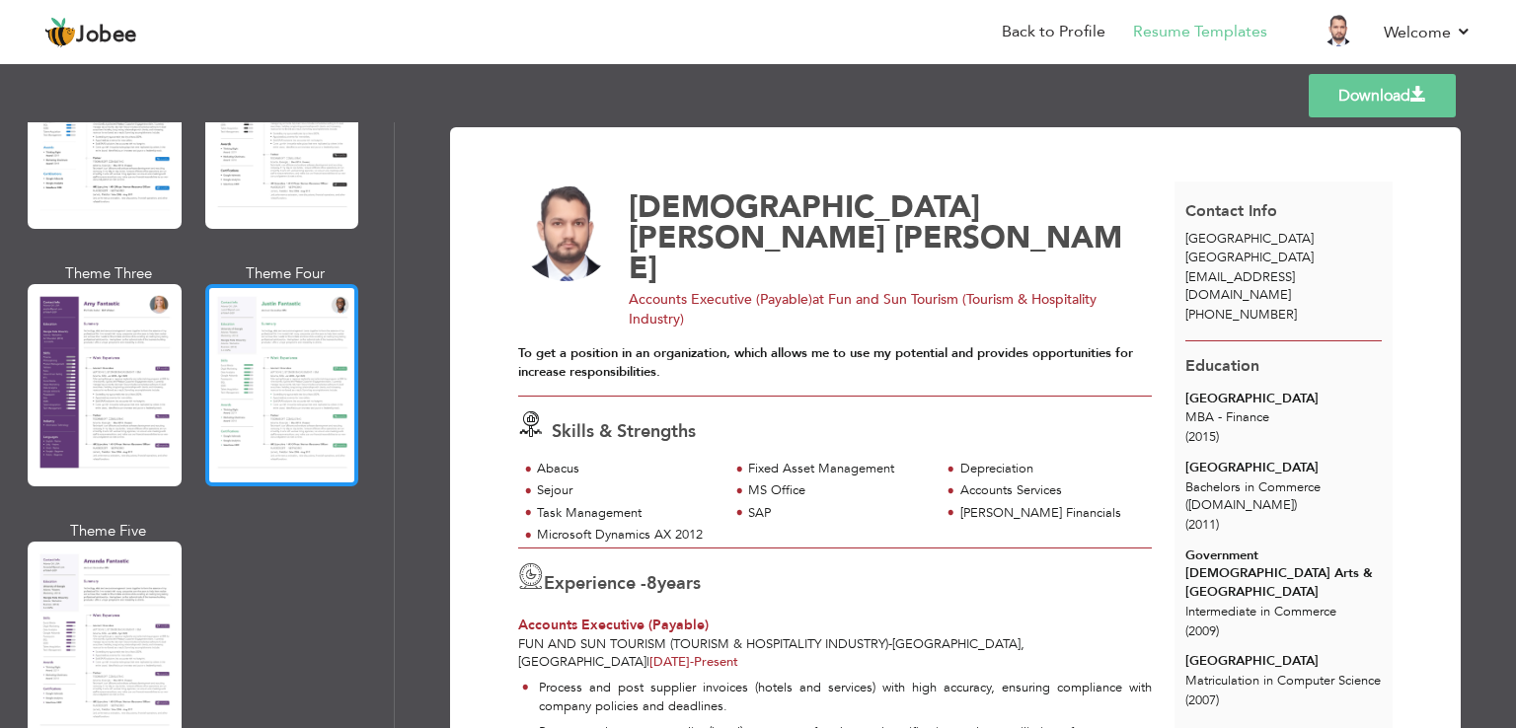
click at [293, 360] on div at bounding box center [282, 385] width 154 height 202
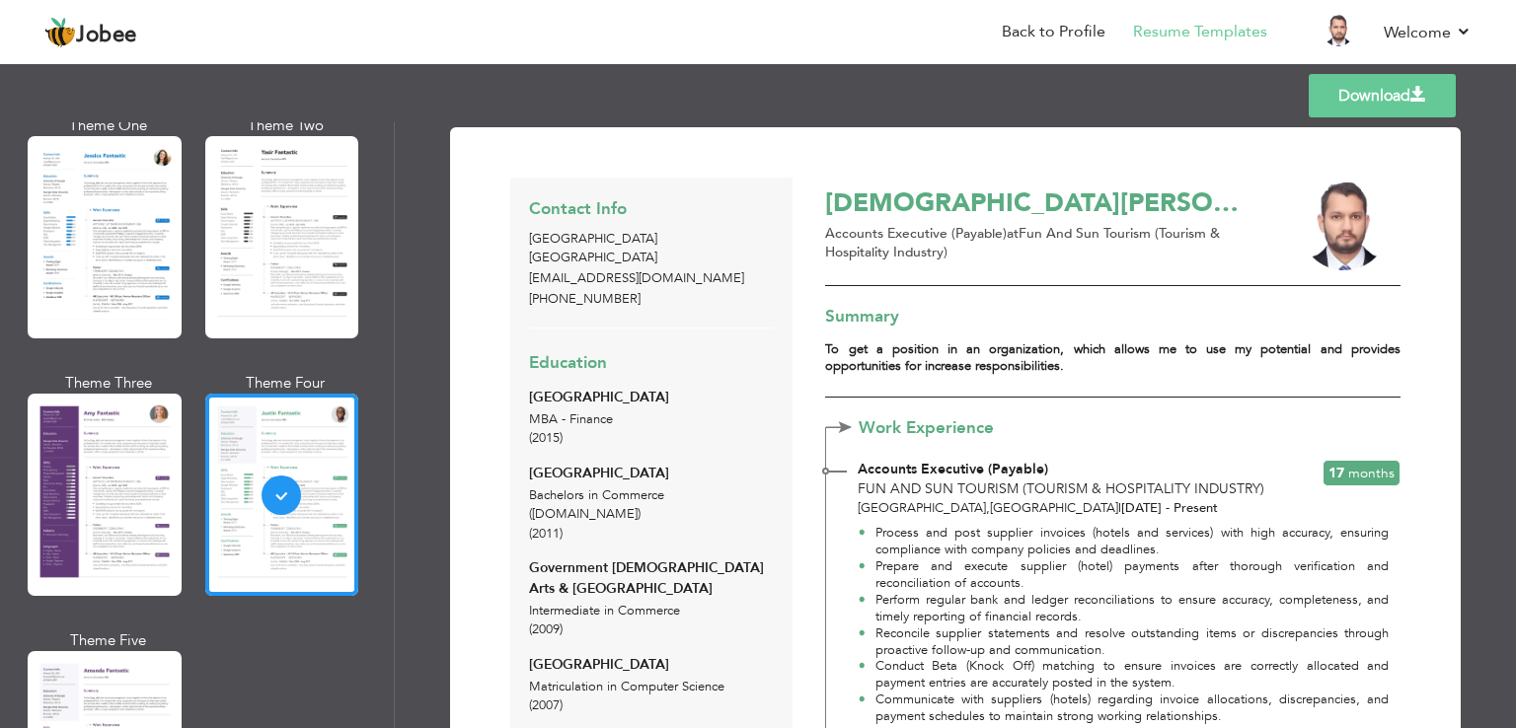
scroll to position [1500, 0]
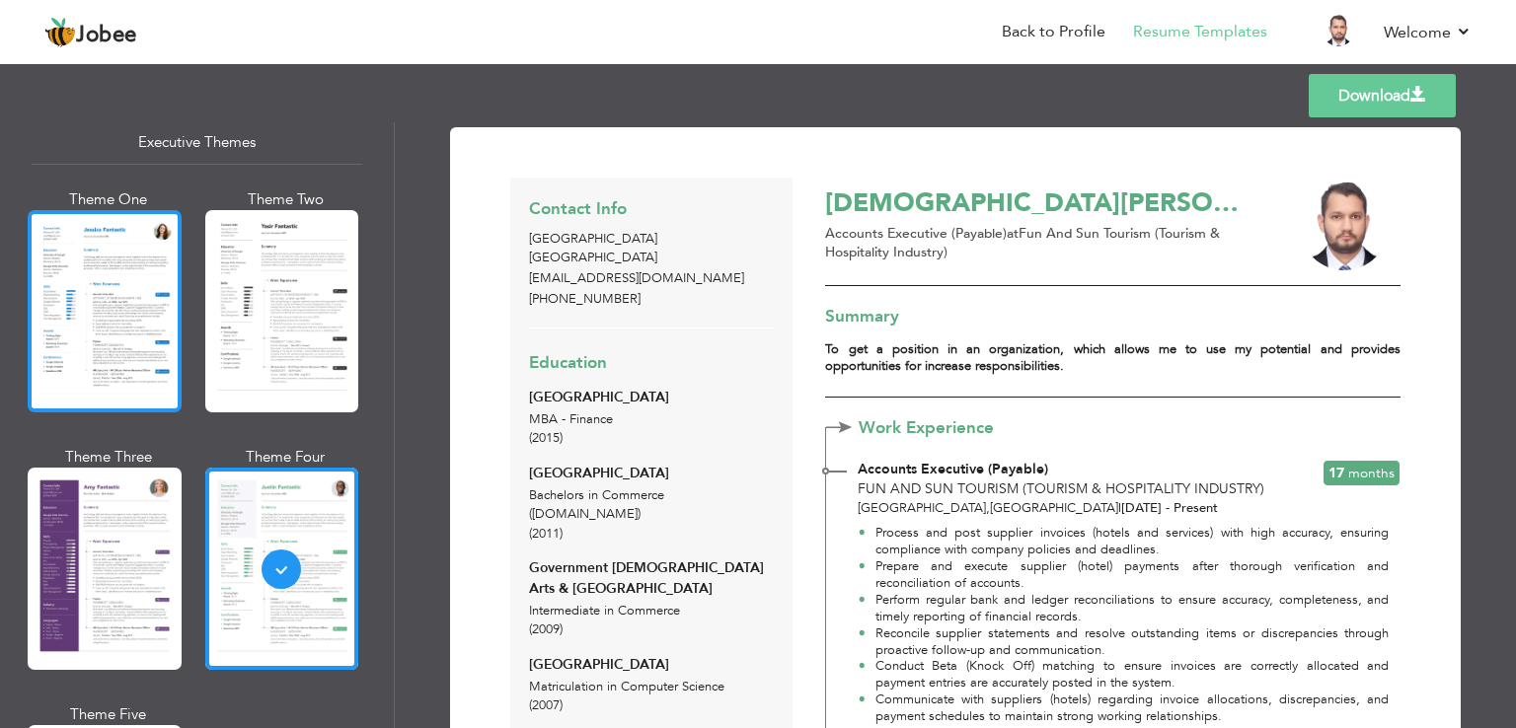
click at [88, 269] on div at bounding box center [105, 311] width 154 height 202
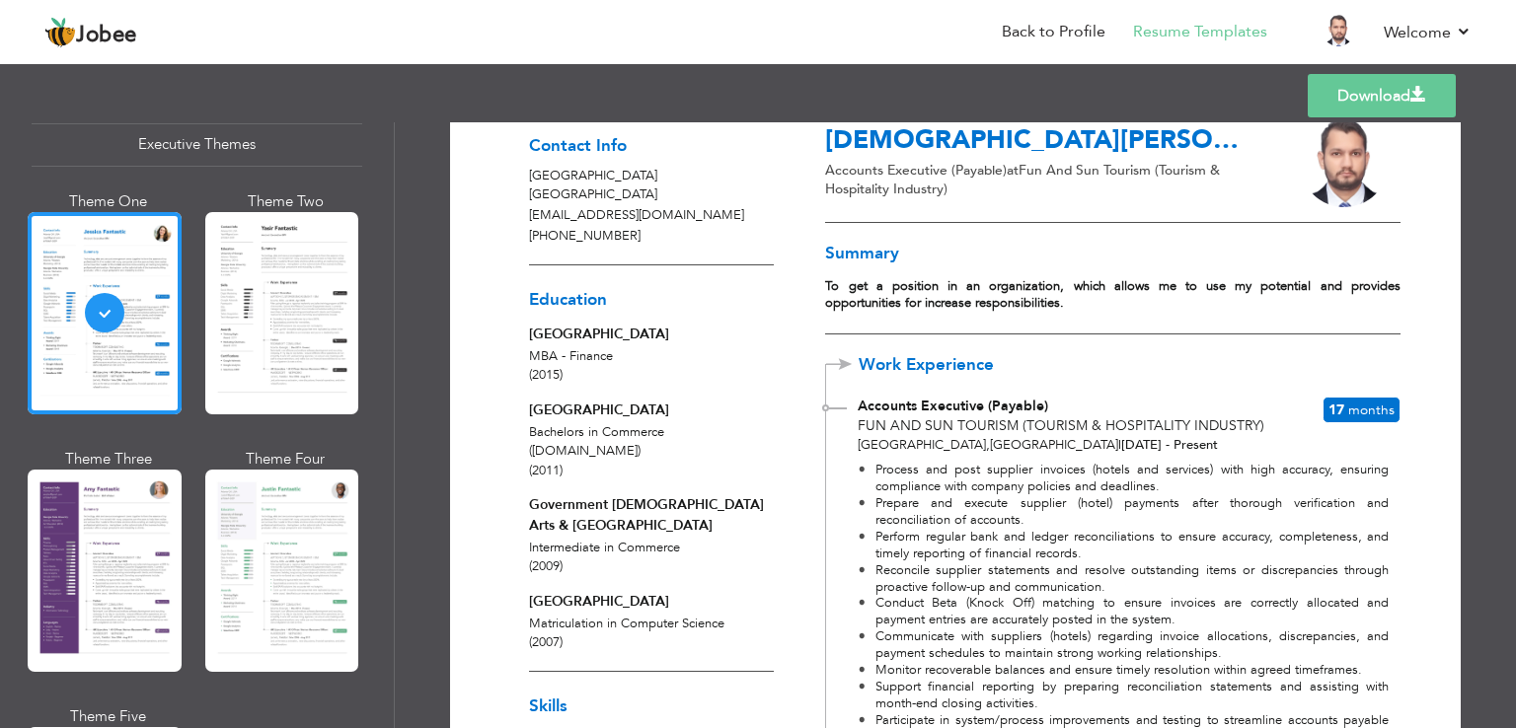
scroll to position [0, 0]
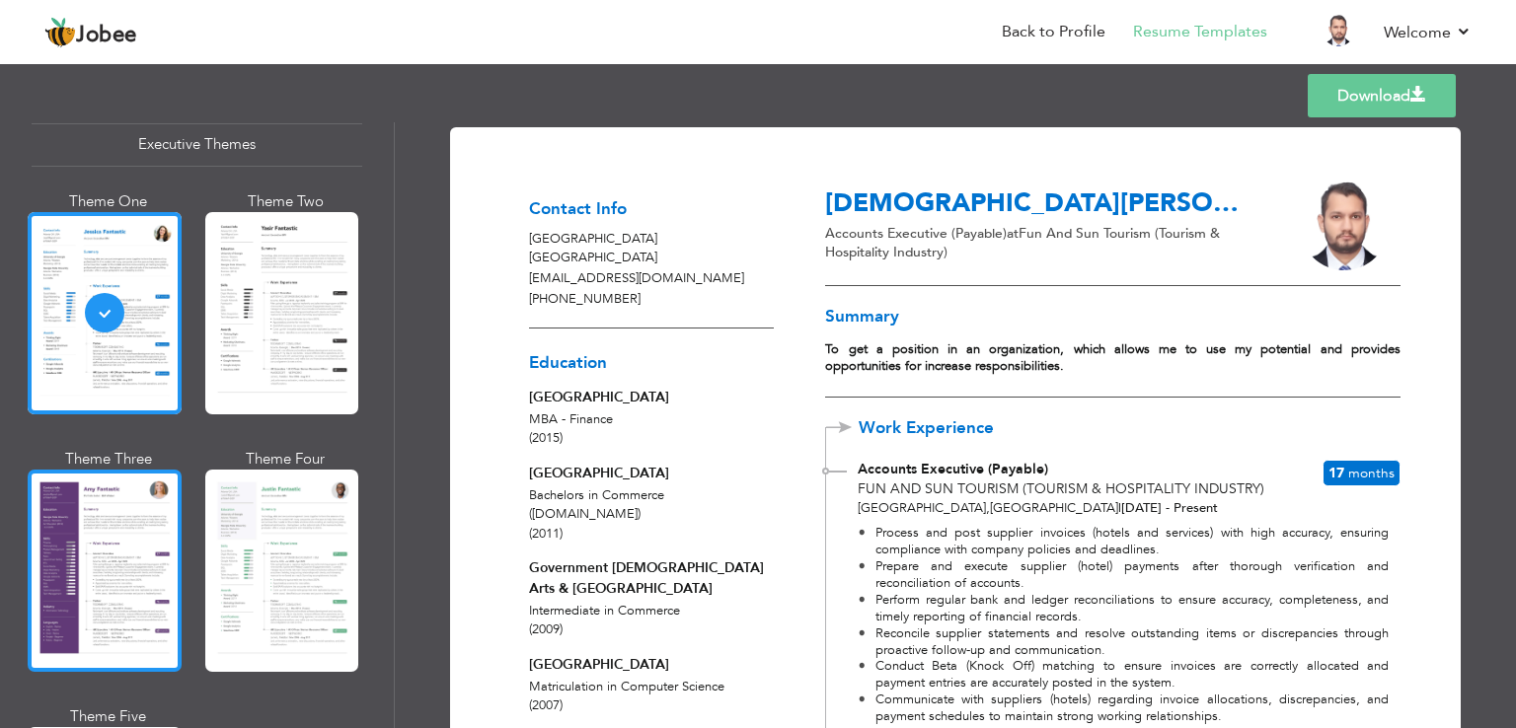
click at [95, 553] on div at bounding box center [105, 571] width 154 height 202
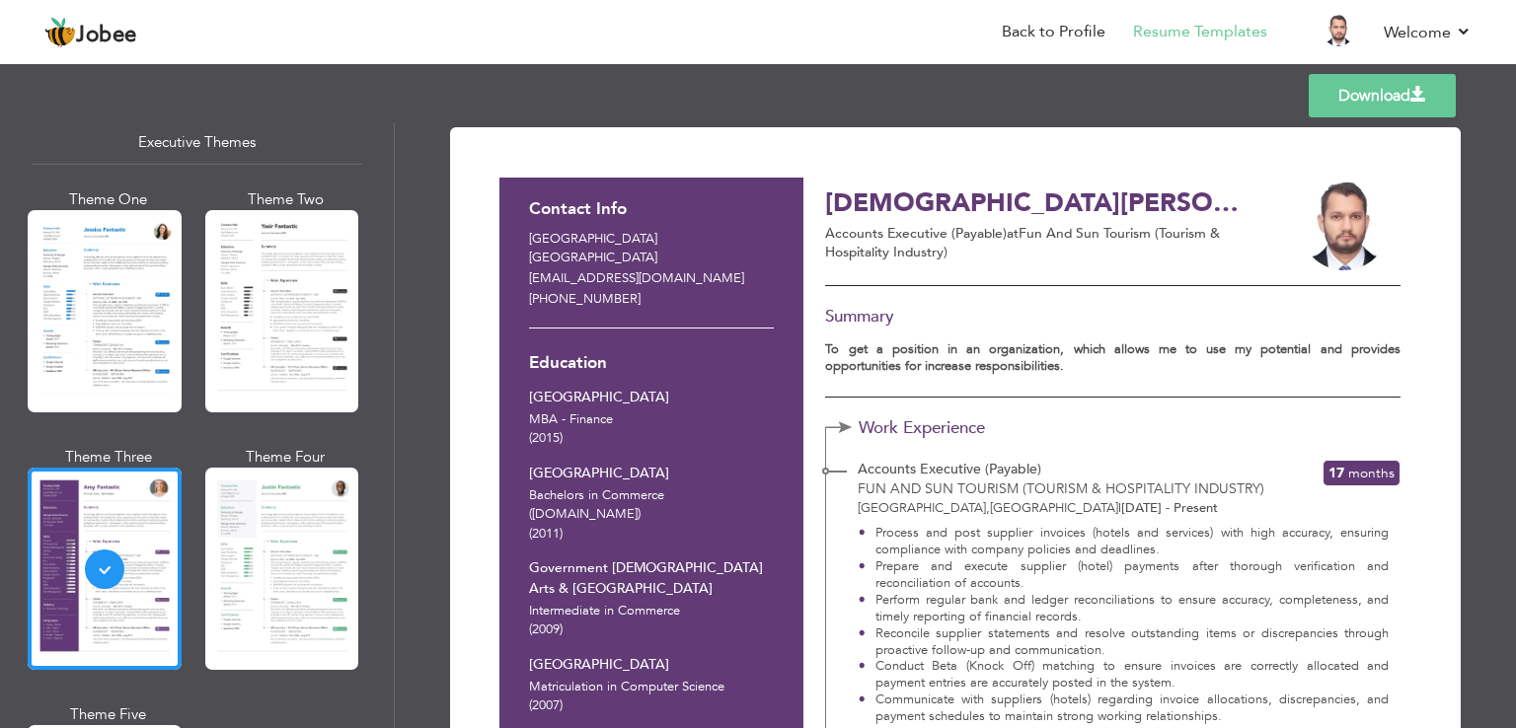
click at [1362, 96] on link "Download" at bounding box center [1382, 95] width 147 height 43
